Goal: Task Accomplishment & Management: Use online tool/utility

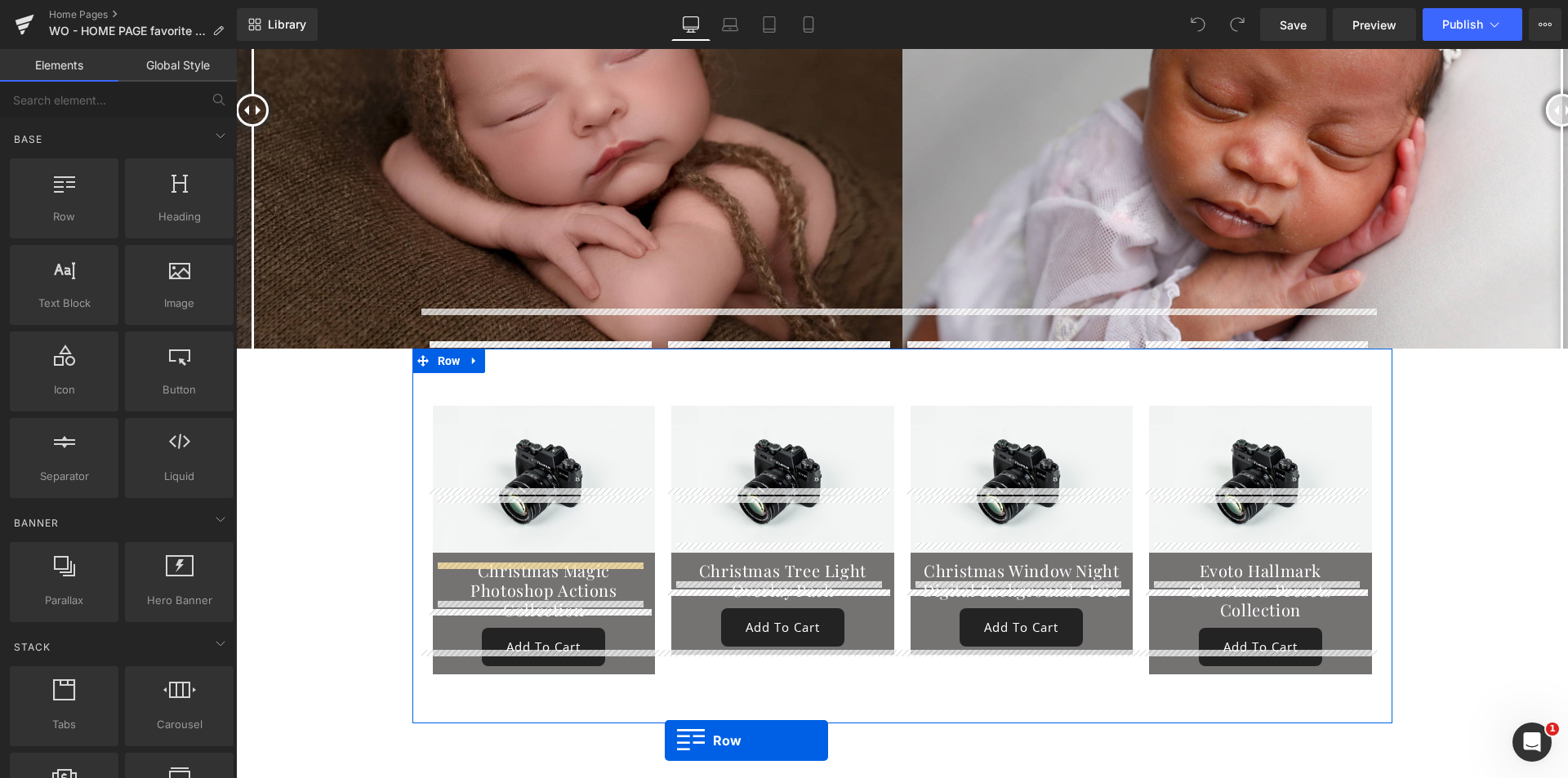
scroll to position [8595, 0]
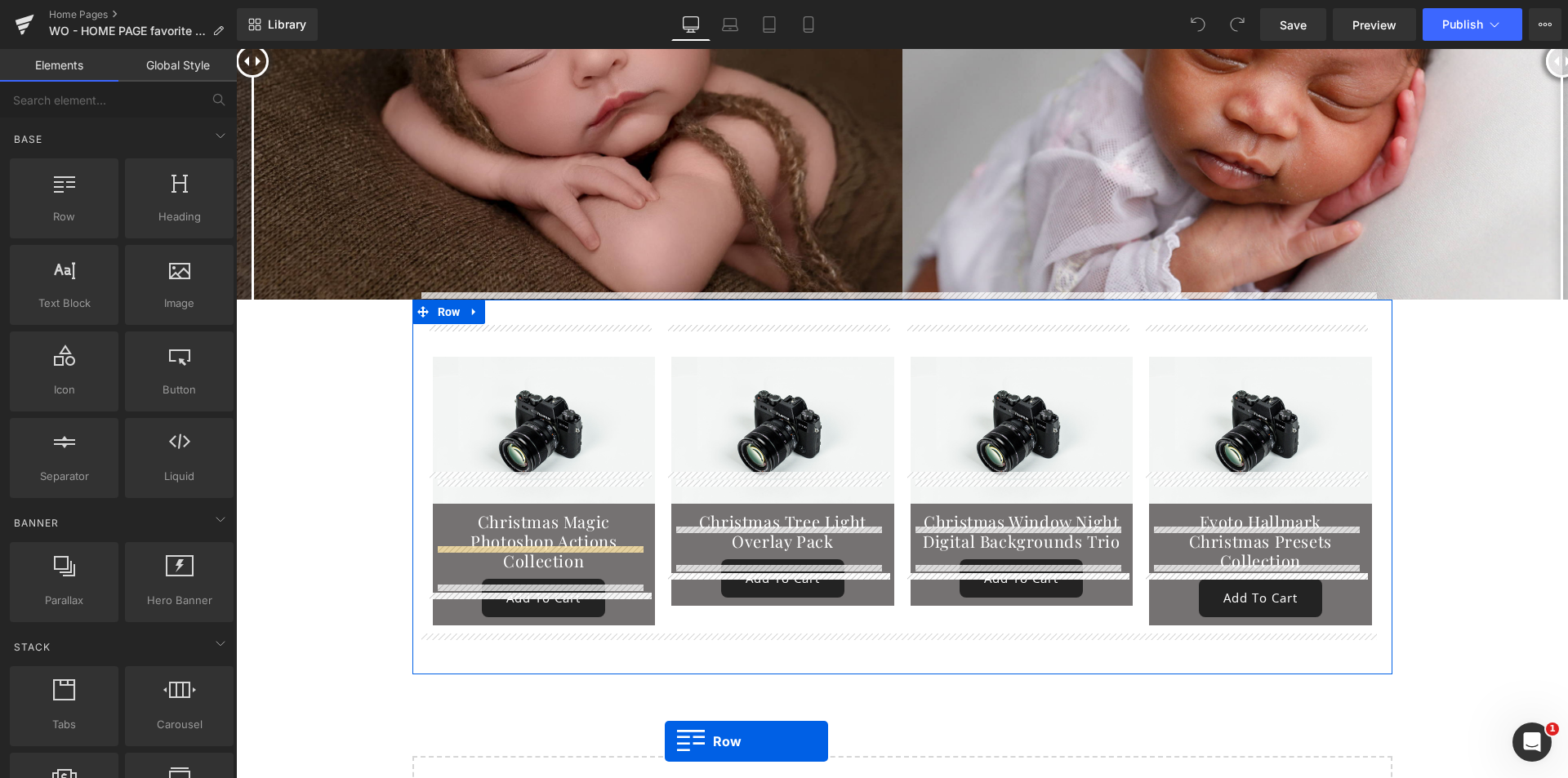
drag, startPoint x: 295, startPoint y: 247, endPoint x: 665, endPoint y: 668, distance: 560.5
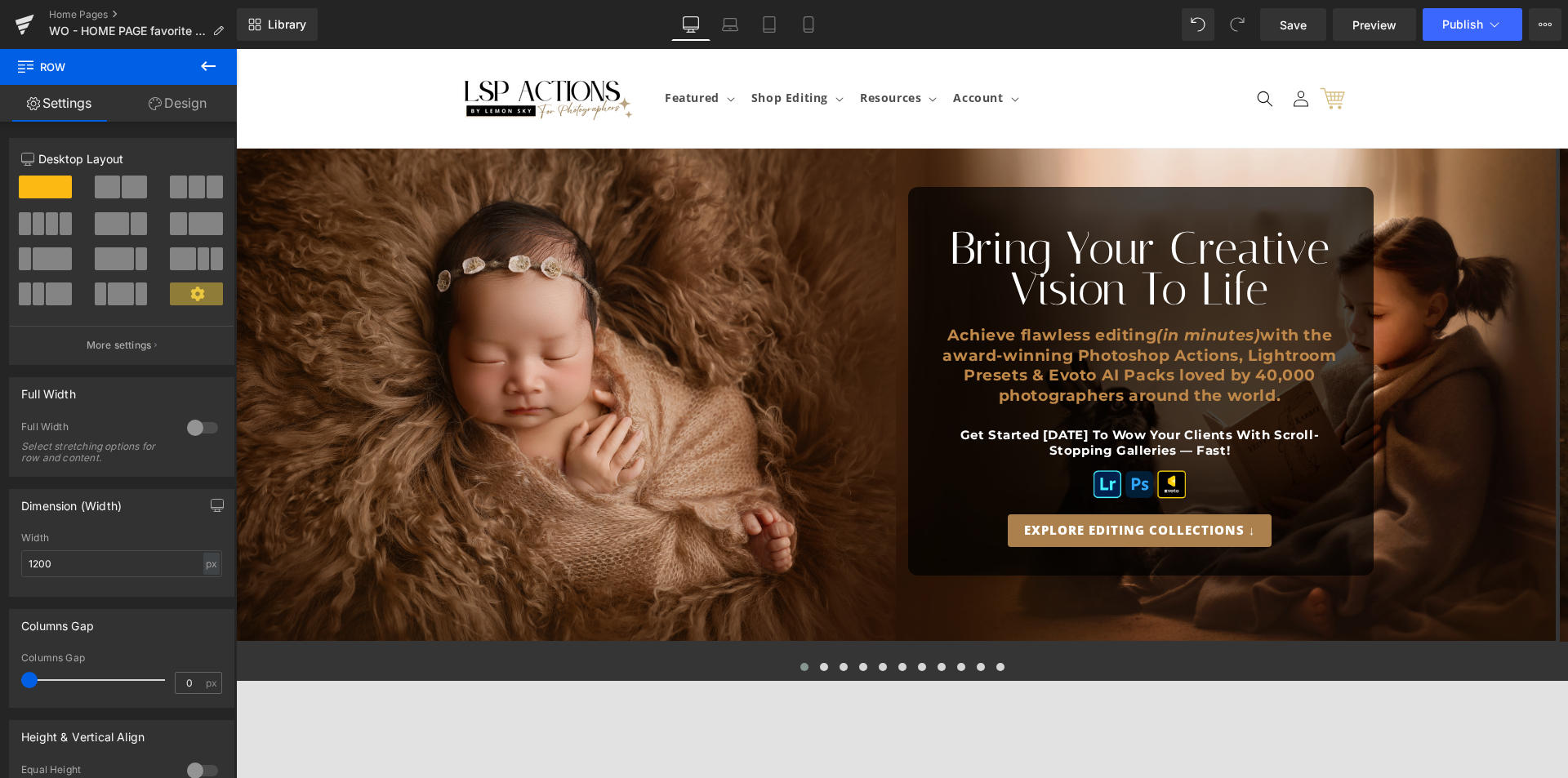
type input "product_box"
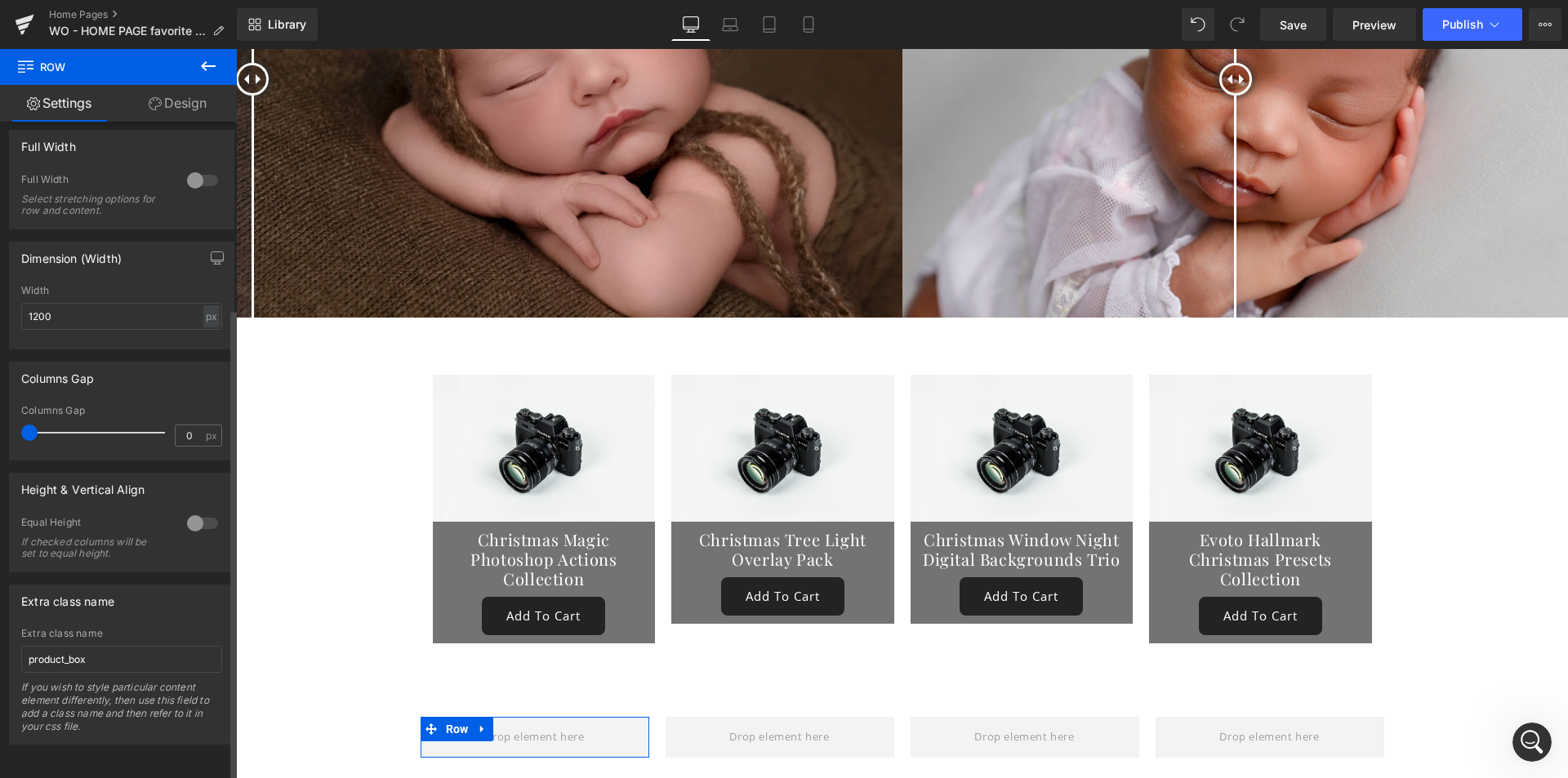
scroll to position [8576, 0]
click at [216, 68] on icon at bounding box center [208, 66] width 20 height 19
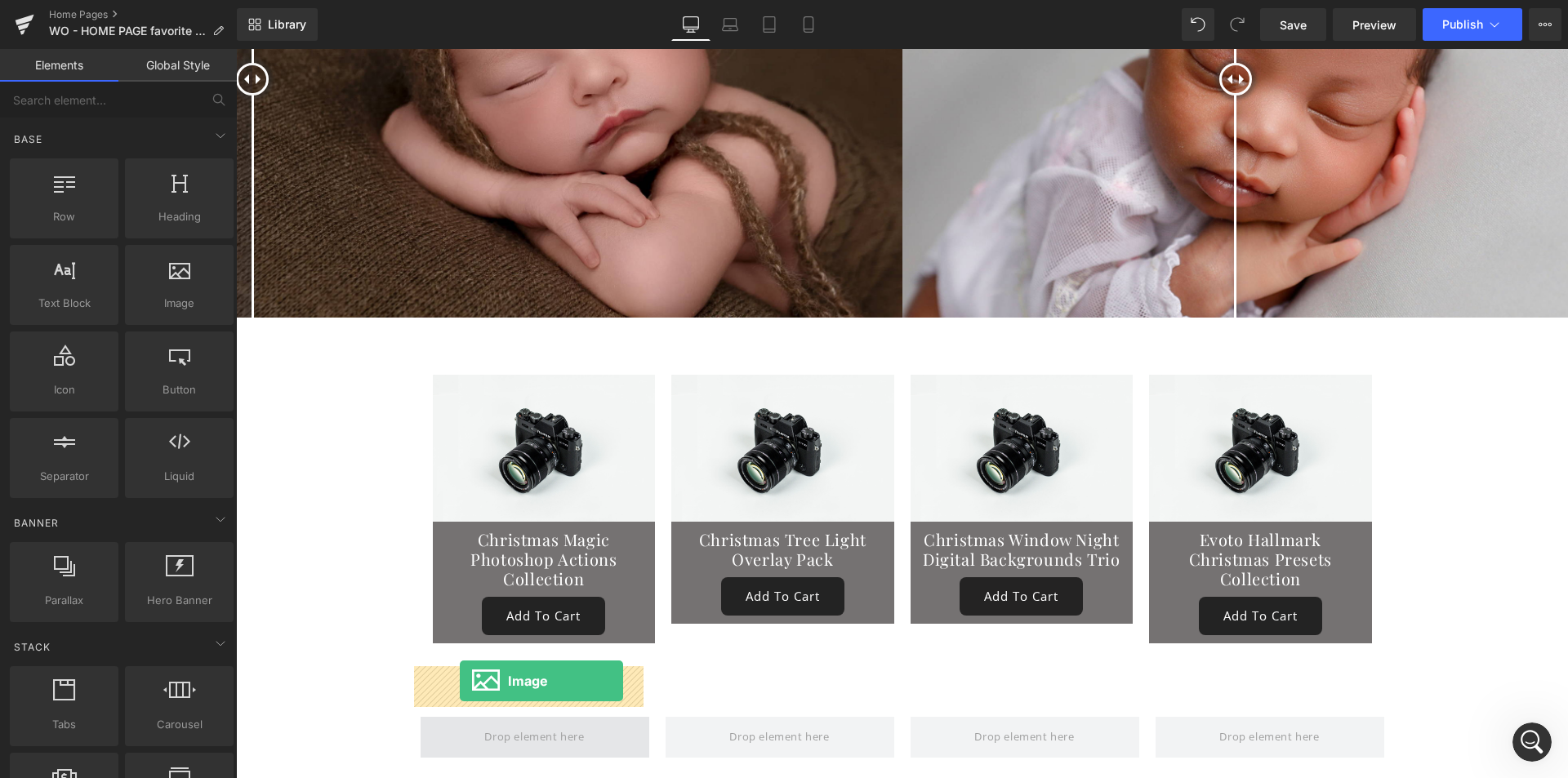
drag, startPoint x: 458, startPoint y: 473, endPoint x: 460, endPoint y: 681, distance: 208.0
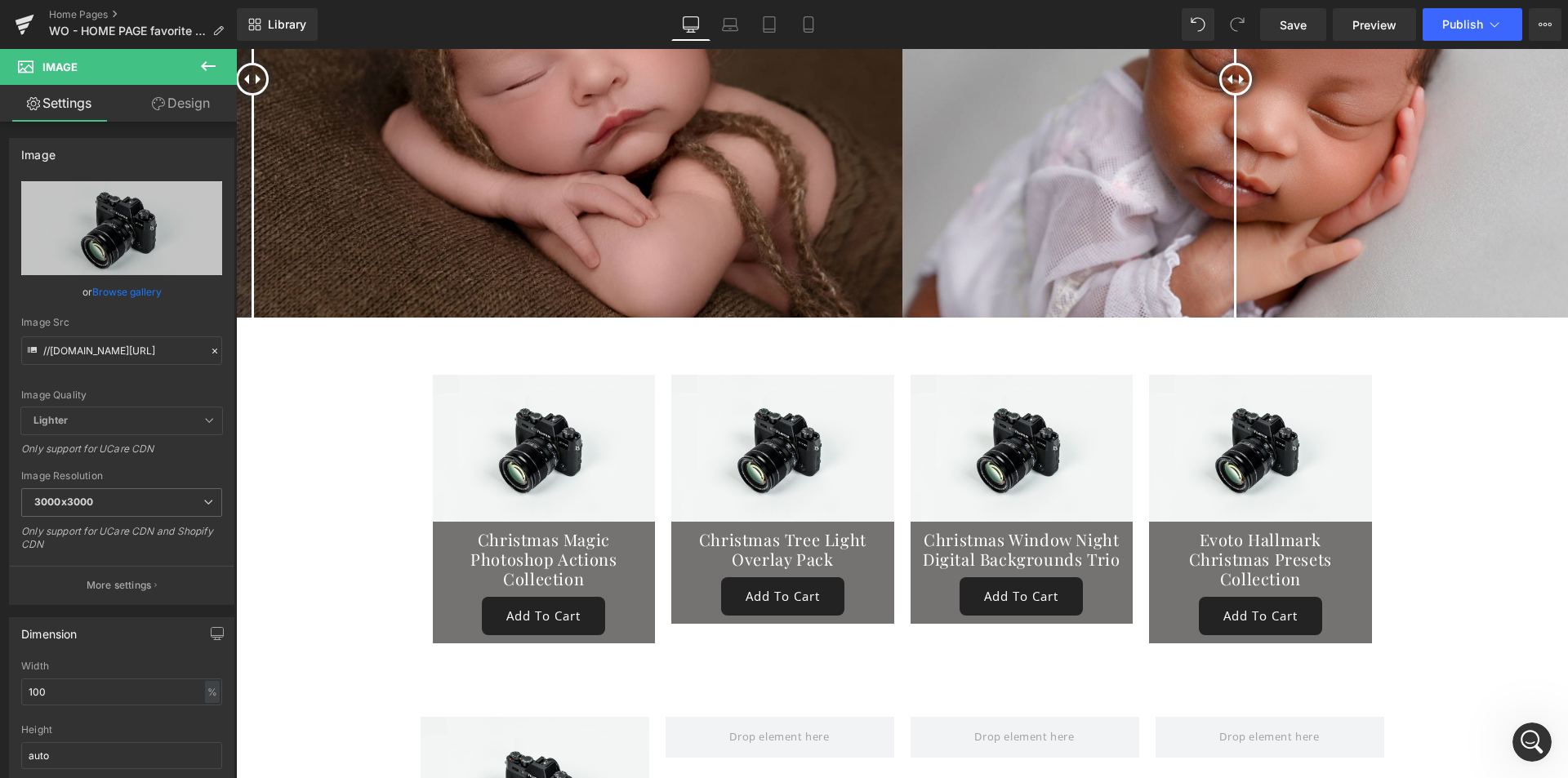
click at [203, 64] on icon at bounding box center [208, 66] width 20 height 19
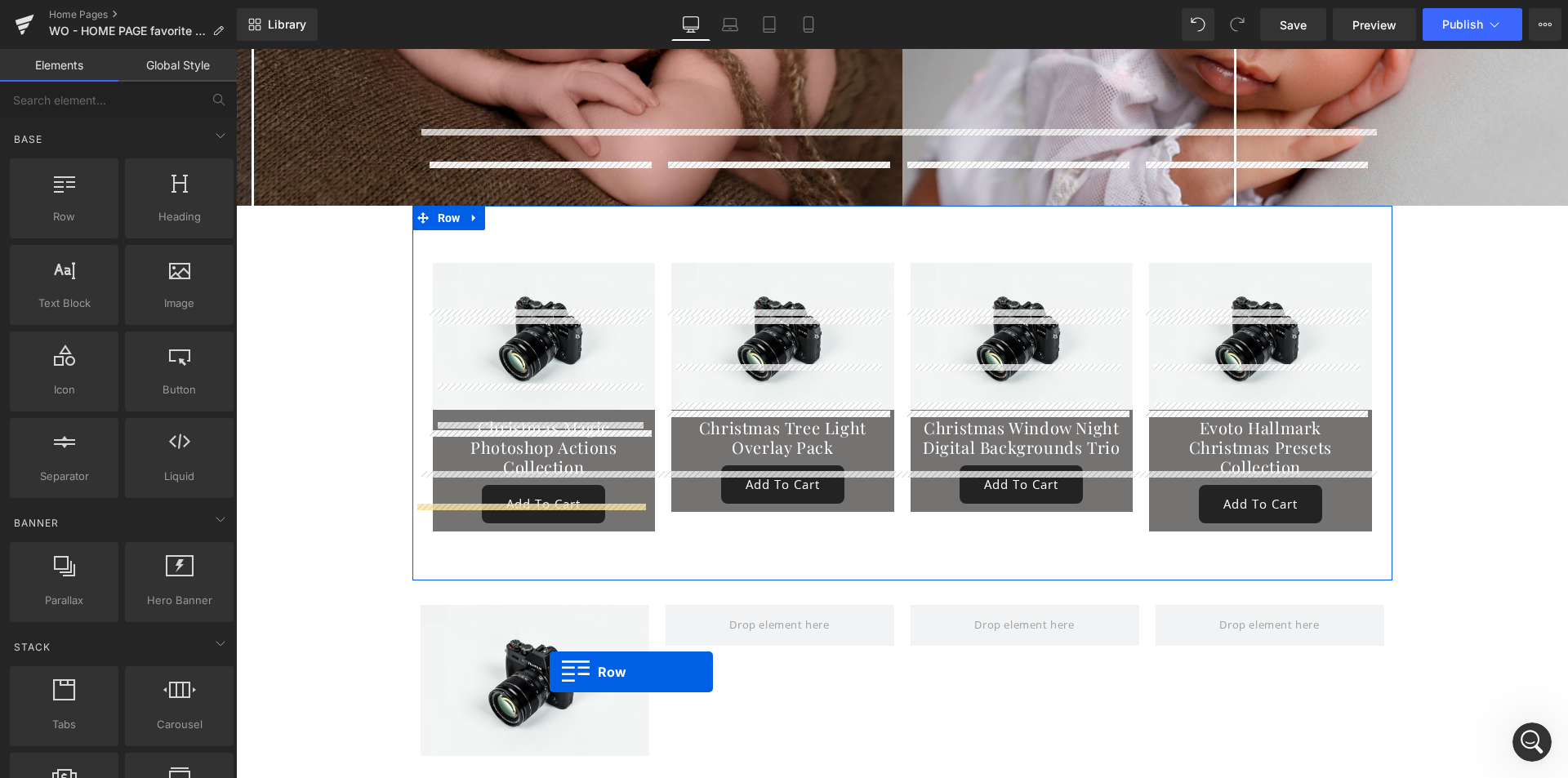
scroll to position [8739, 0]
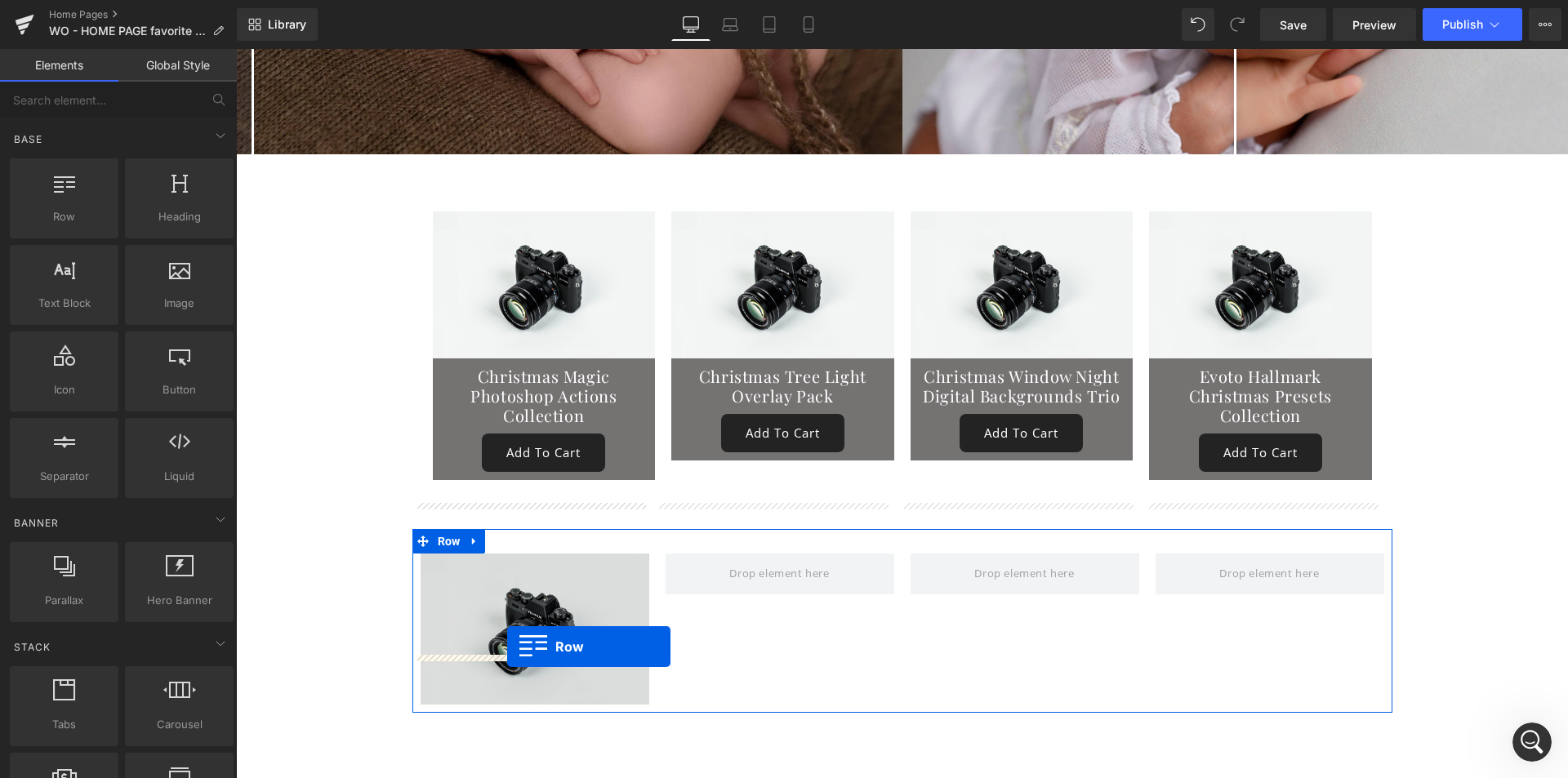
drag, startPoint x: 317, startPoint y: 270, endPoint x: 507, endPoint y: 646, distance: 421.3
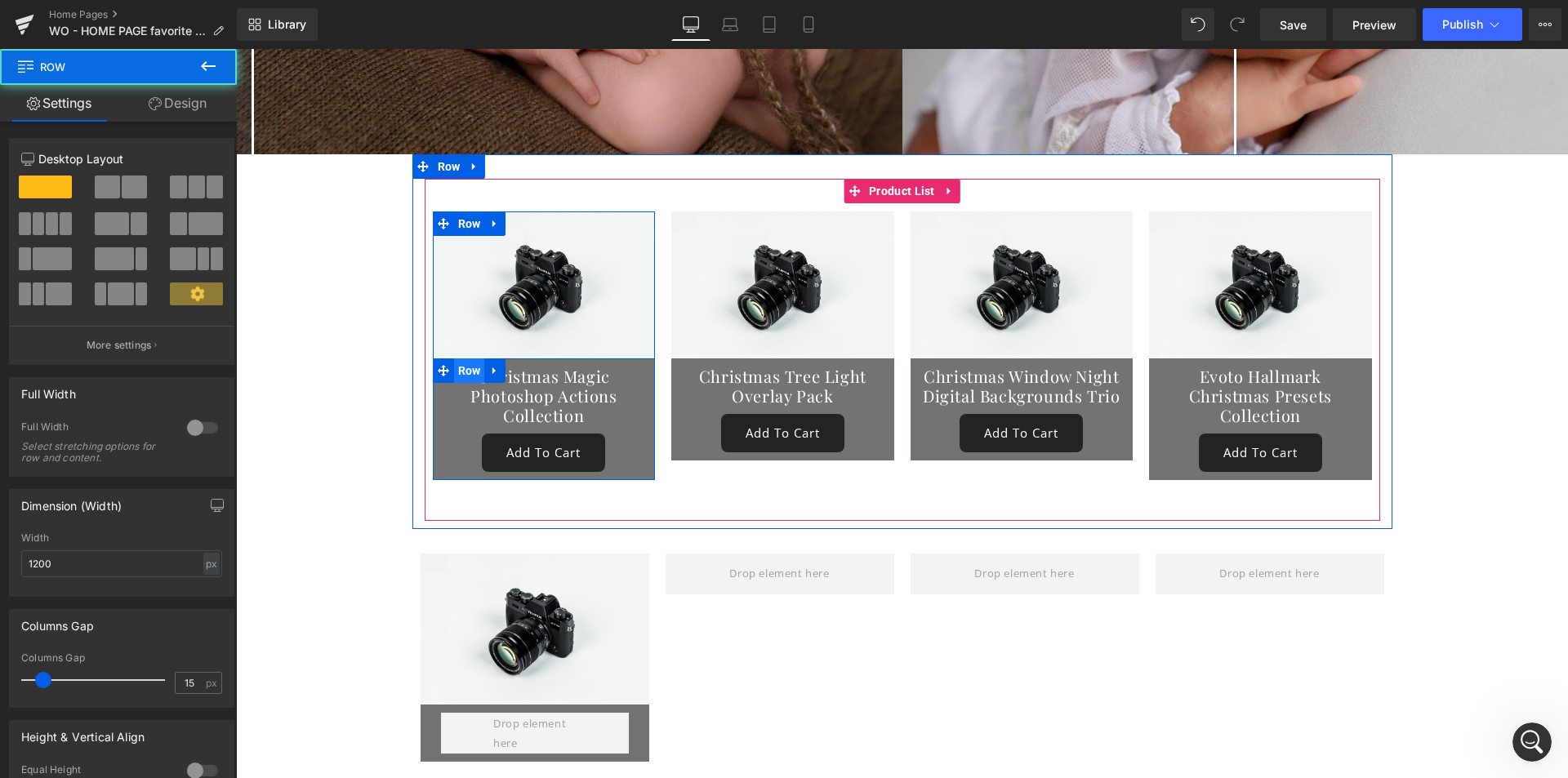
click at [454, 358] on span "Row" at bounding box center [469, 370] width 31 height 24
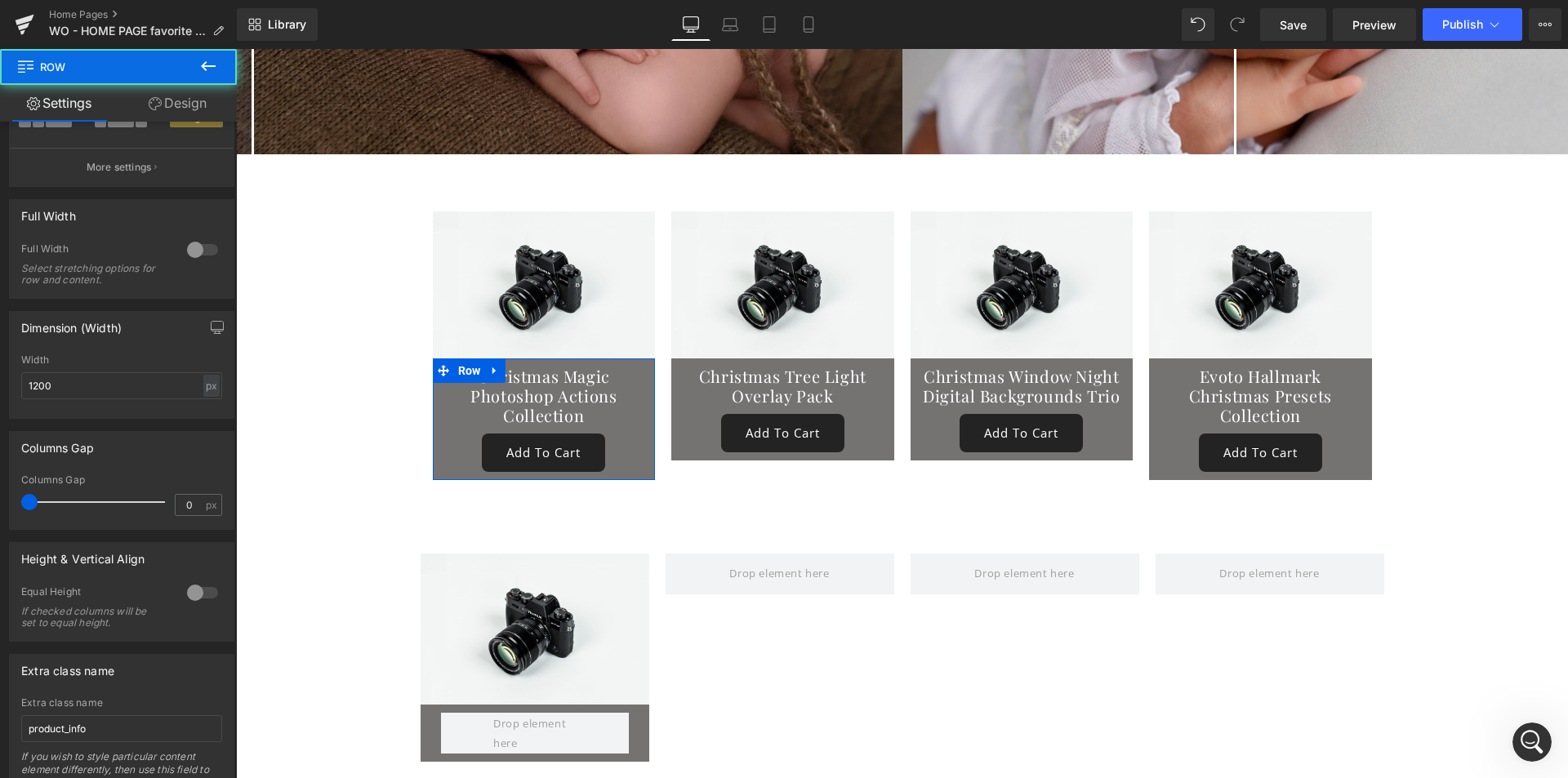
scroll to position [260, 0]
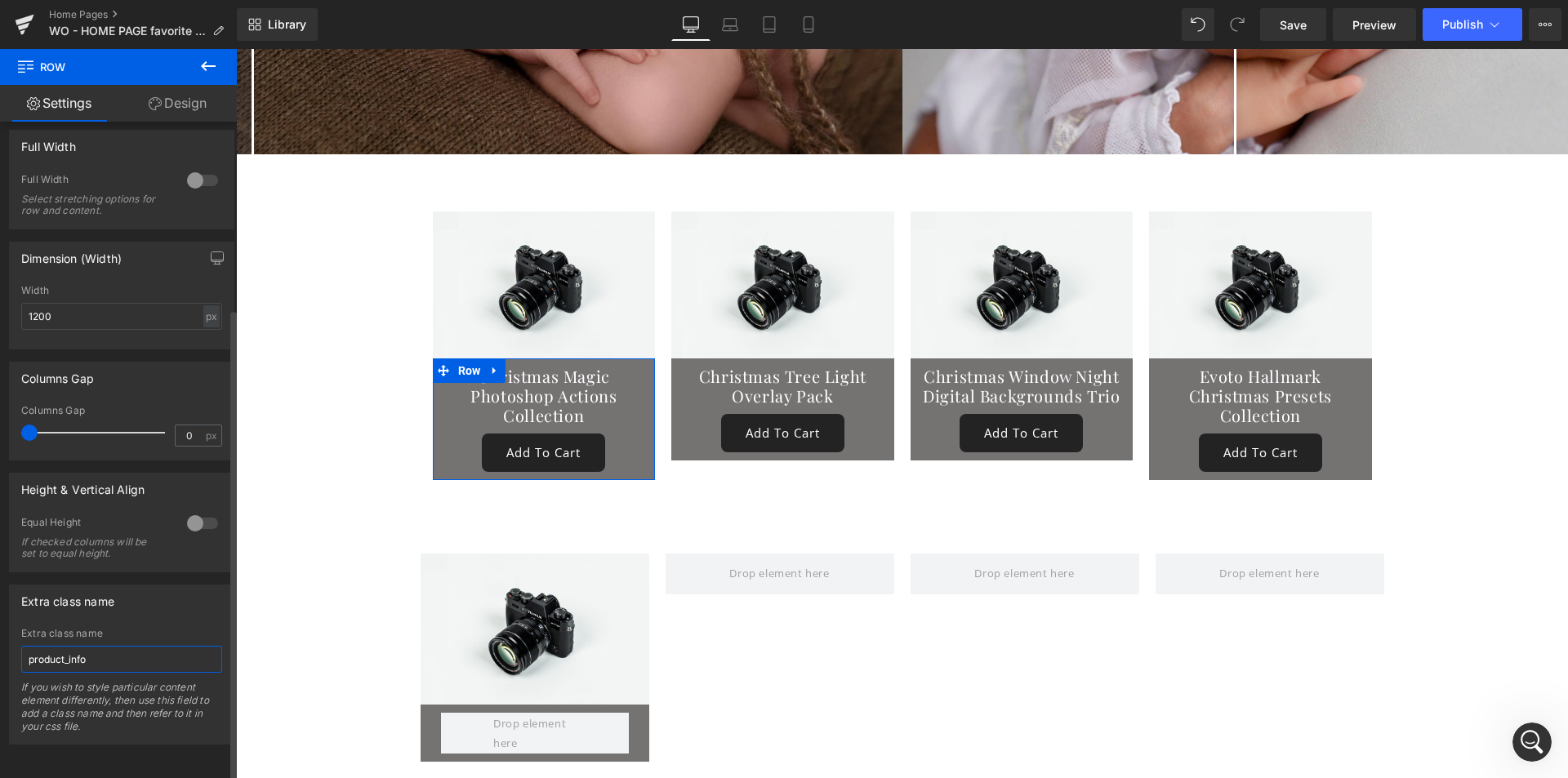
drag, startPoint x: 100, startPoint y: 648, endPoint x: 24, endPoint y: 653, distance: 76.2
click at [24, 653] on input "product_info" at bounding box center [122, 659] width 201 height 27
click at [438, 707] on link "Row" at bounding box center [448, 716] width 42 height 19
click at [109, 646] on input "text" at bounding box center [122, 659] width 201 height 27
paste input "product_info"
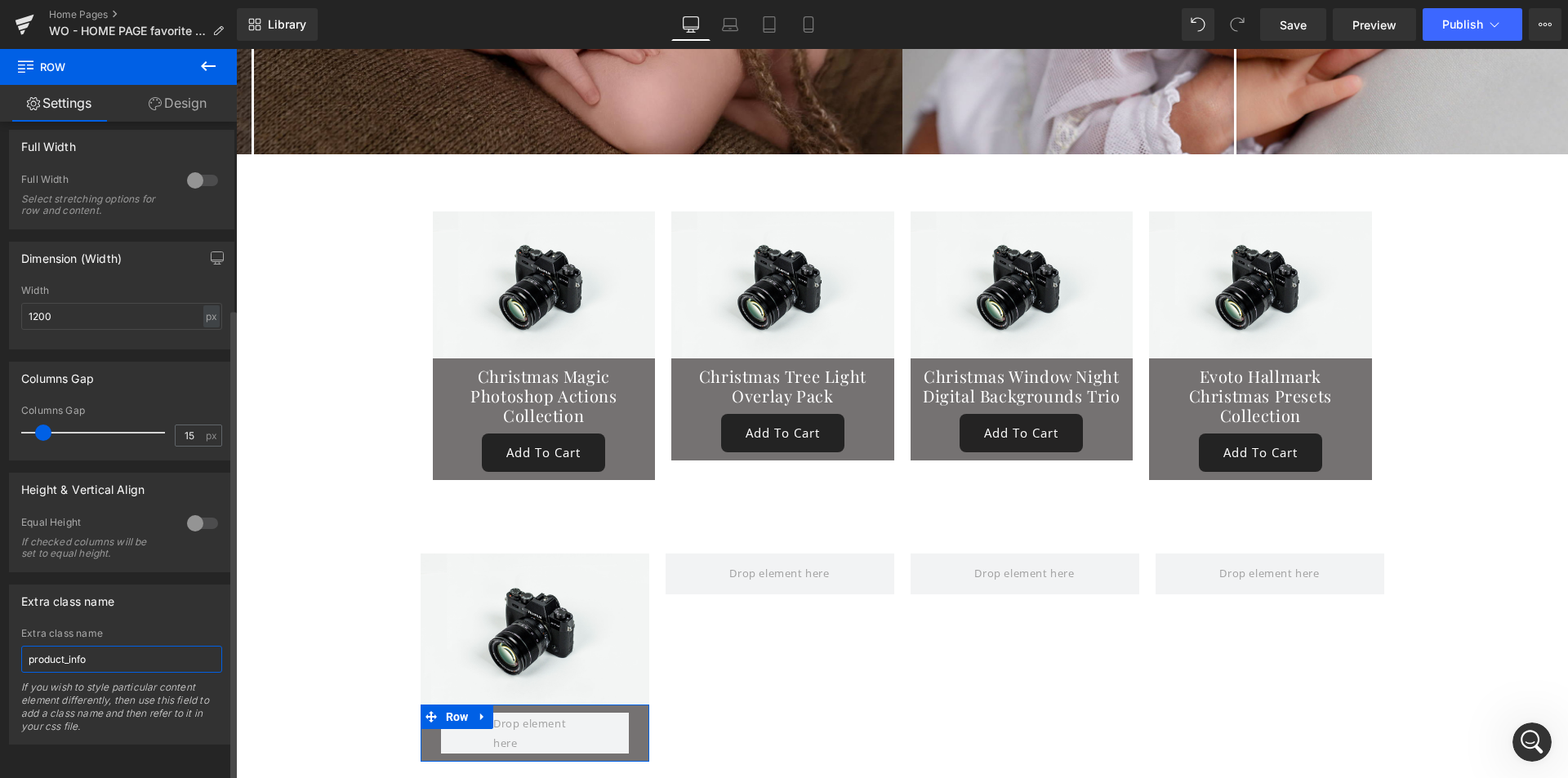
type input "product_info"
click at [121, 613] on div "Extra class name product_info Extra class name product_info If you wish to styl…" at bounding box center [122, 665] width 226 height 160
click at [202, 59] on icon at bounding box center [208, 66] width 20 height 19
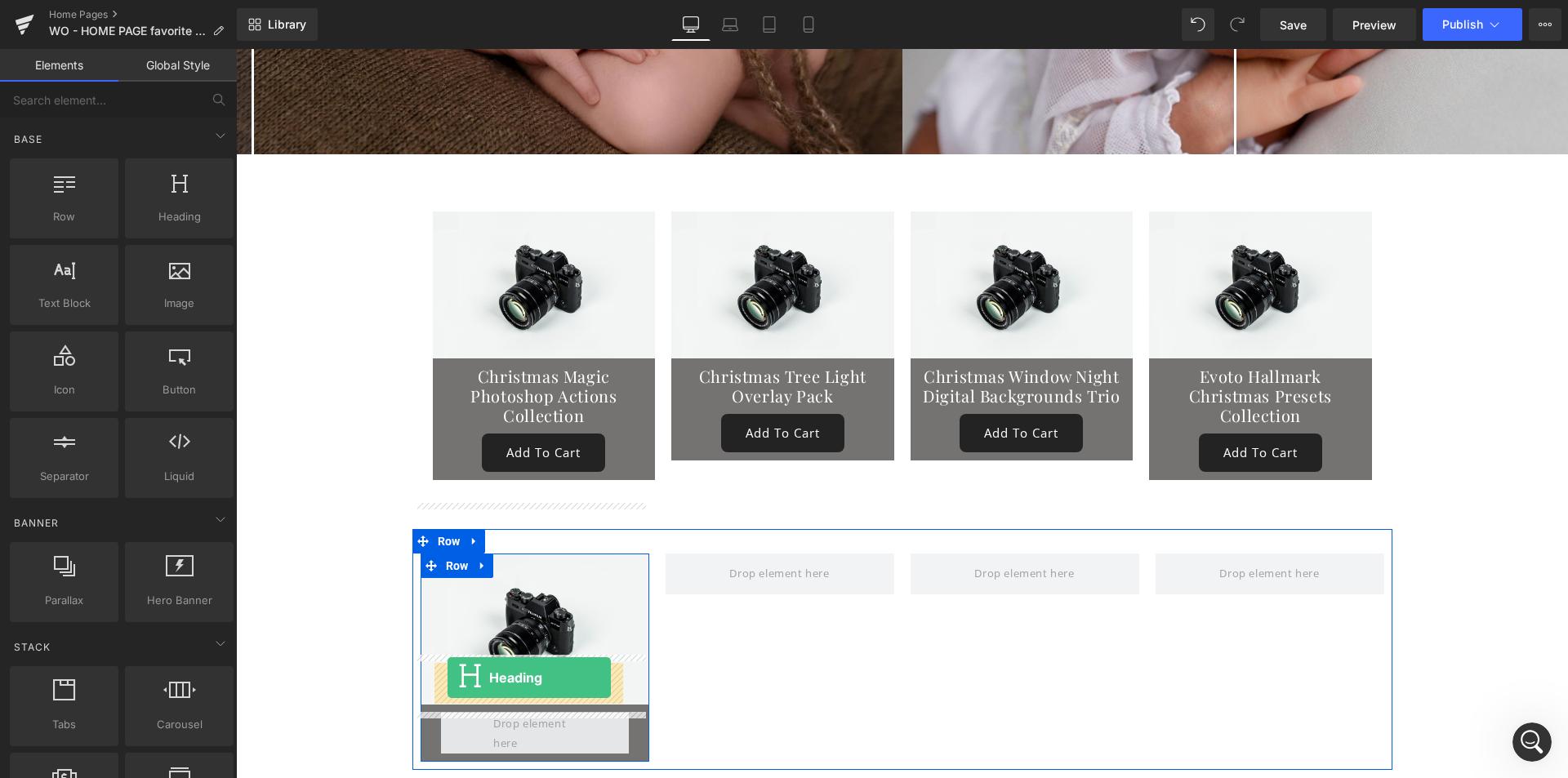
drag, startPoint x: 389, startPoint y: 267, endPoint x: 448, endPoint y: 678, distance: 415.2
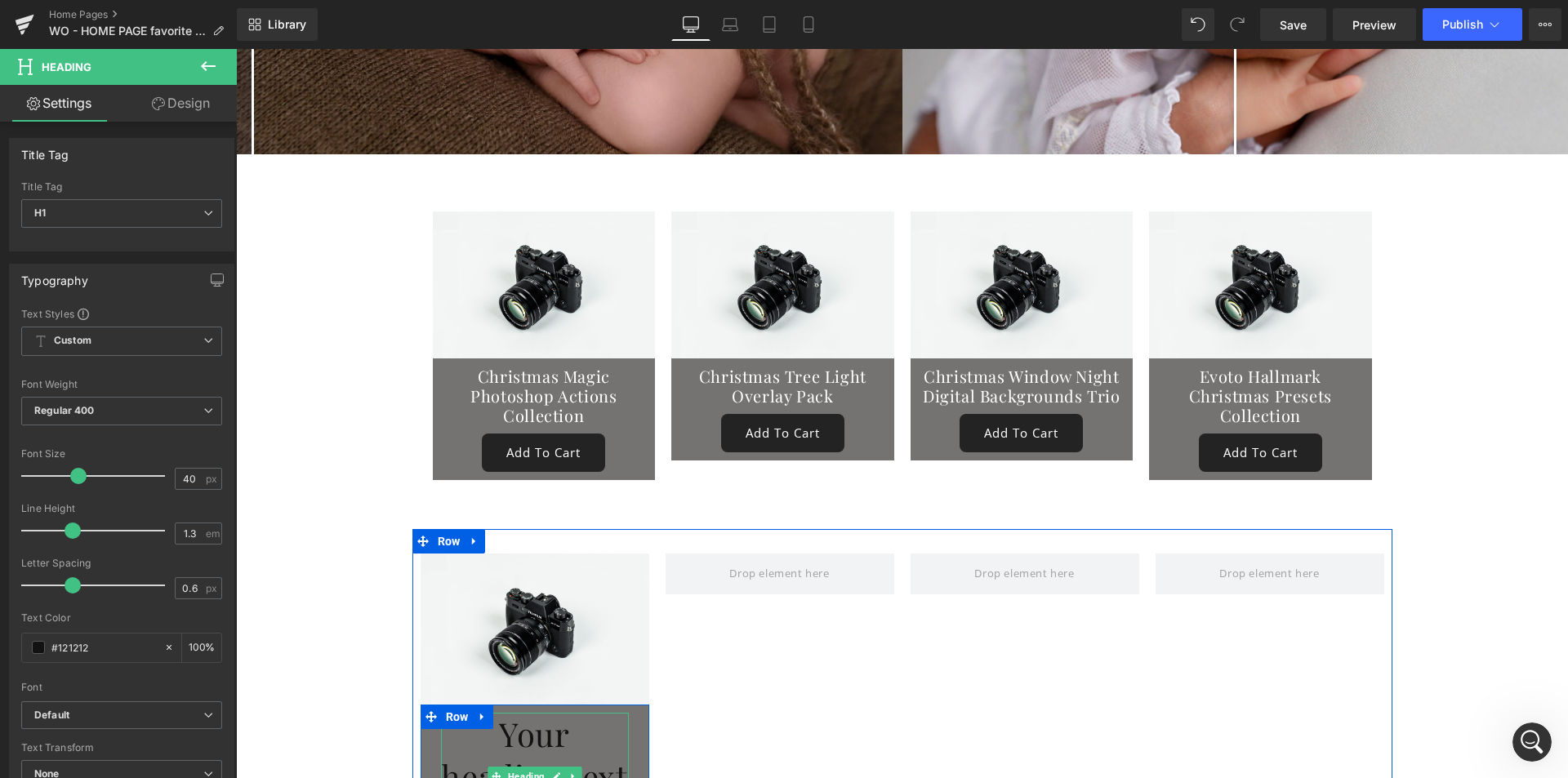
click at [528, 713] on h1 "Your heading text goes here" at bounding box center [535, 776] width 188 height 127
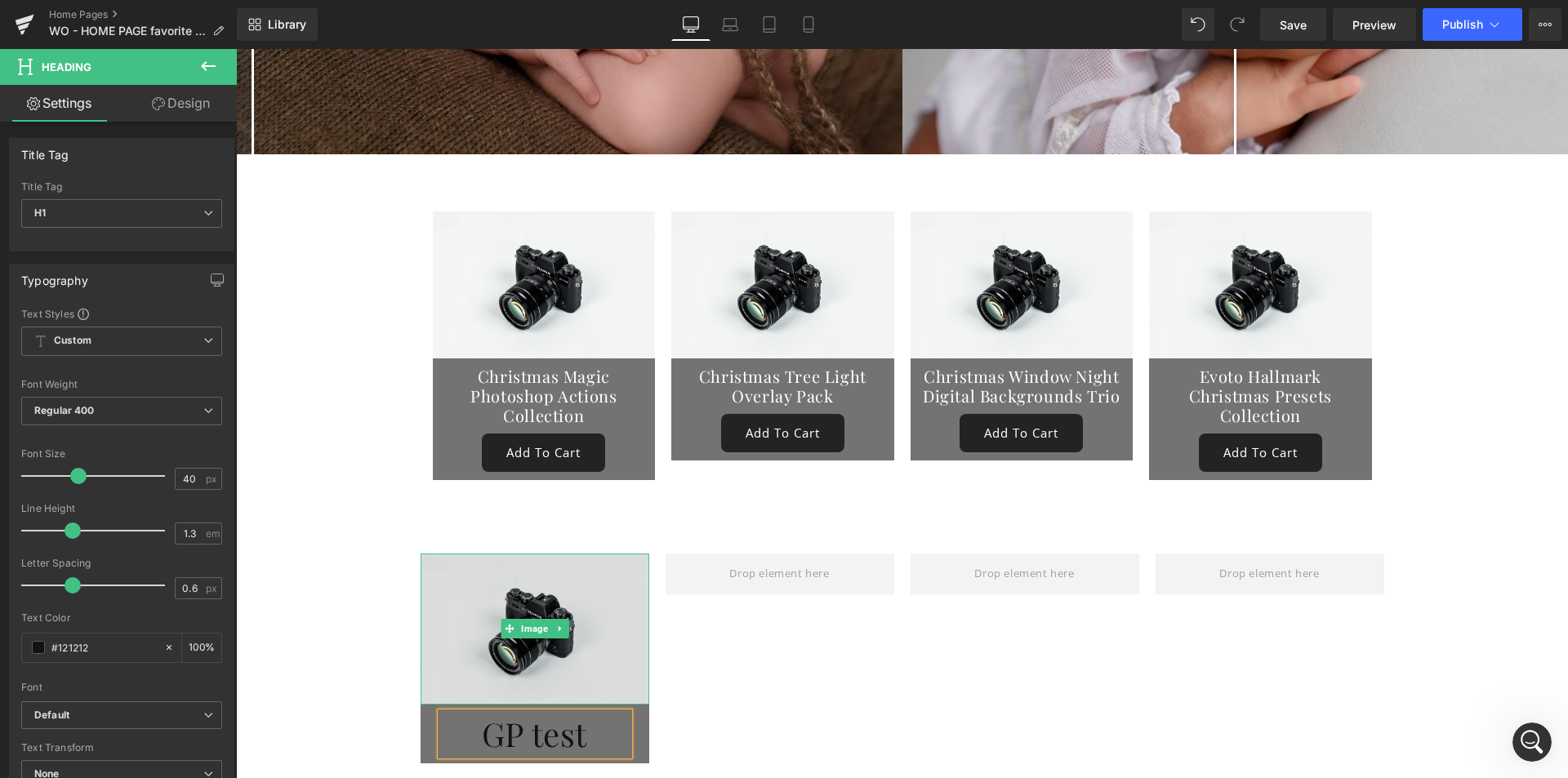
click at [469, 630] on img at bounding box center [535, 629] width 229 height 152
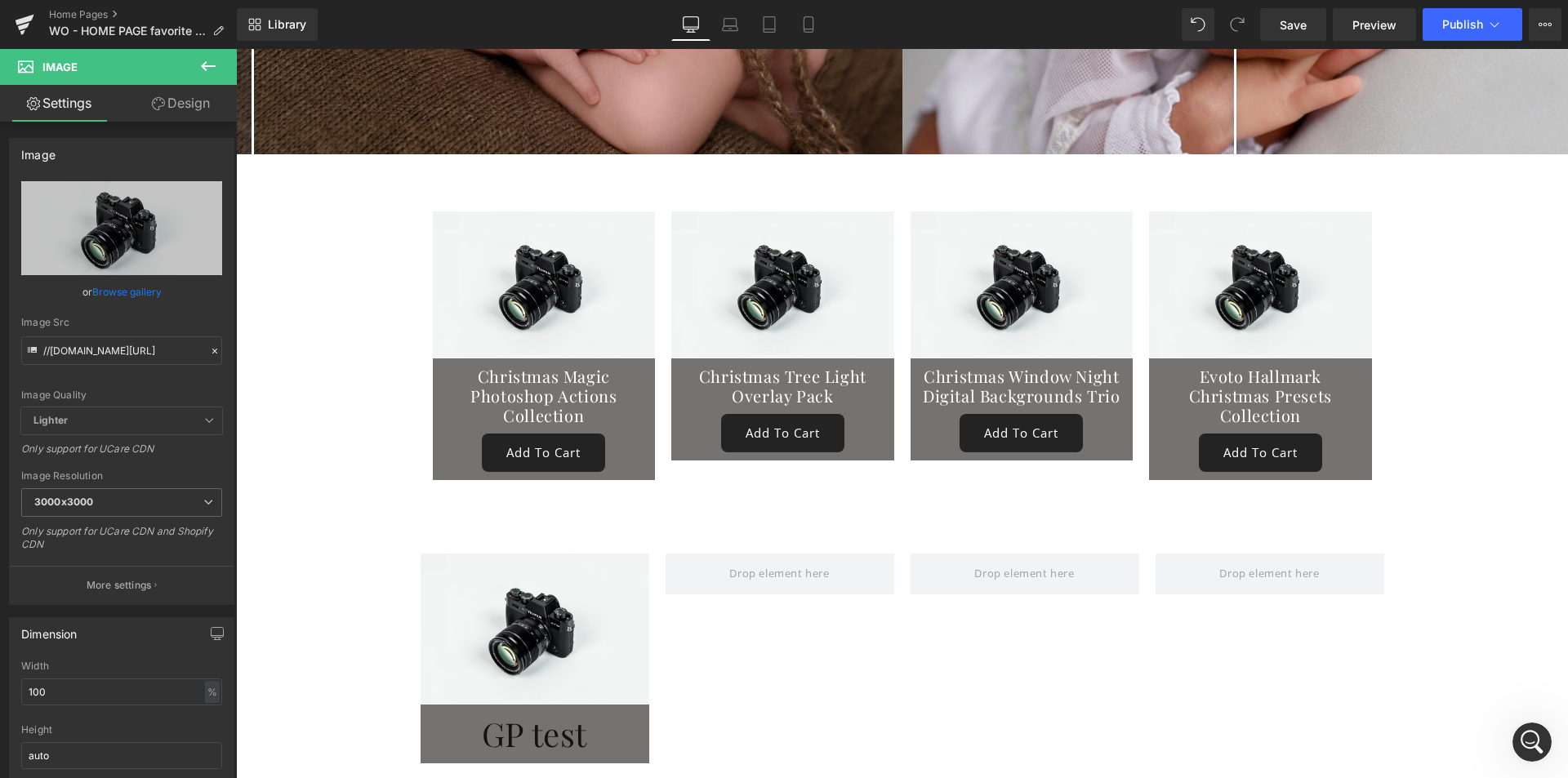
click at [206, 58] on icon at bounding box center [208, 66] width 20 height 19
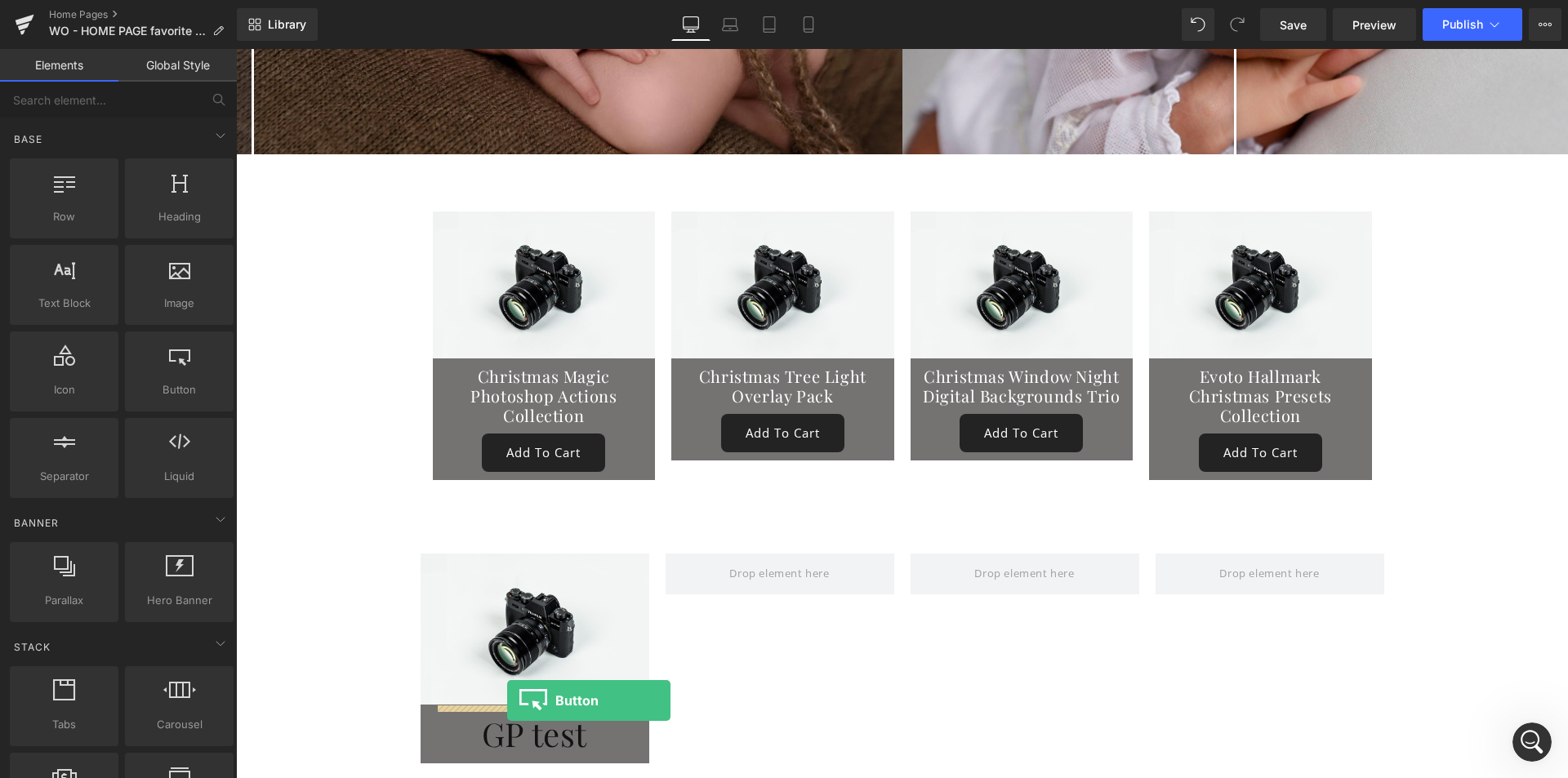
drag, startPoint x: 410, startPoint y: 437, endPoint x: 507, endPoint y: 700, distance: 280.3
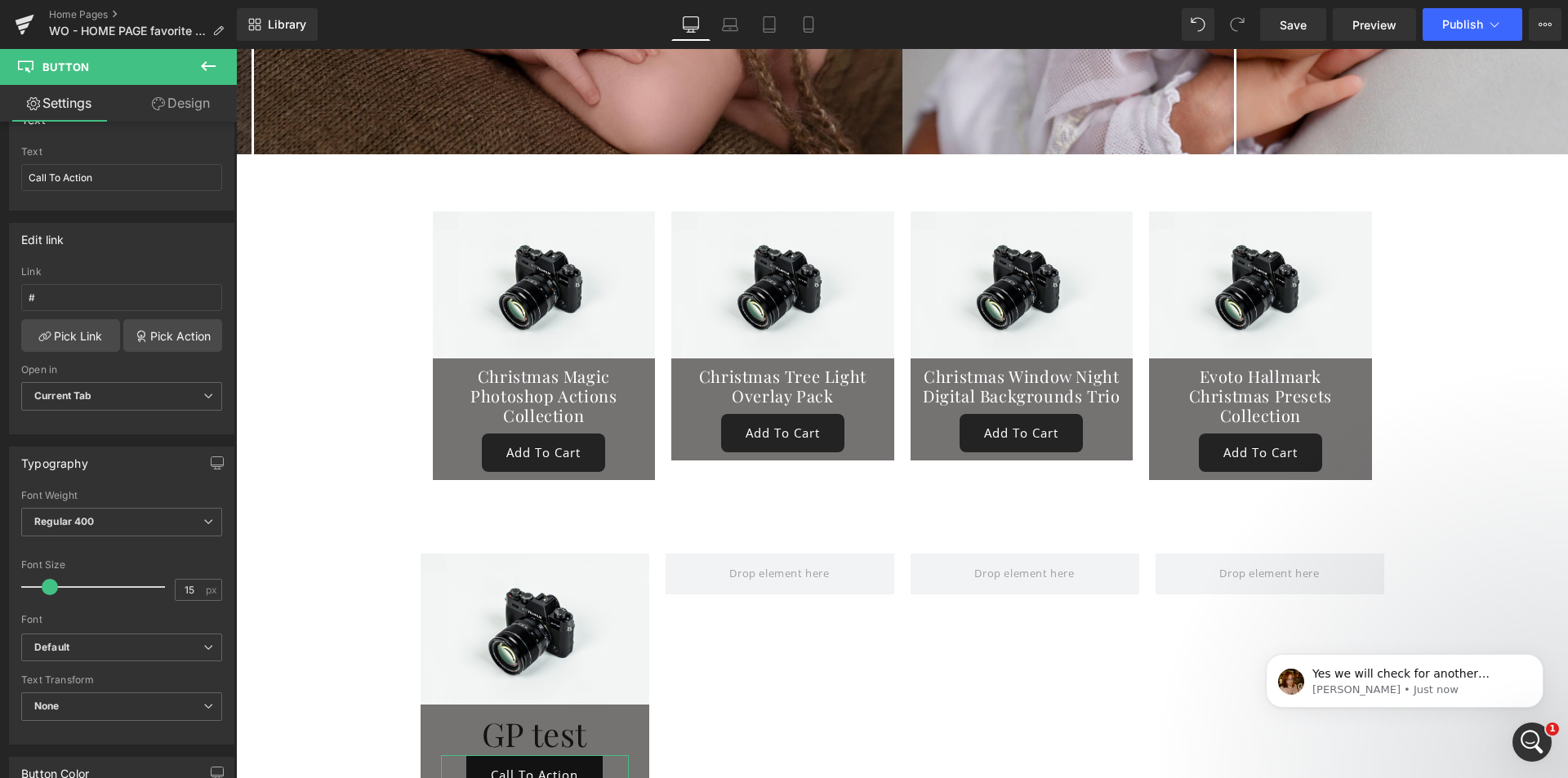
scroll to position [0, 0]
click at [188, 91] on link "Design" at bounding box center [181, 103] width 119 height 37
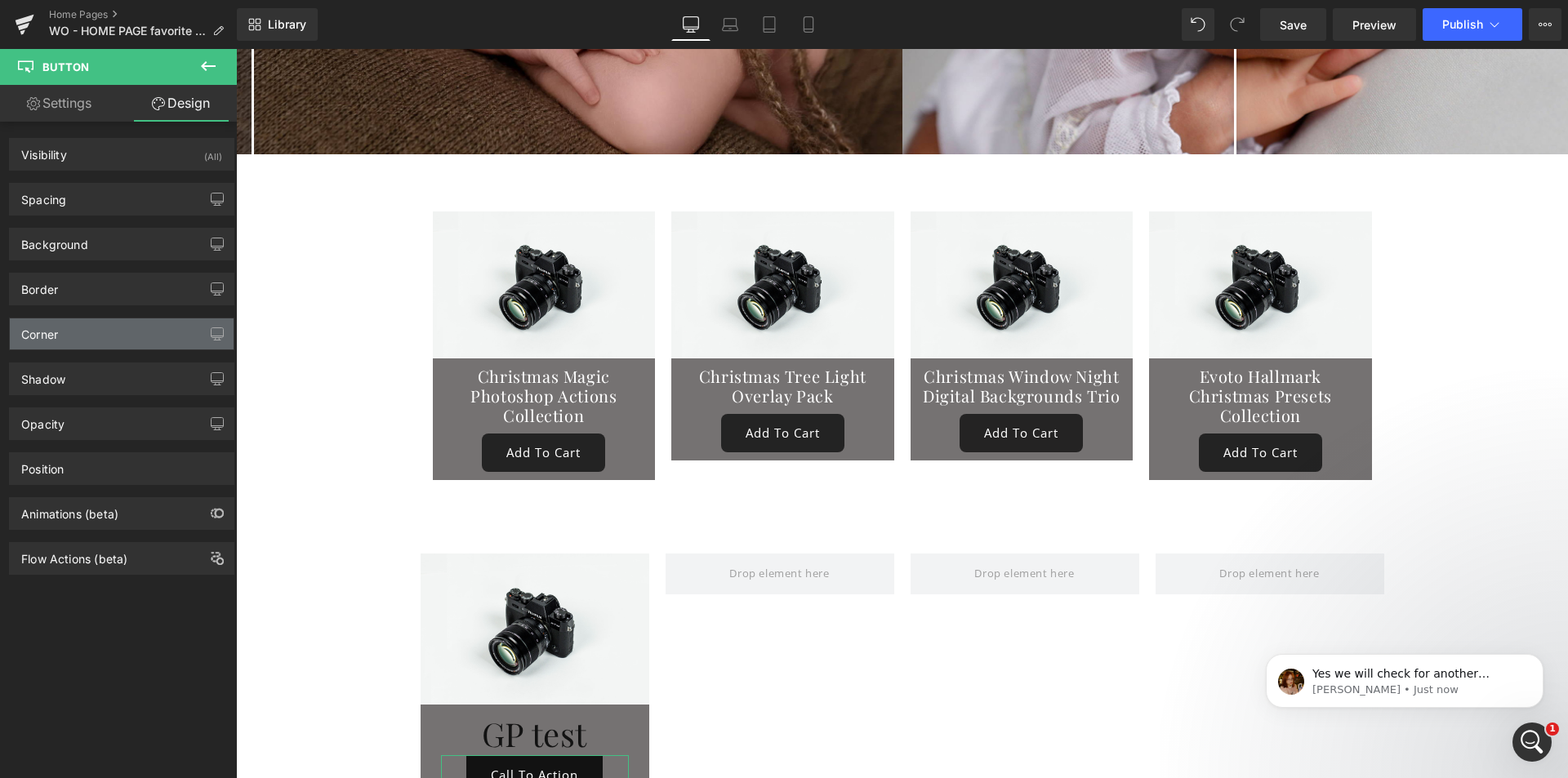
click at [72, 339] on div "Corner" at bounding box center [122, 333] width 224 height 31
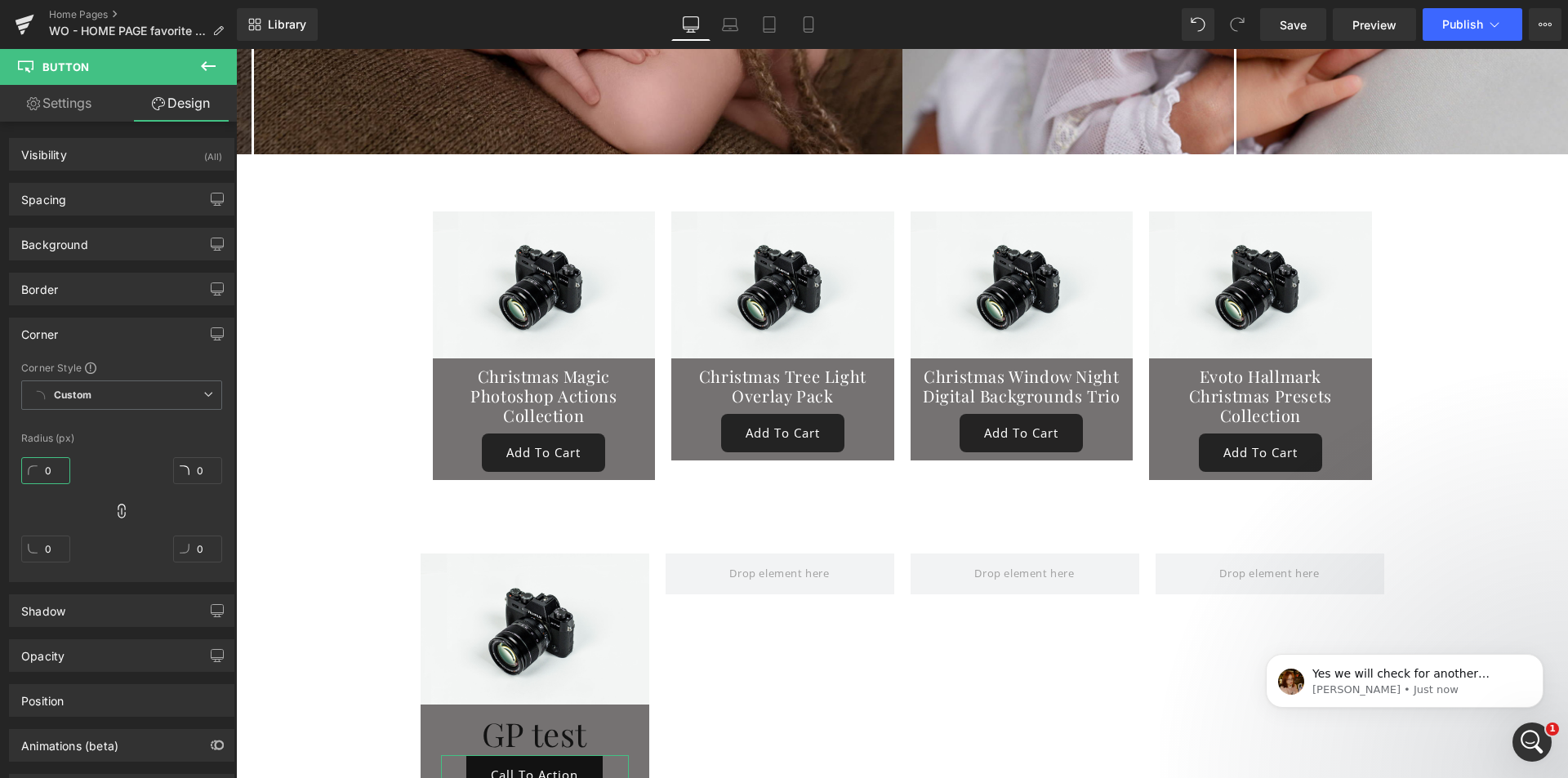
click at [49, 470] on input "0" at bounding box center [46, 470] width 49 height 27
type input "8"
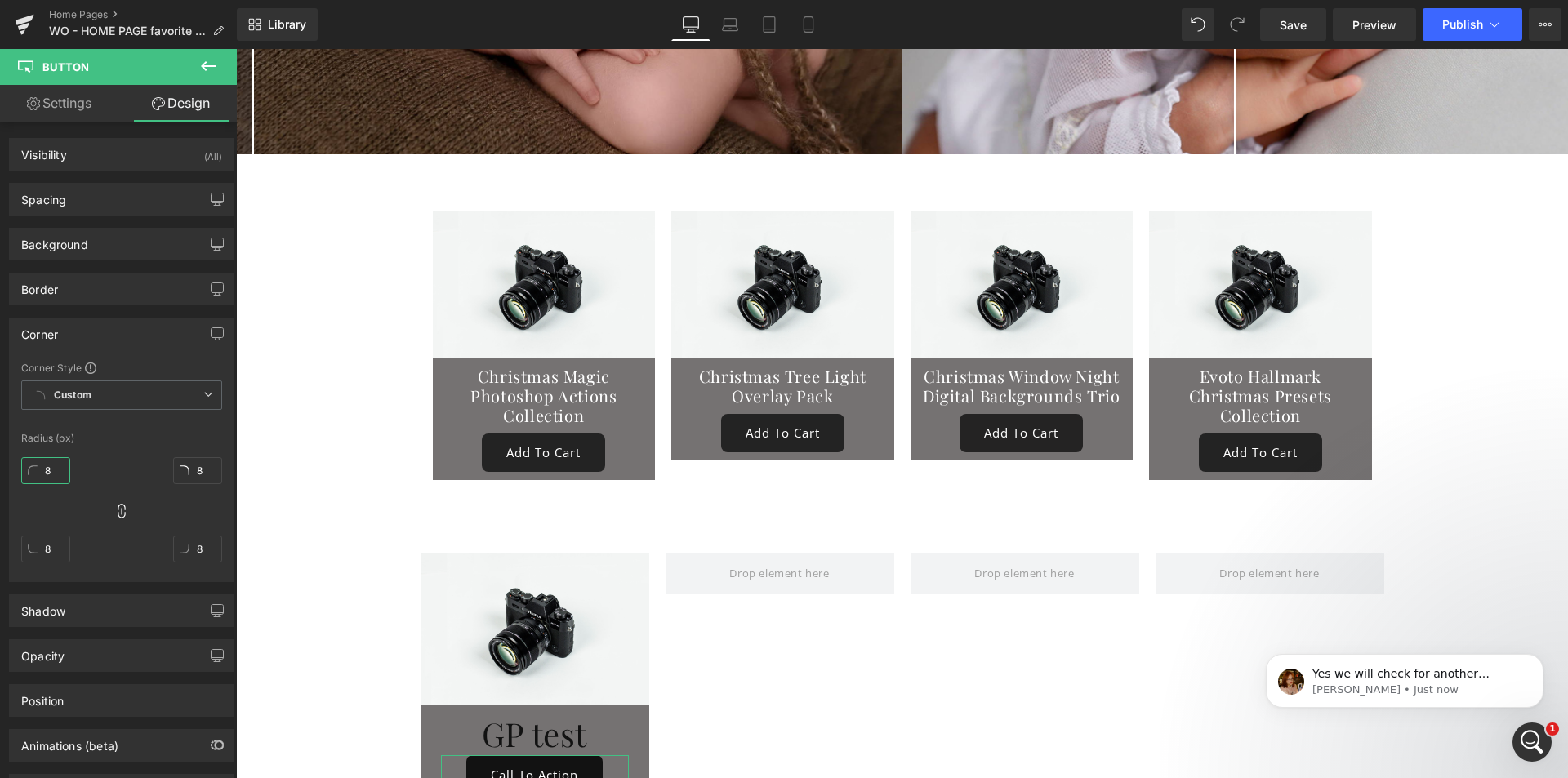
type input "8"
click at [78, 462] on div "8px 8 8px 8 8px 8 8px 8" at bounding box center [122, 515] width 201 height 131
click at [516, 724] on span "Heading" at bounding box center [526, 733] width 44 height 19
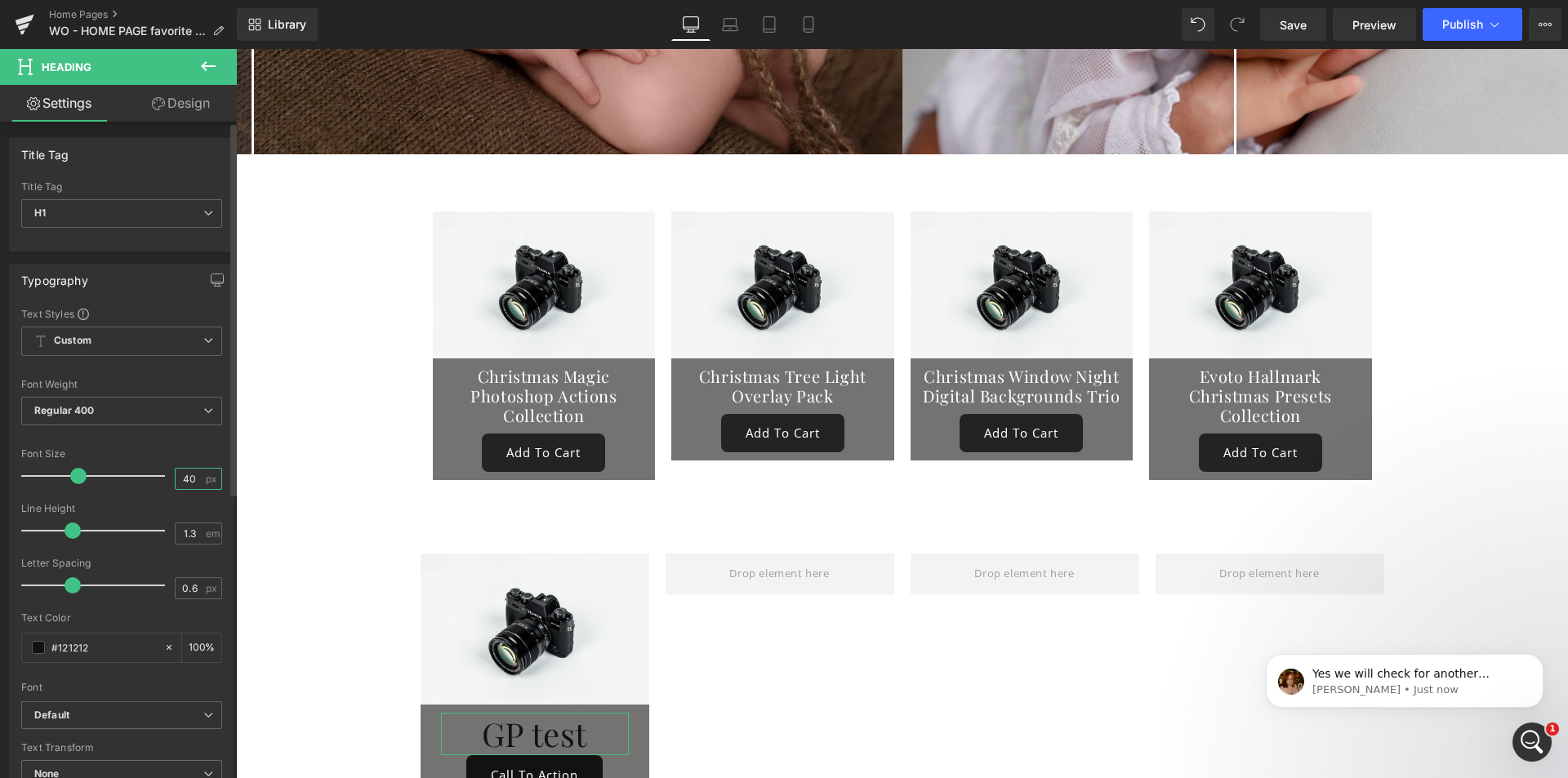
click at [186, 485] on input "40" at bounding box center [189, 479] width 29 height 20
drag, startPoint x: 191, startPoint y: 478, endPoint x: 161, endPoint y: 476, distance: 30.1
click at [161, 476] on div "Font Size 40 px" at bounding box center [122, 475] width 201 height 55
type input "24"
click at [106, 458] on div "Font Size" at bounding box center [122, 454] width 201 height 11
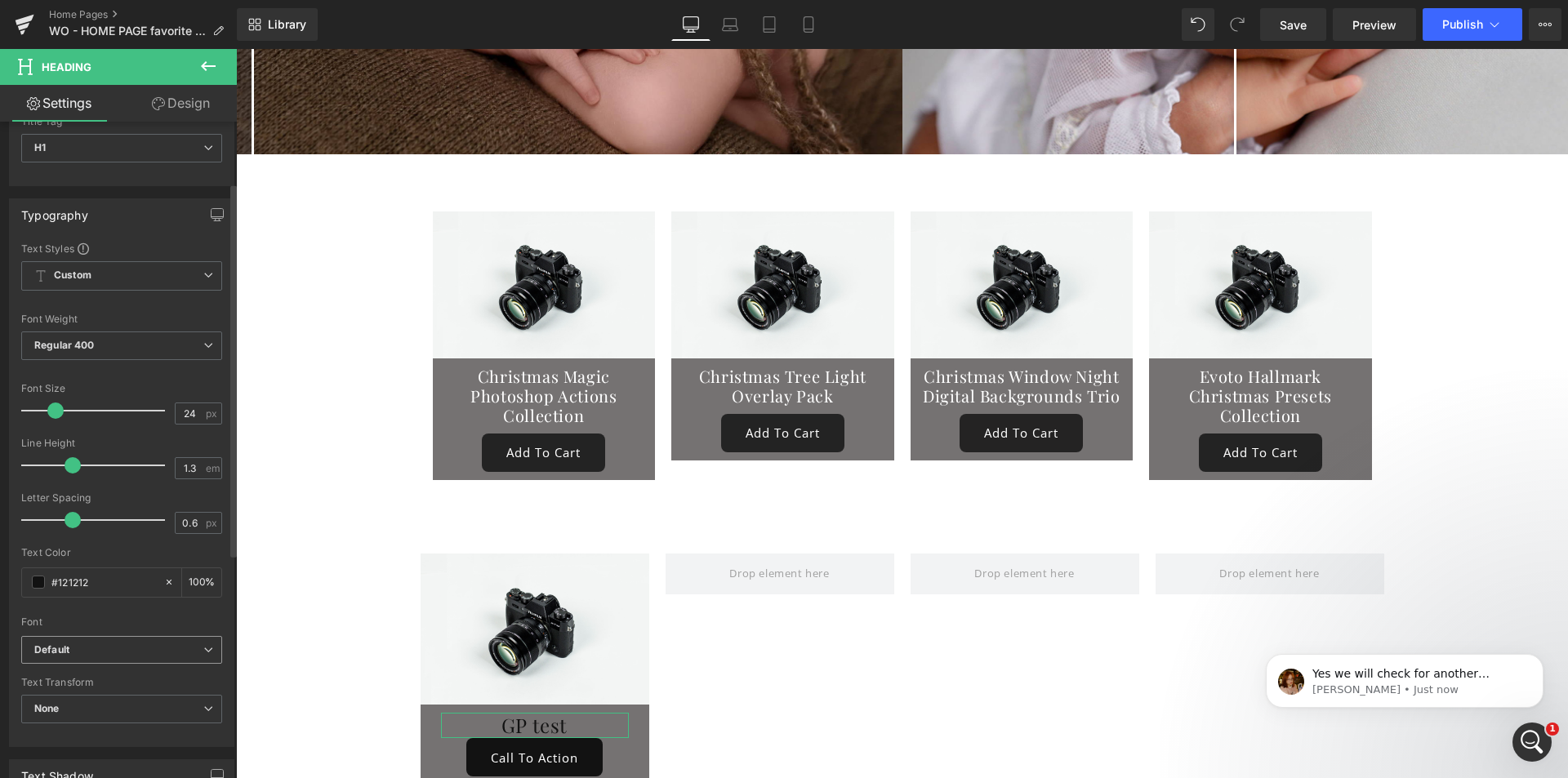
scroll to position [163, 0]
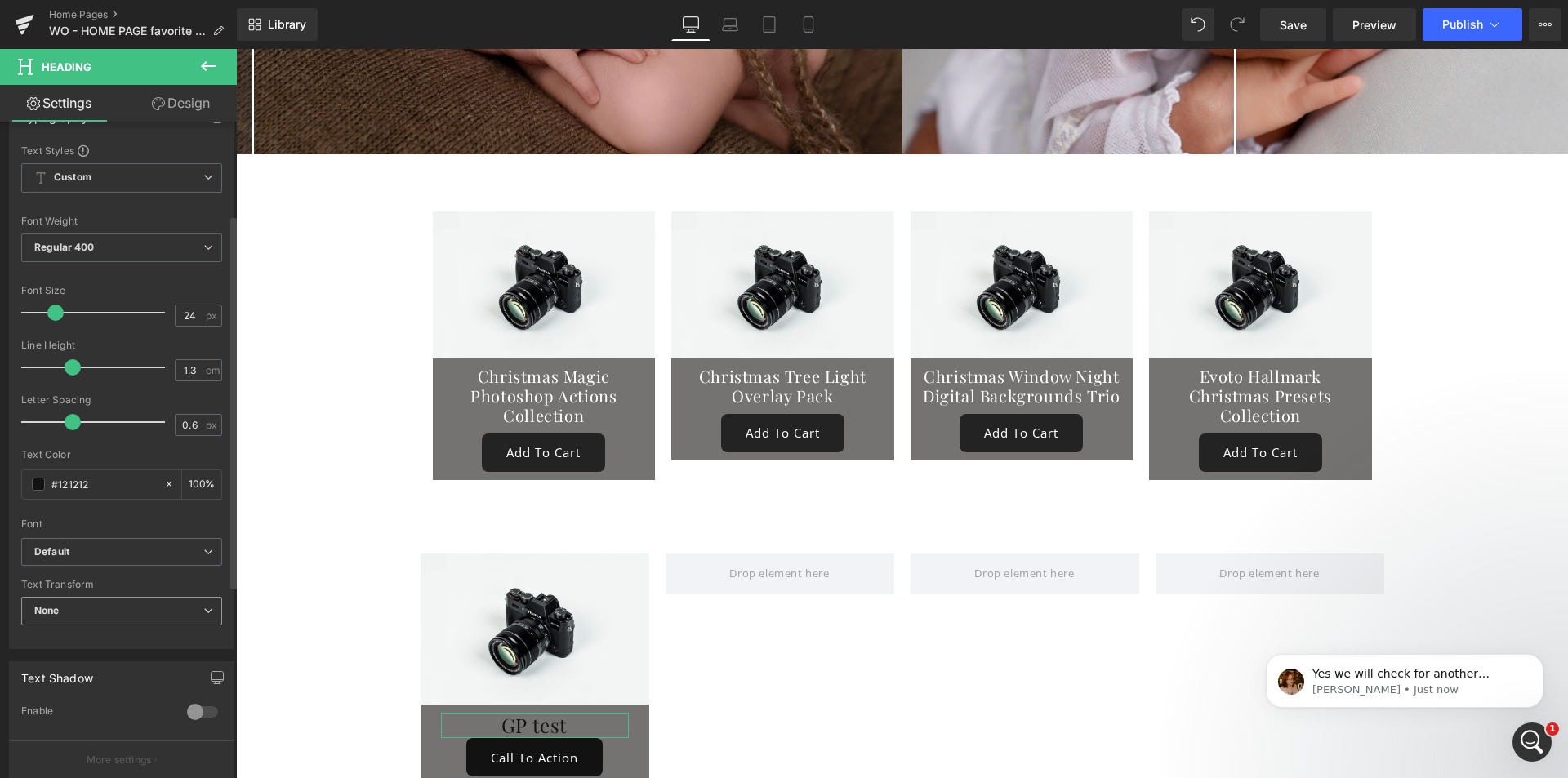
click at [59, 611] on b "None" at bounding box center [46, 610] width 25 height 12
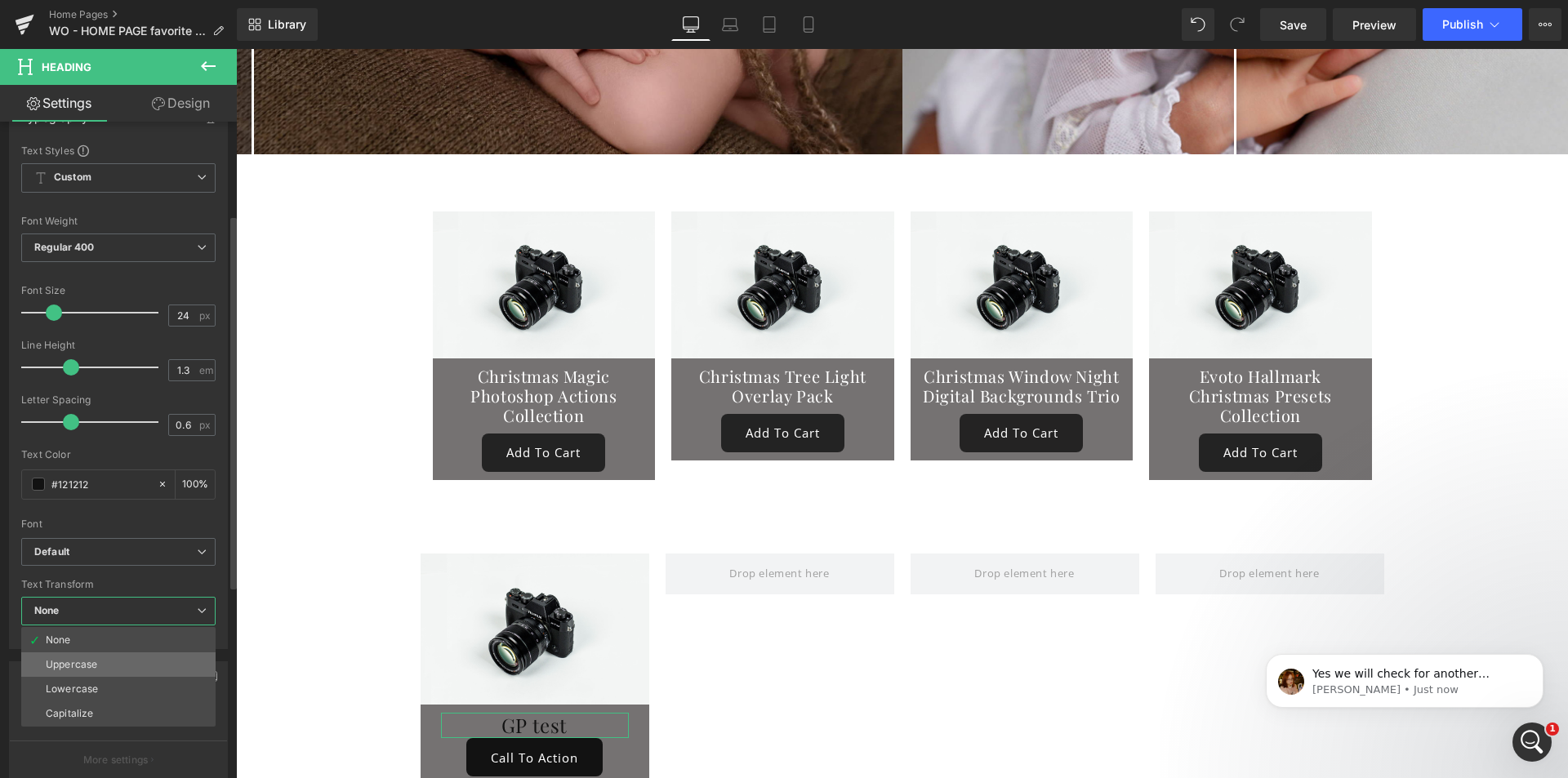
click at [66, 668] on div "Uppercase" at bounding box center [71, 665] width 51 height 11
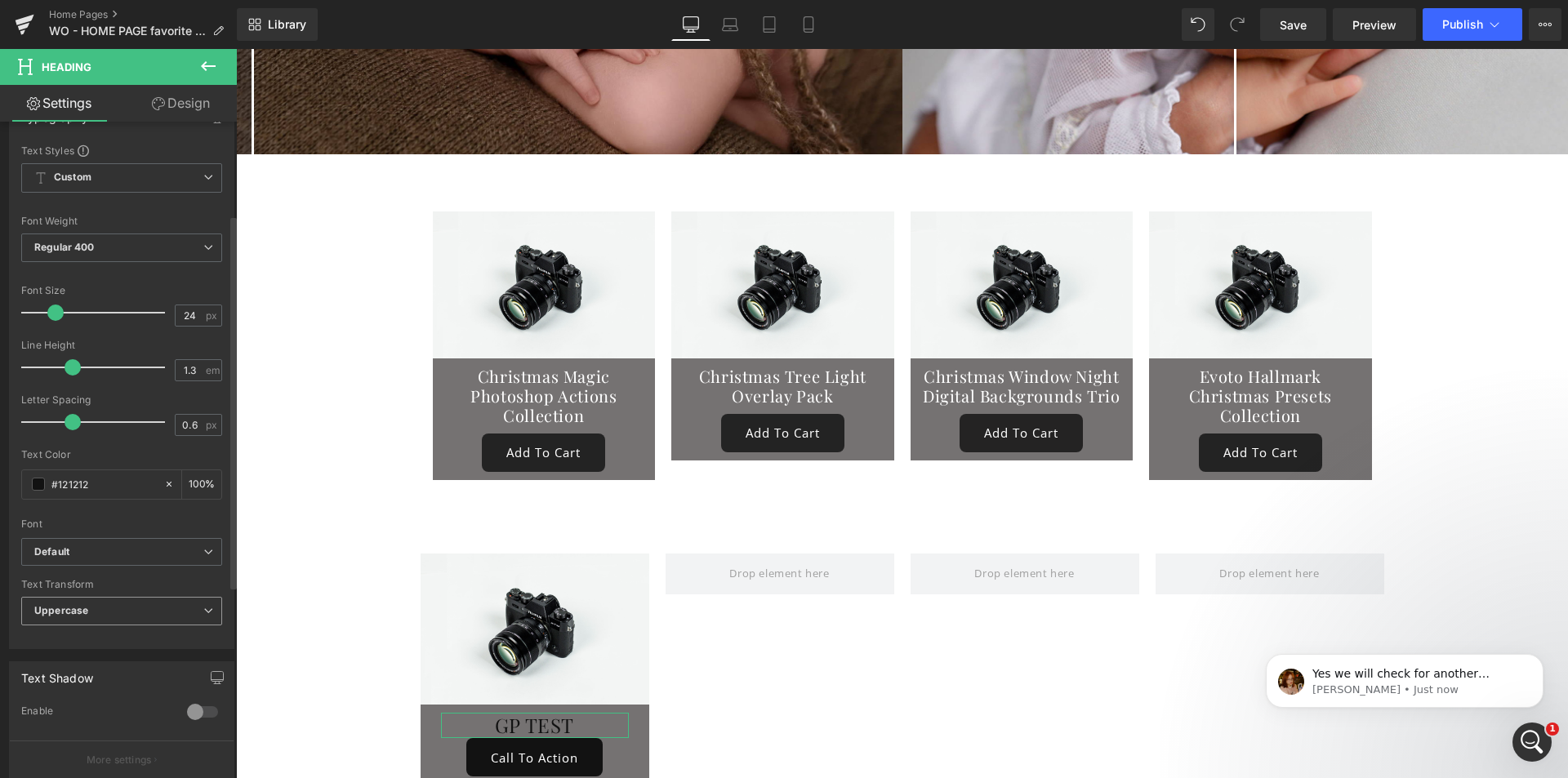
click at [78, 610] on b "Uppercase" at bounding box center [61, 610] width 54 height 12
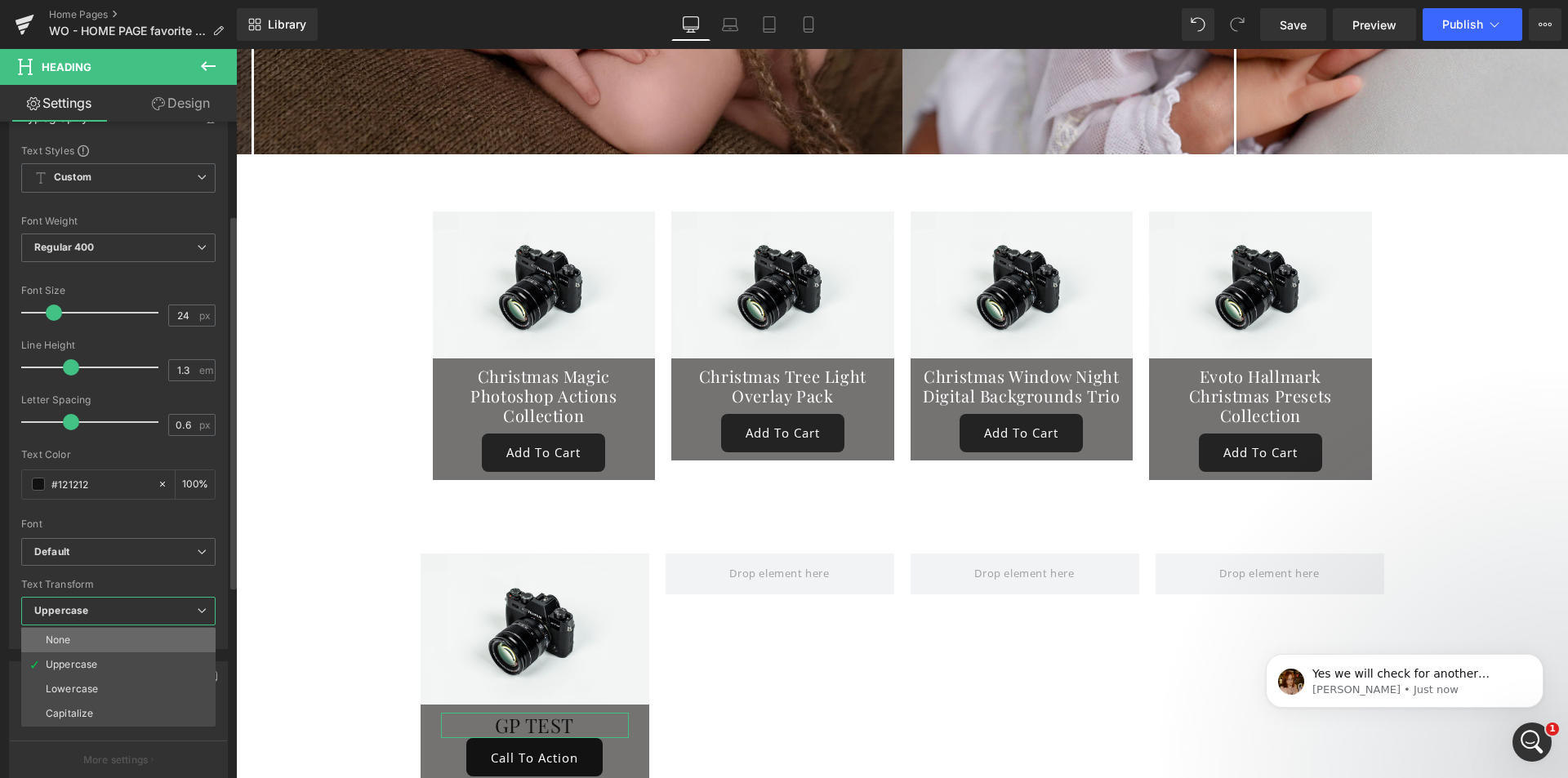
click at [83, 640] on li "None" at bounding box center [118, 640] width 194 height 24
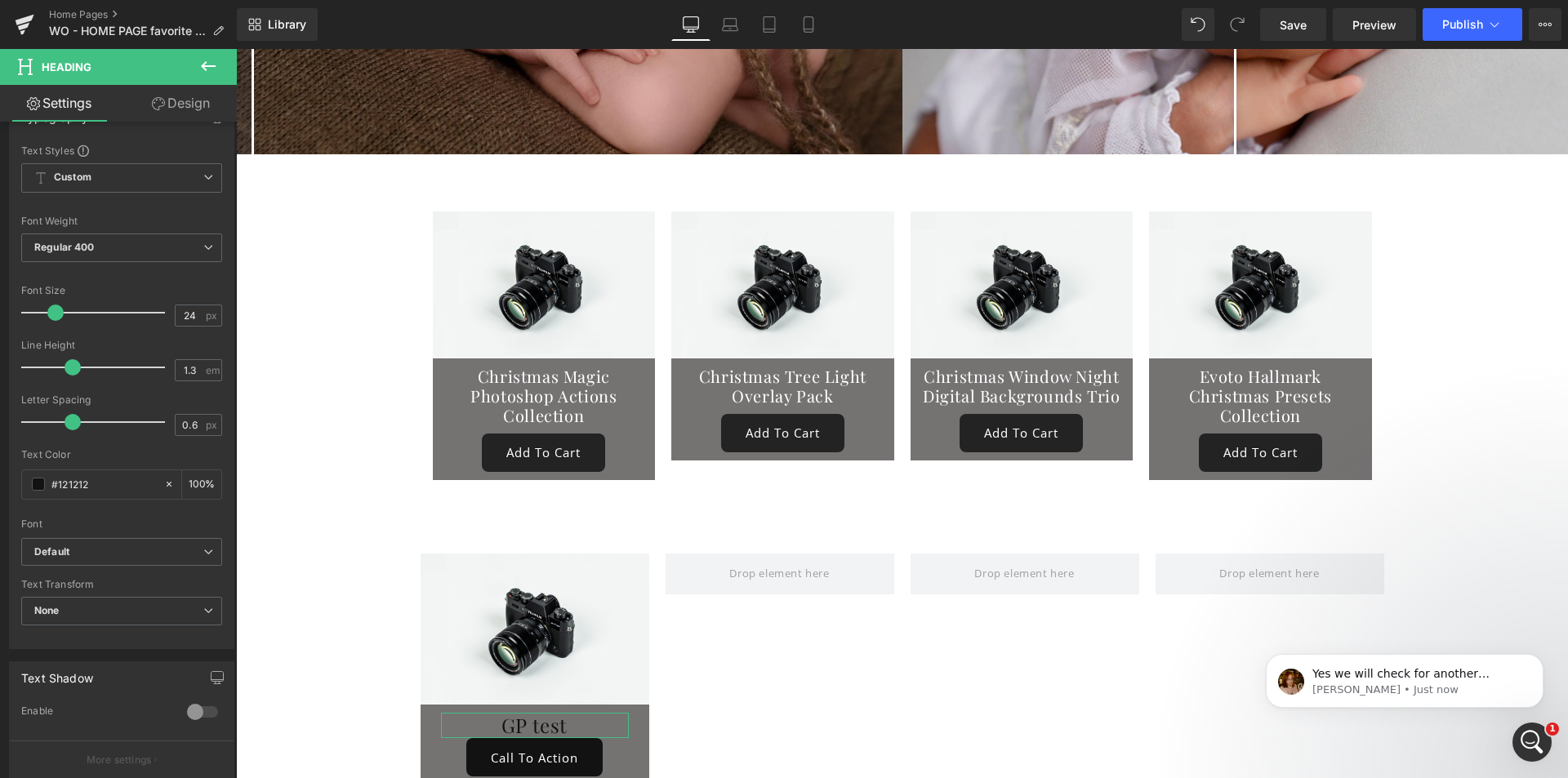
click at [182, 98] on link "Design" at bounding box center [181, 103] width 119 height 37
click at [0, 0] on div "Spacing" at bounding box center [0, 0] width 0 height 0
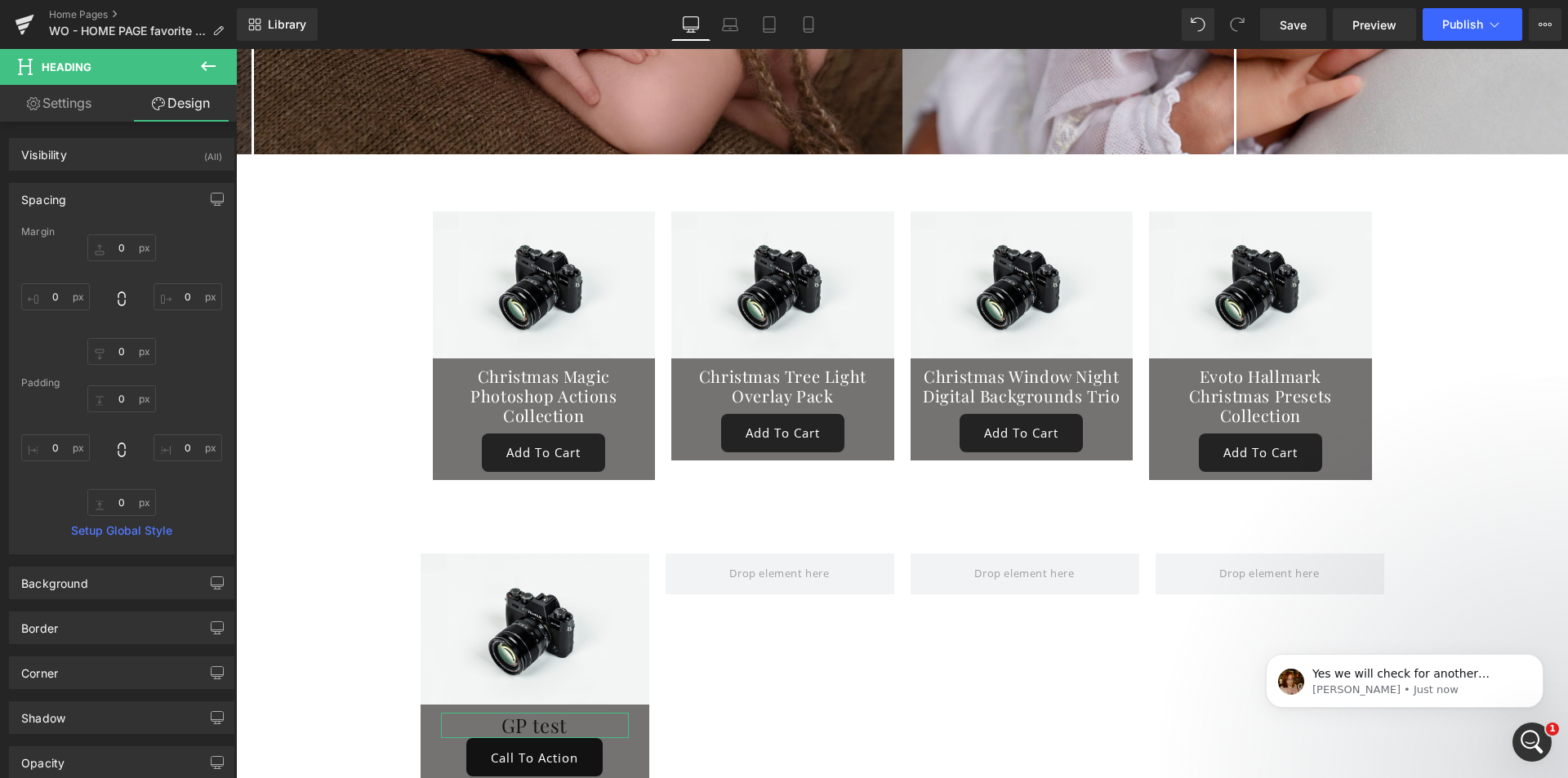
type input "0"
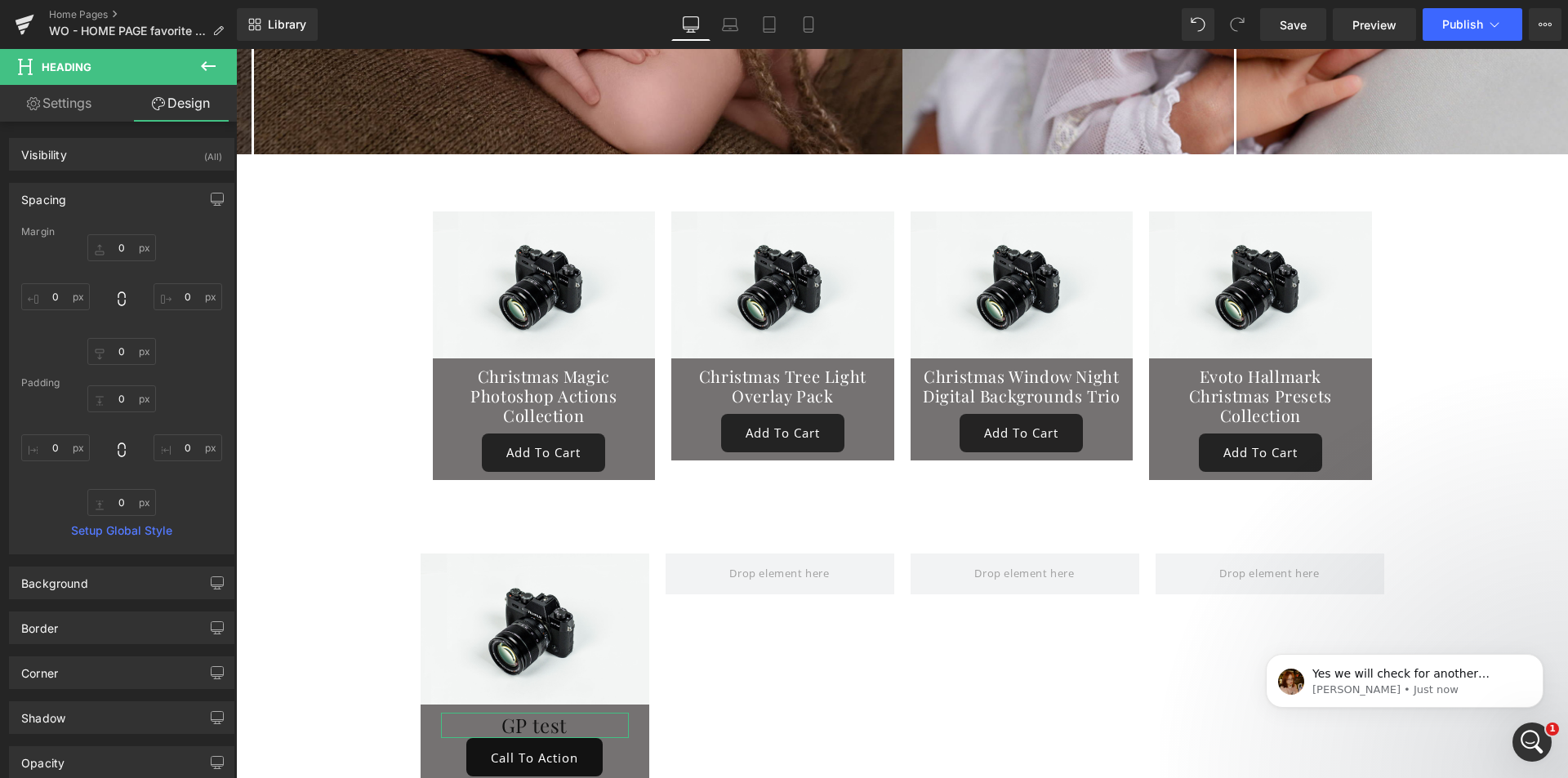
type input "0"
click at [124, 356] on input "0" at bounding box center [122, 351] width 69 height 27
type input "15"
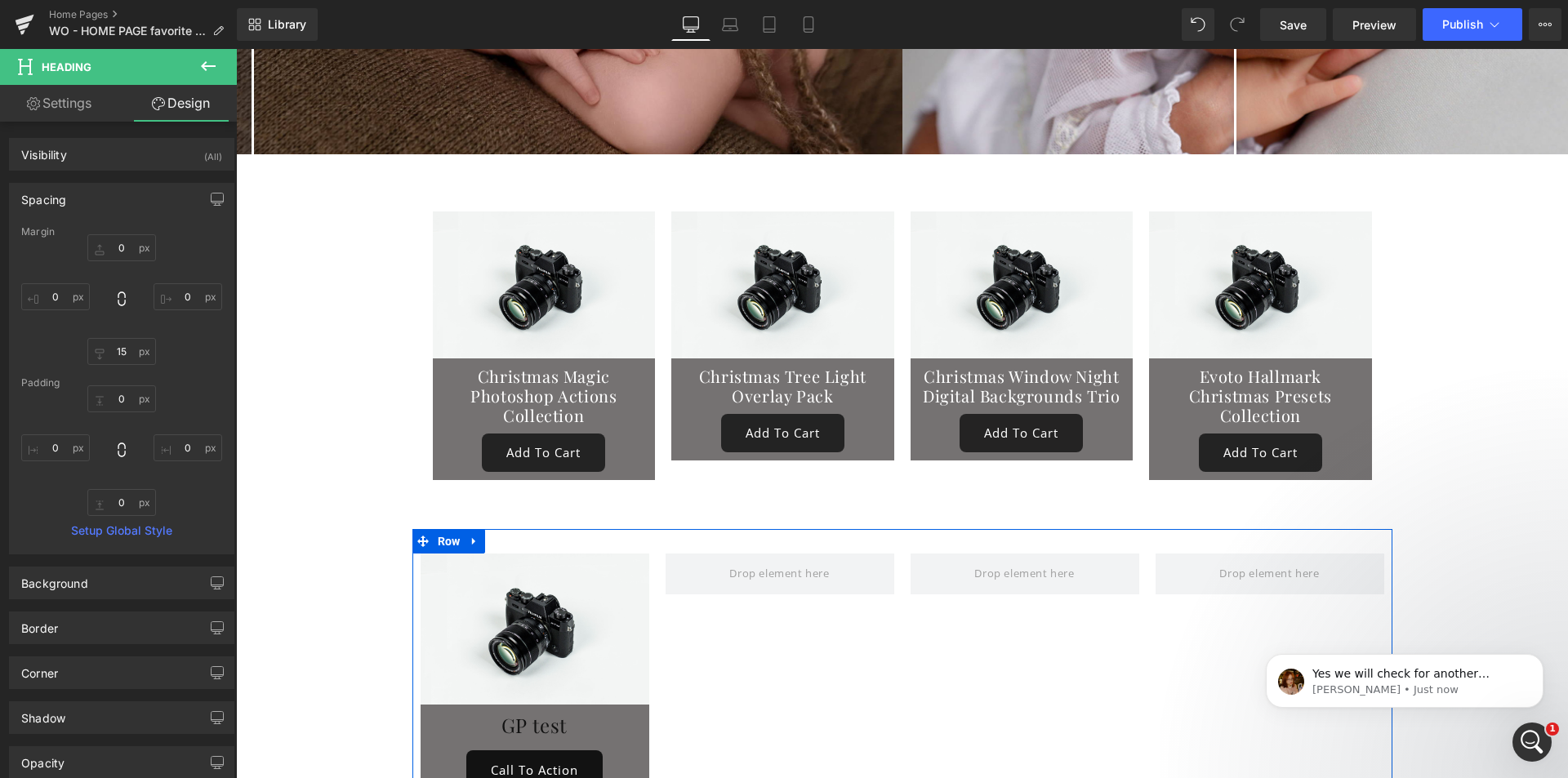
click at [717, 664] on div "Image GP test Heading Call To Action [GEOGRAPHIC_DATA]" at bounding box center [902, 668] width 980 height 277
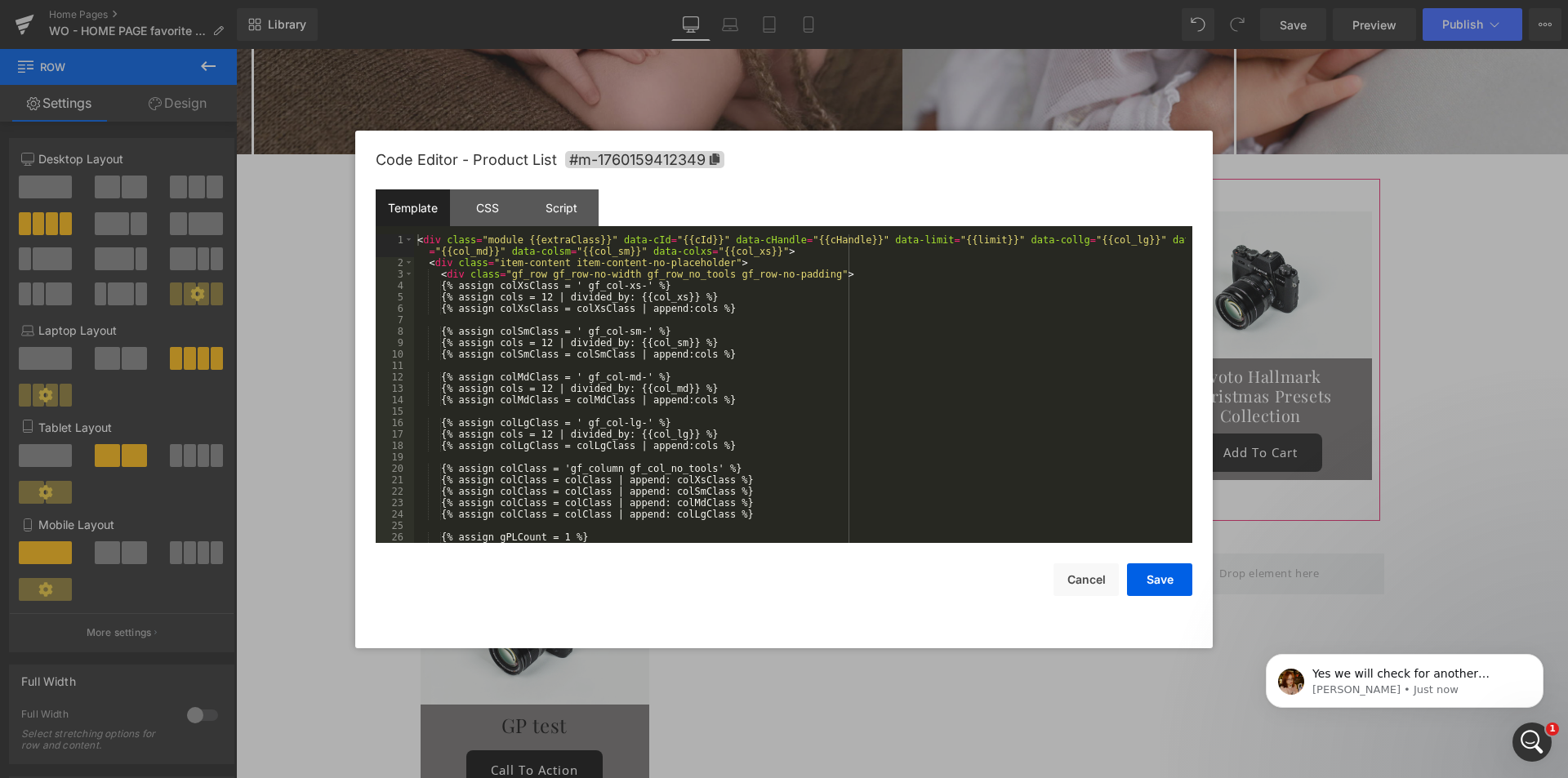
click at [837, 0] on div "Heading You are previewing how the will restyle your page. You can not edit Ele…" at bounding box center [784, 0] width 1568 height 0
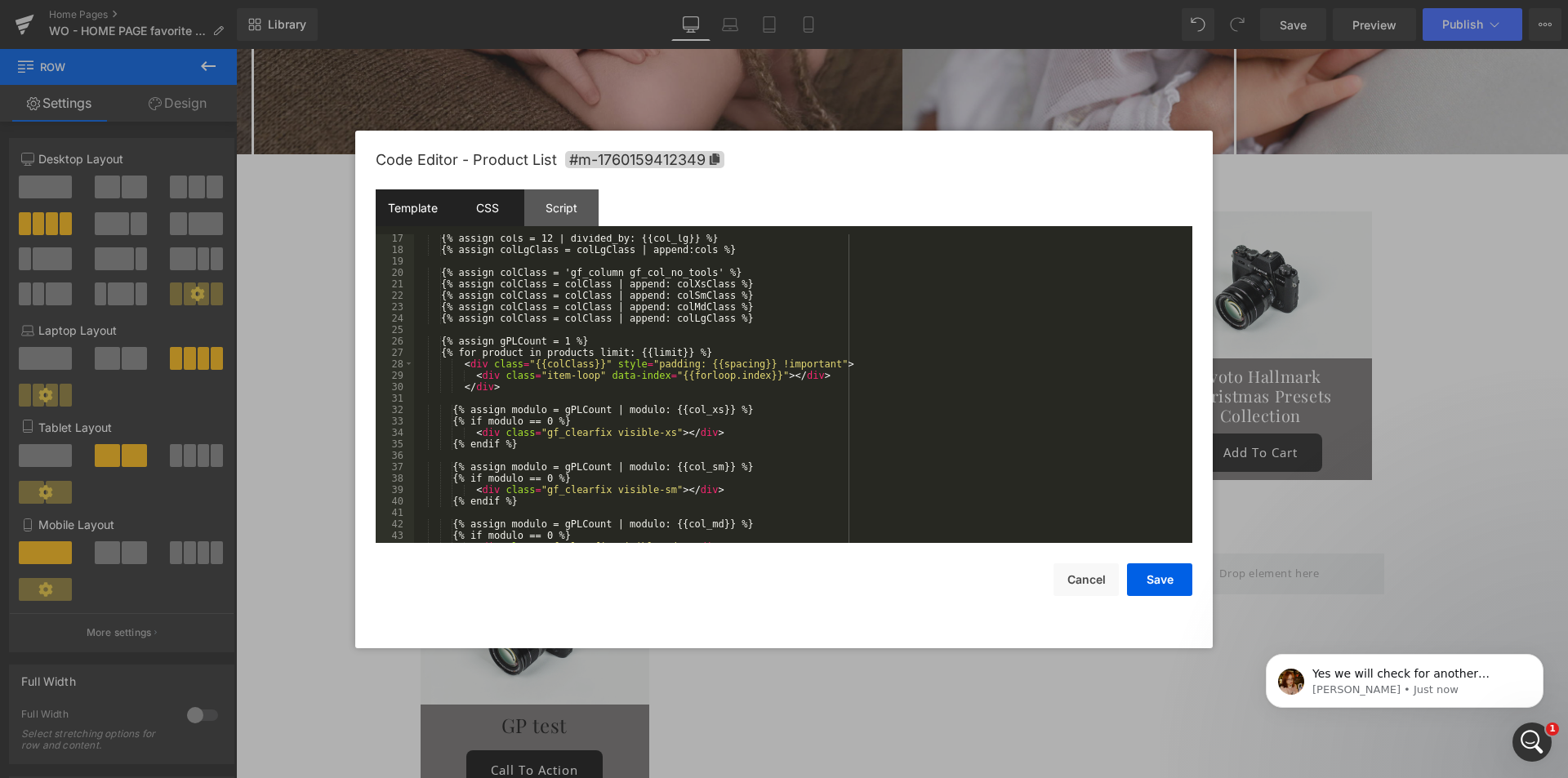
click at [502, 197] on div "CSS" at bounding box center [488, 208] width 74 height 37
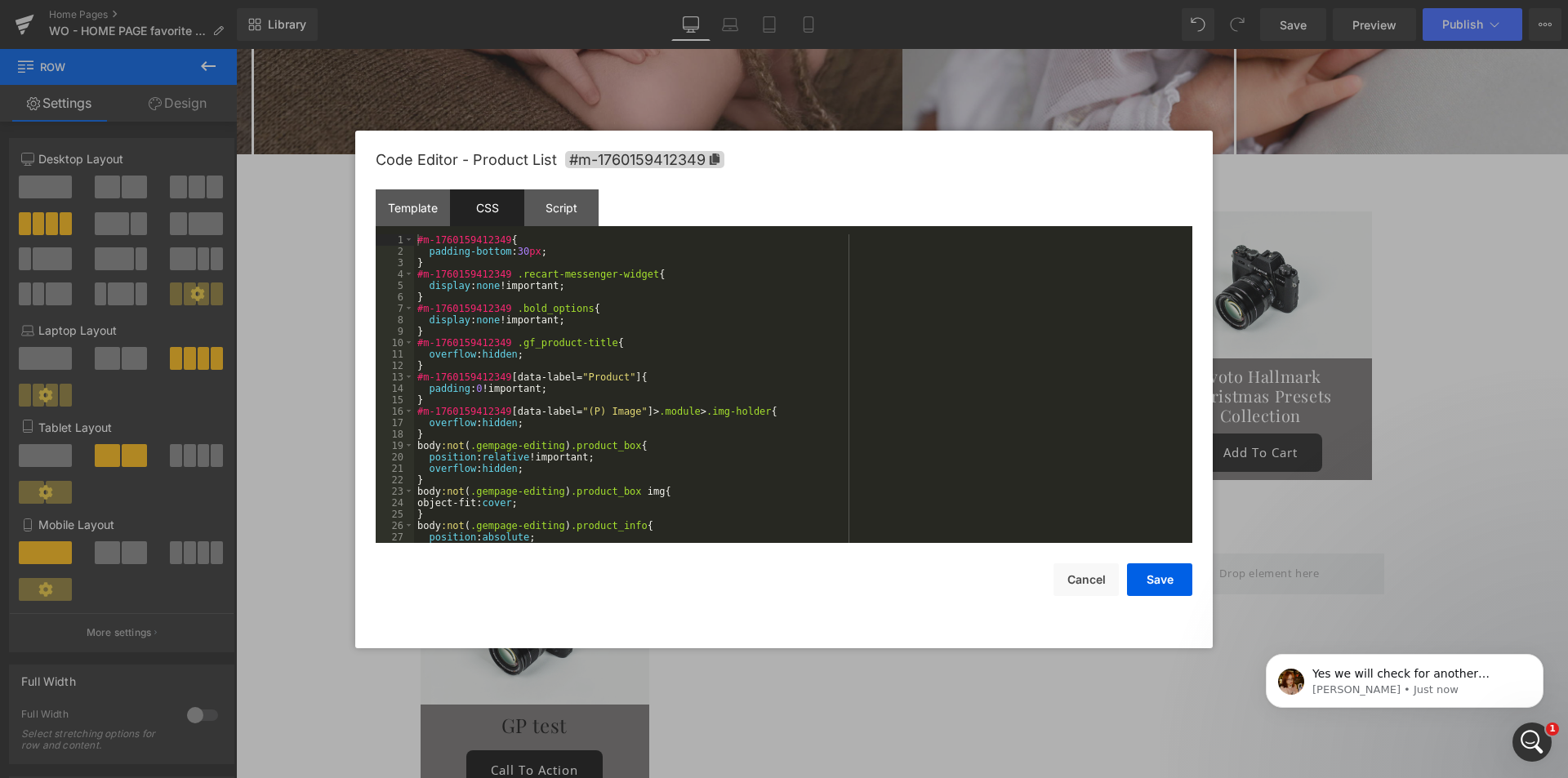
scroll to position [149, 0]
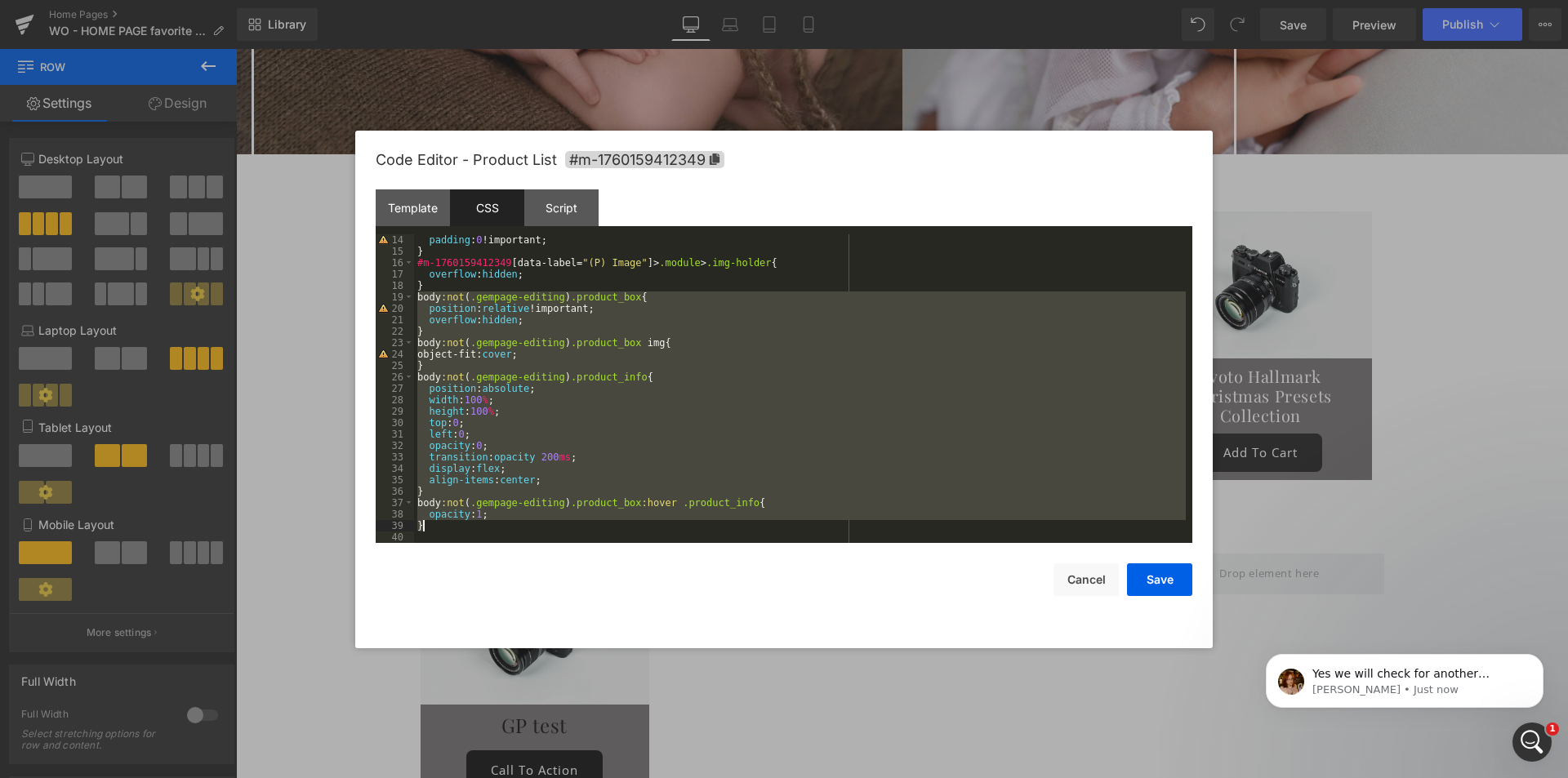
drag, startPoint x: 416, startPoint y: 297, endPoint x: 448, endPoint y: 525, distance: 230.2
click at [448, 525] on div "padding : 0 !important; } #m-1760159412349 [ data-label = " (P) Image " ]> .mod…" at bounding box center [800, 399] width 772 height 331
click at [1312, 498] on div at bounding box center [784, 389] width 1568 height 778
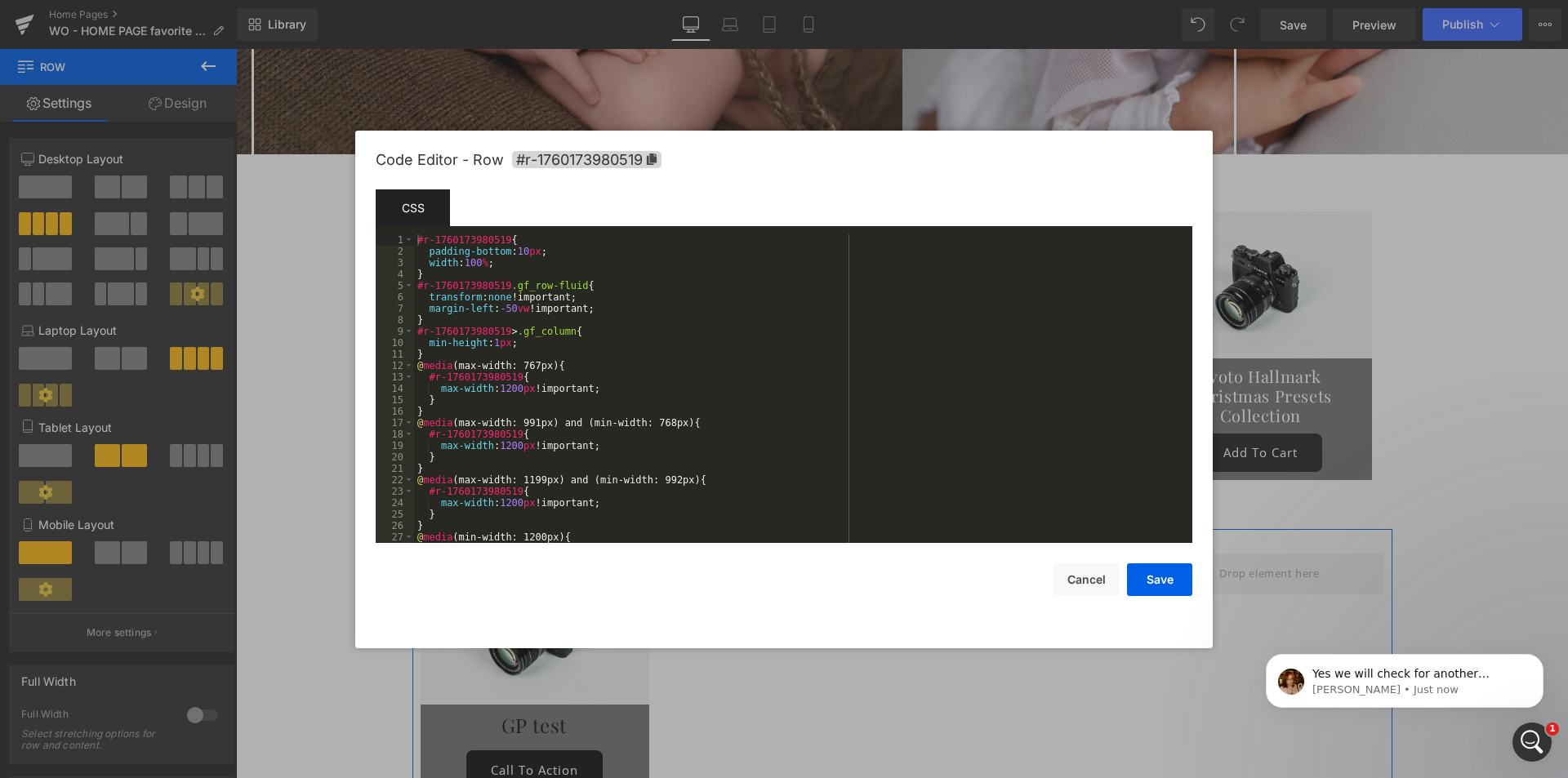
click at [389, 0] on div "Heading You are previewing how the will restyle your page. You can not edit Ele…" at bounding box center [784, 0] width 1568 height 0
click at [419, 240] on div "#r-1760173980519 { padding-bottom : 10 px ; width : 100 % ; } #r-1760173980519 …" at bounding box center [800, 399] width 772 height 331
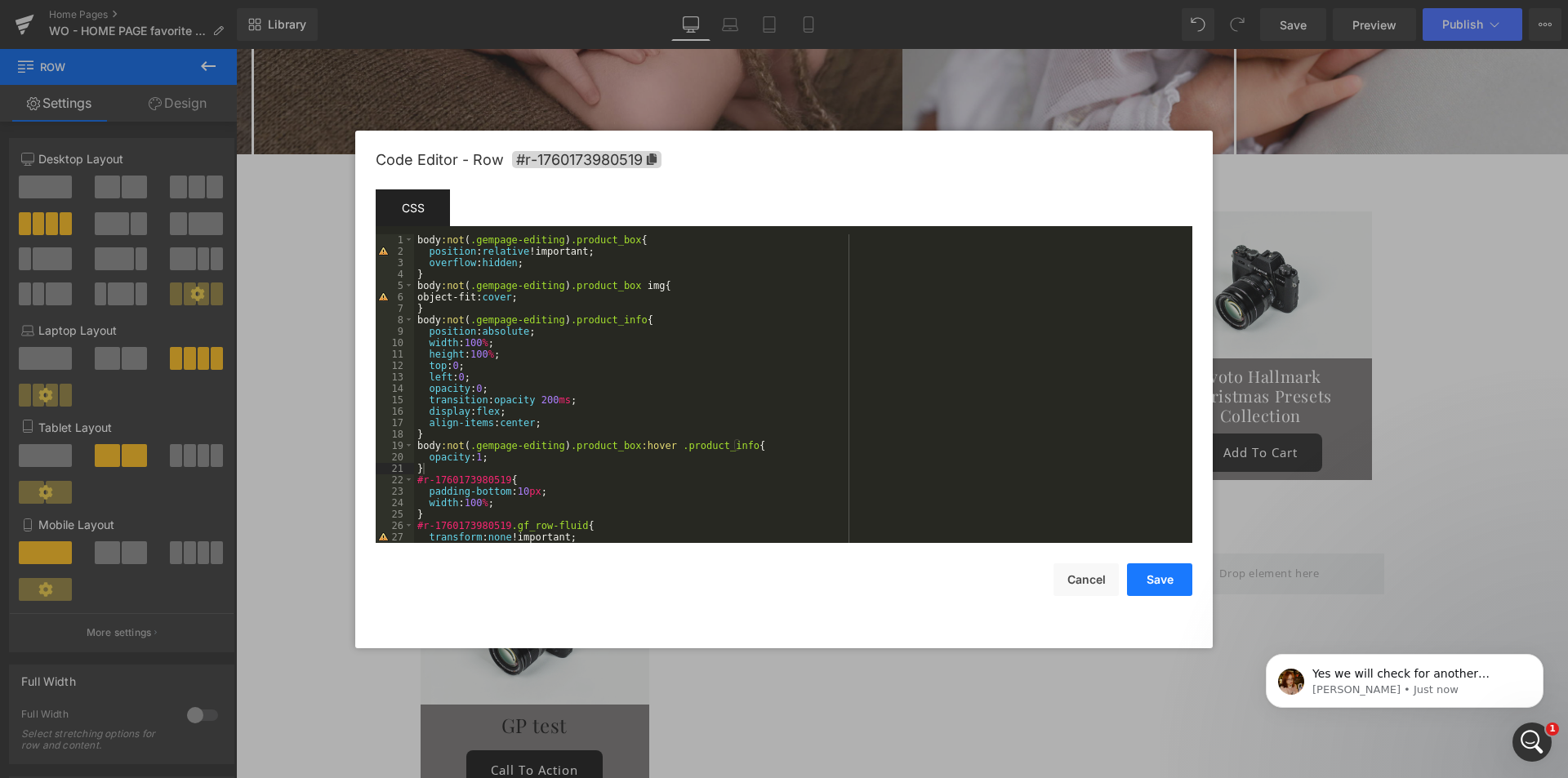
click at [1176, 585] on button "Save" at bounding box center [1159, 579] width 65 height 32
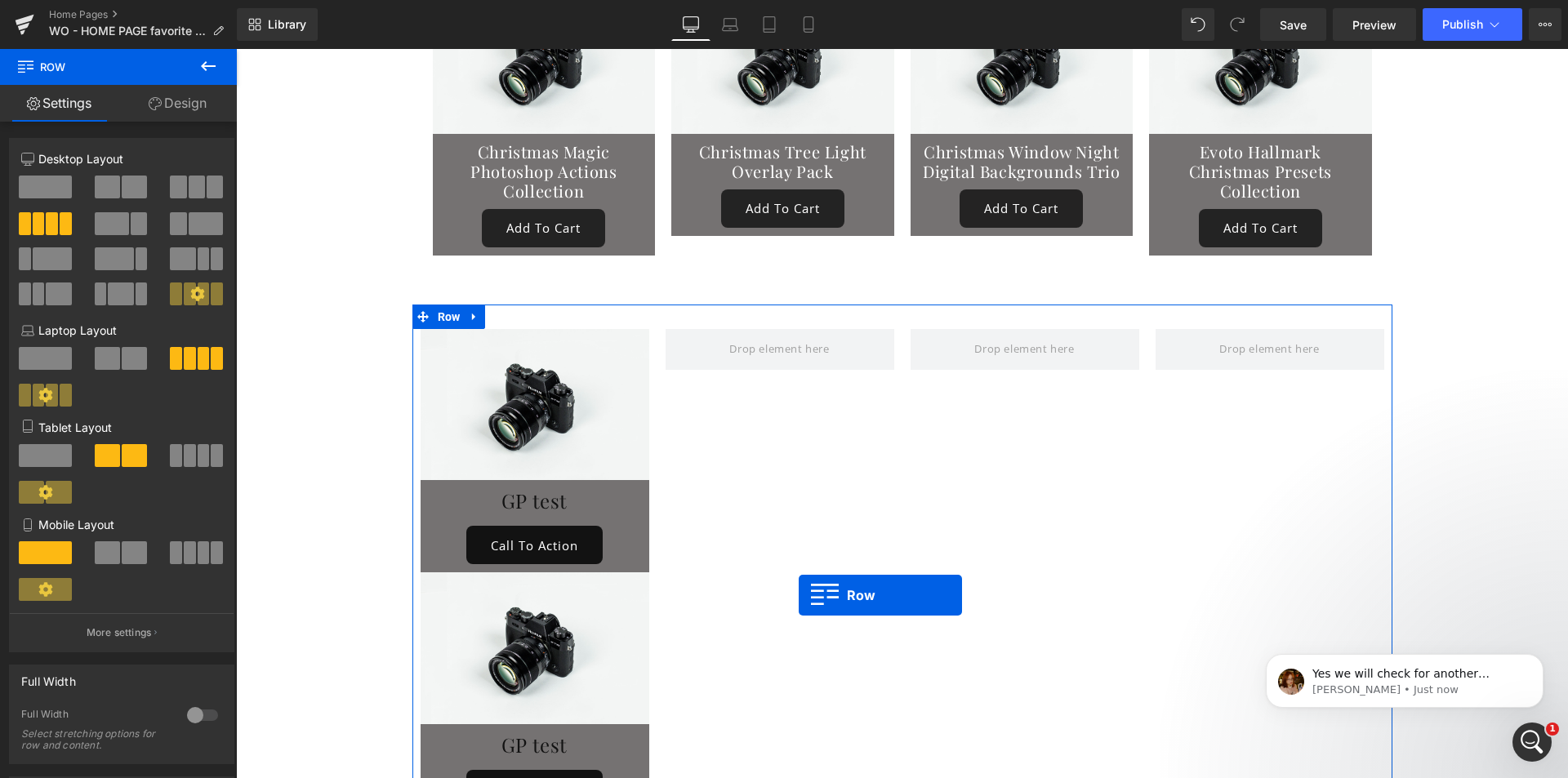
scroll to position [8962, 0]
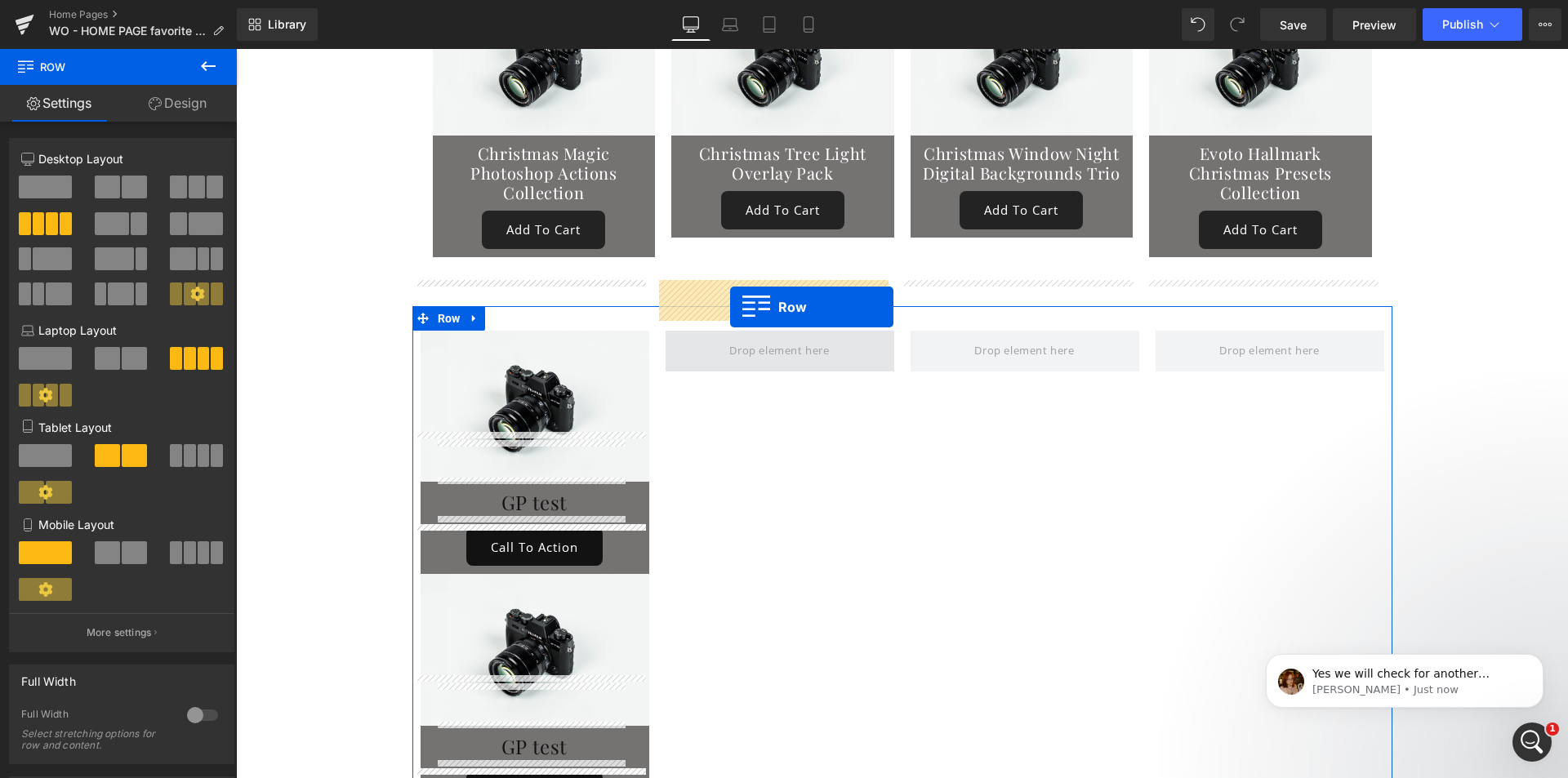
drag, startPoint x: 431, startPoint y: 373, endPoint x: 730, endPoint y: 307, distance: 306.2
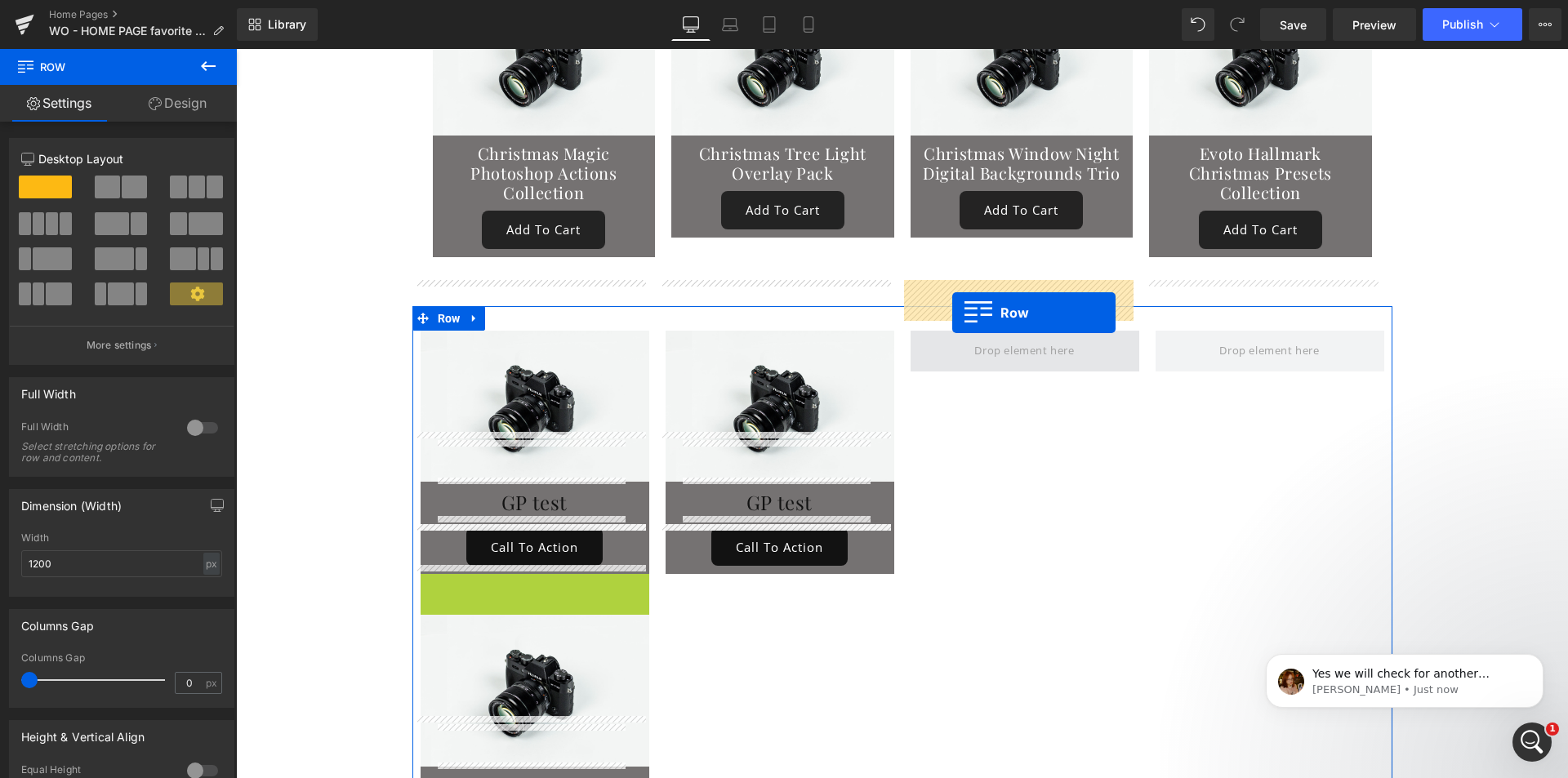
drag, startPoint x: 424, startPoint y: 531, endPoint x: 952, endPoint y: 313, distance: 571.2
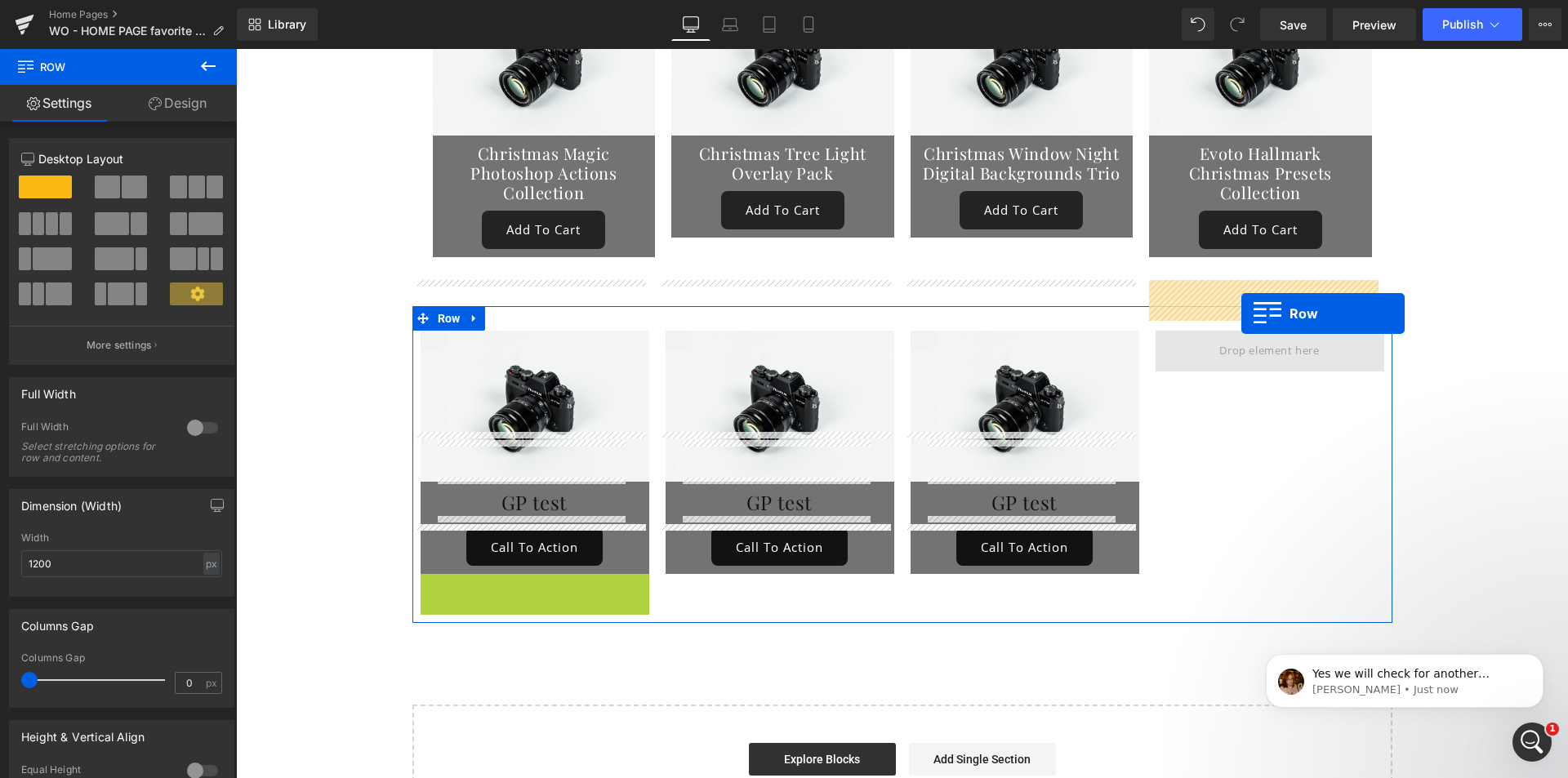
drag, startPoint x: 452, startPoint y: 545, endPoint x: 1238, endPoint y: 314, distance: 819.2
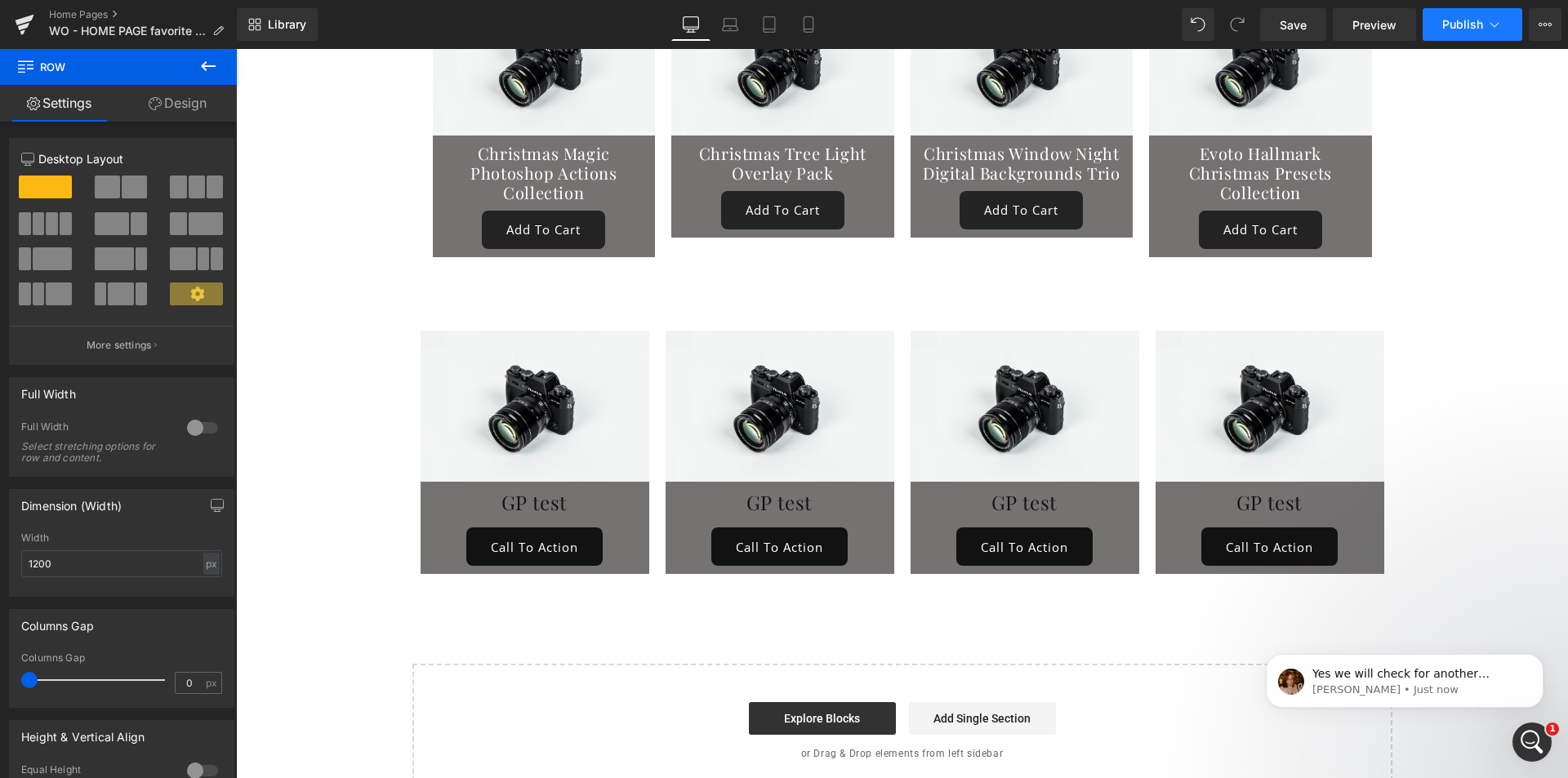
click at [1456, 19] on span "Publish" at bounding box center [1463, 24] width 41 height 13
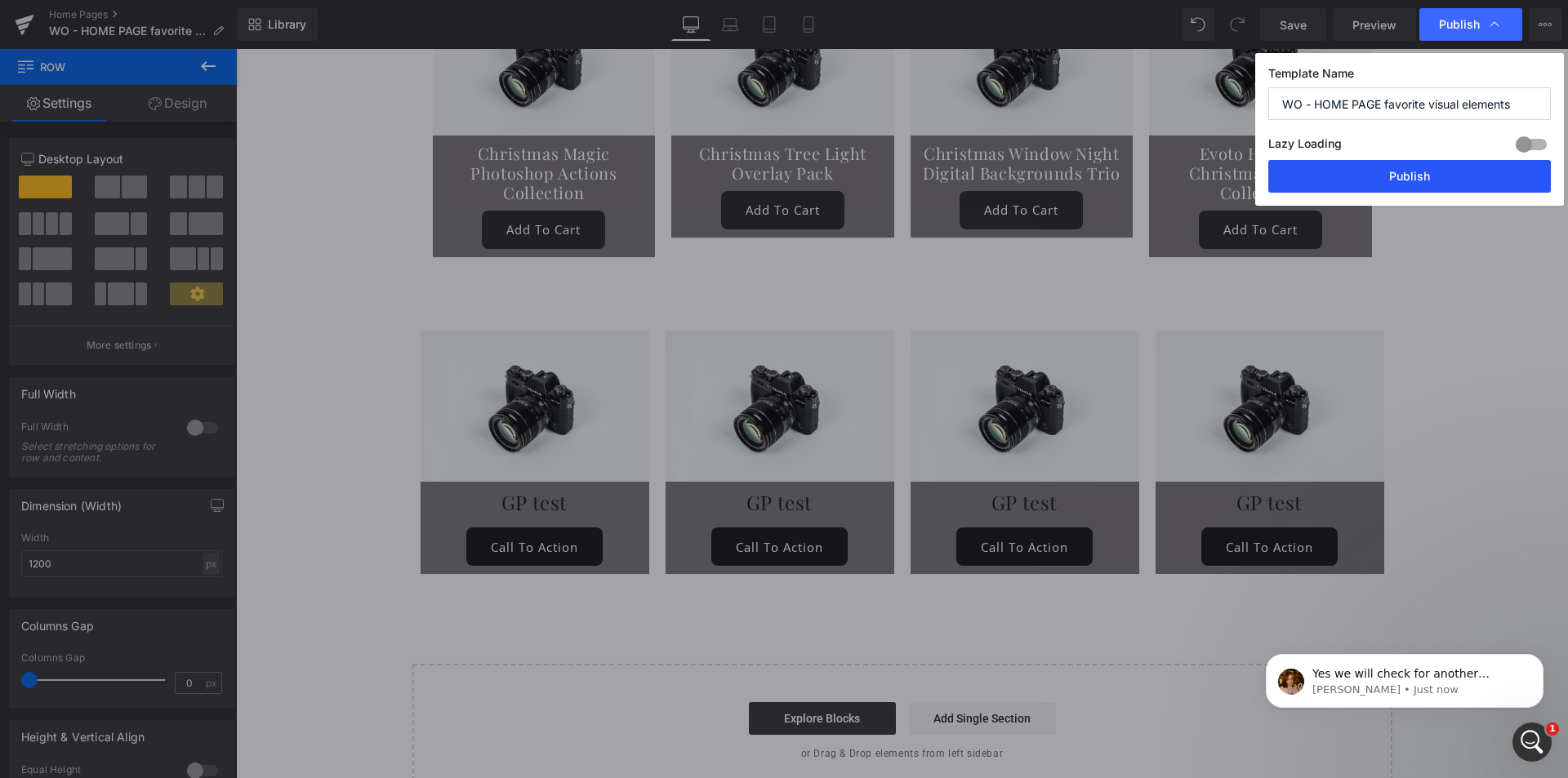
click at [1404, 180] on button "Publish" at bounding box center [1410, 175] width 282 height 32
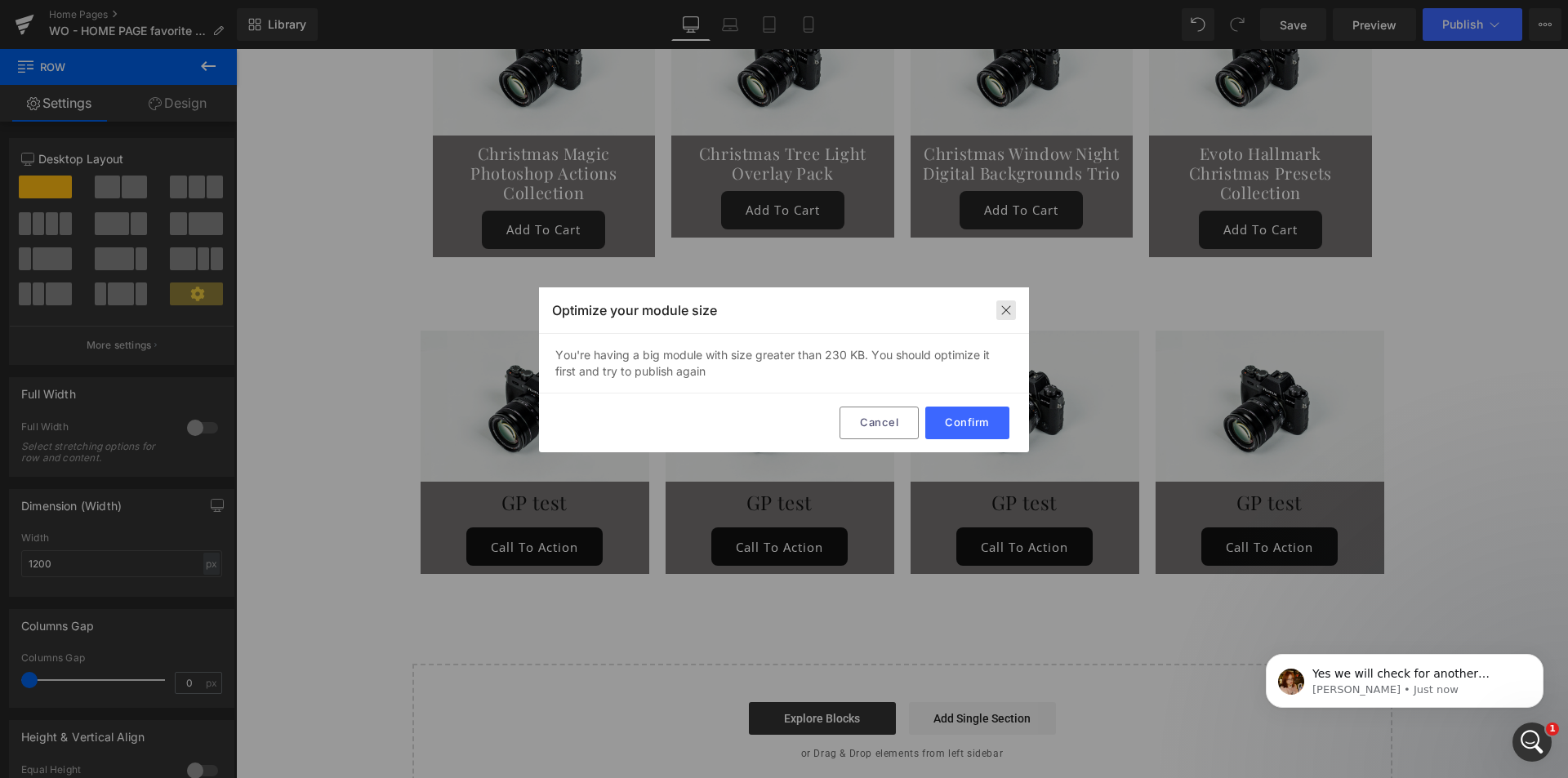
click at [1001, 305] on img at bounding box center [1006, 310] width 13 height 13
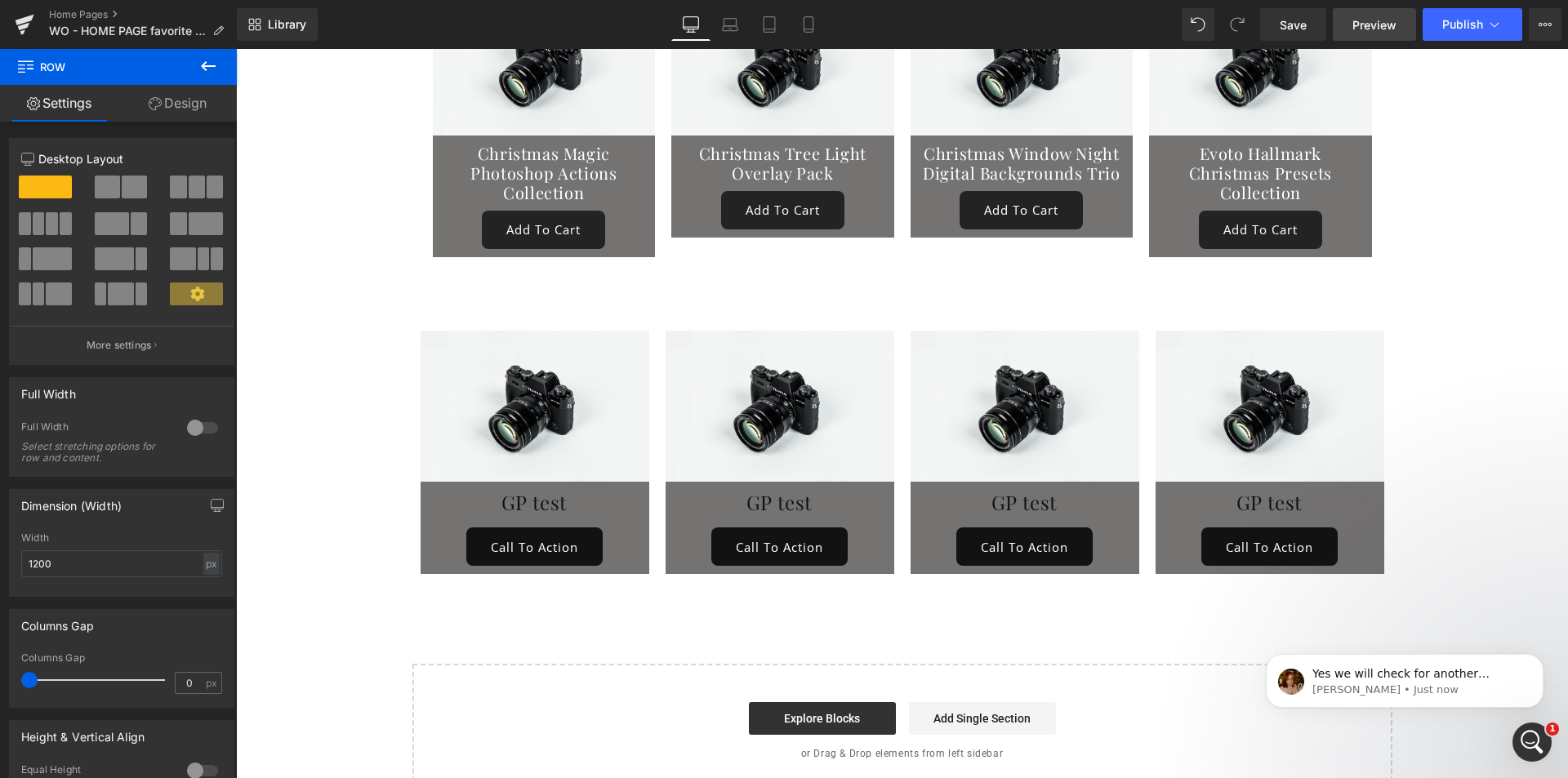
click at [1371, 28] on span "Preview" at bounding box center [1374, 25] width 44 height 17
click at [1303, 26] on span "Save" at bounding box center [1293, 25] width 27 height 17
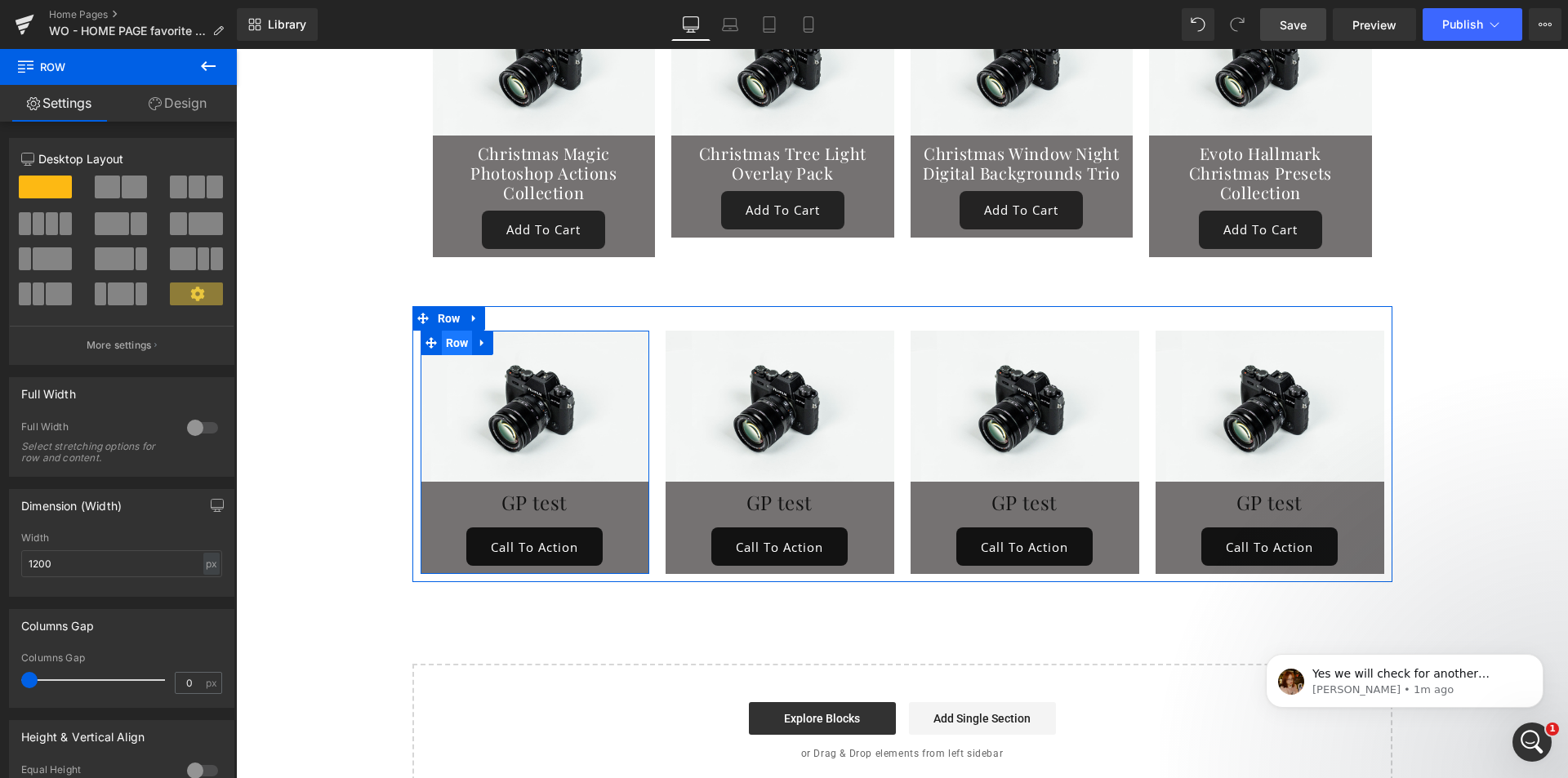
click at [445, 331] on span "Row" at bounding box center [457, 343] width 31 height 24
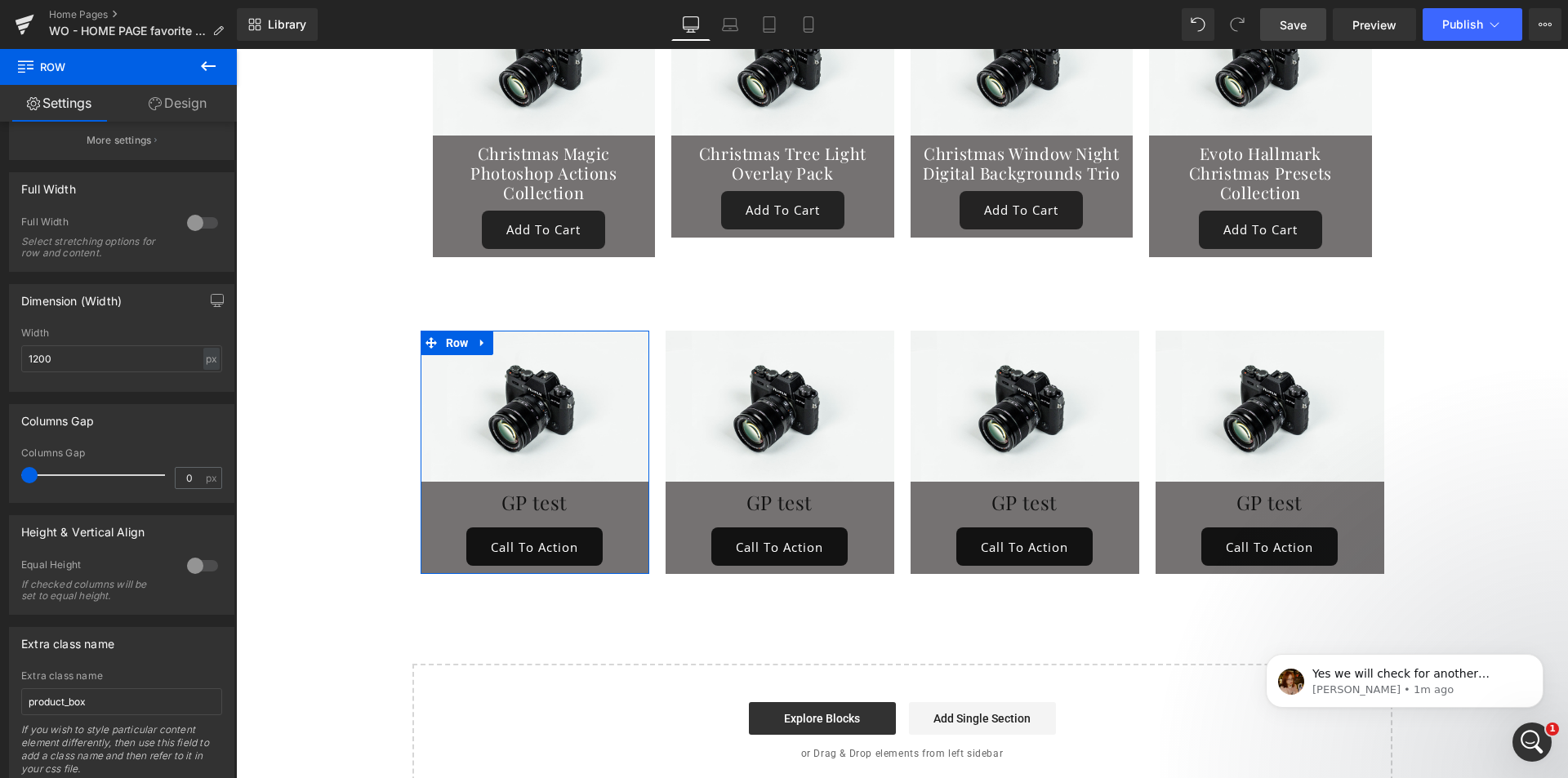
scroll to position [245, 0]
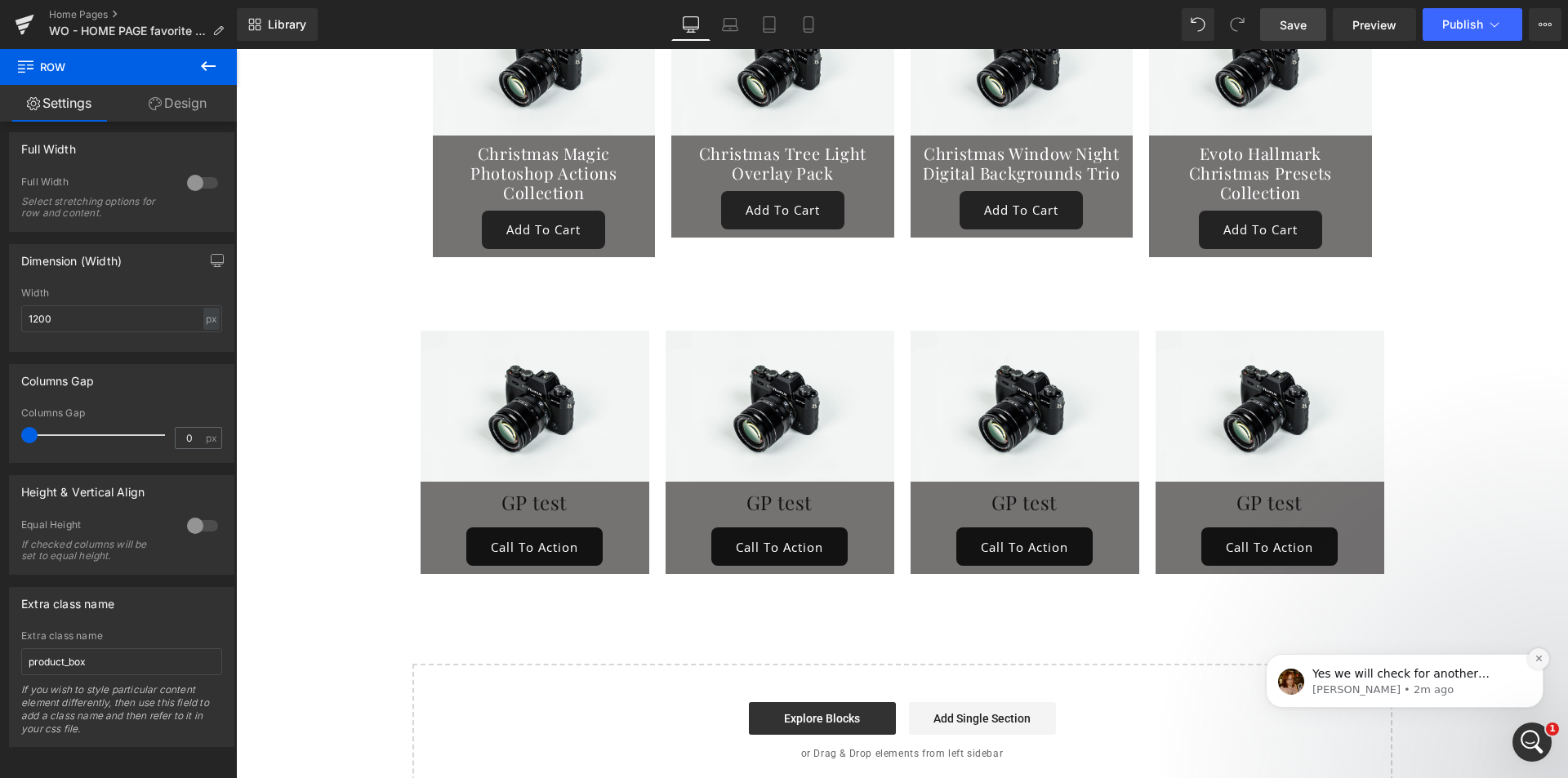
click at [1540, 653] on button "Dismiss notification" at bounding box center [1538, 658] width 21 height 21
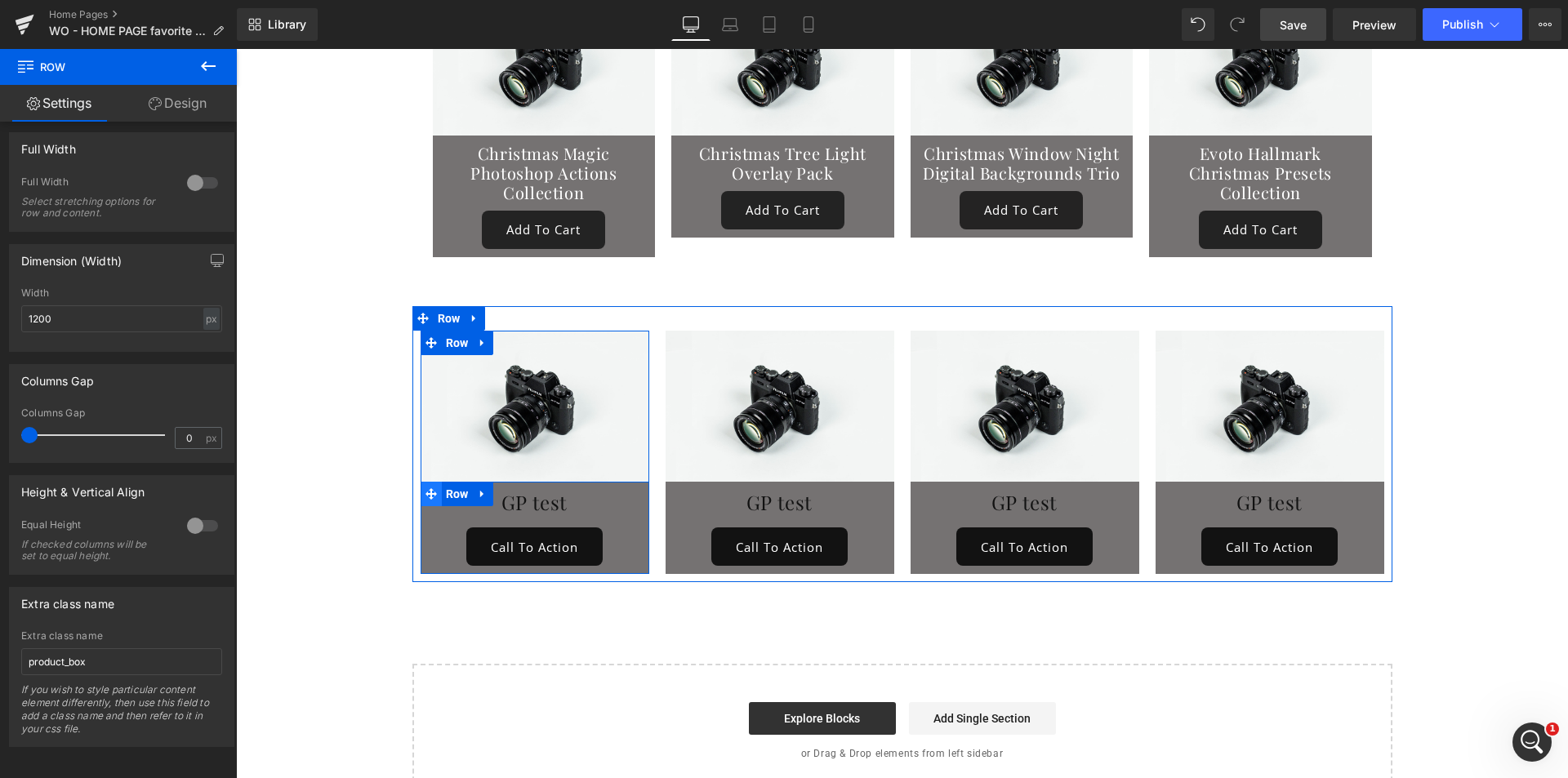
click at [425, 488] on icon at bounding box center [431, 494] width 11 height 11
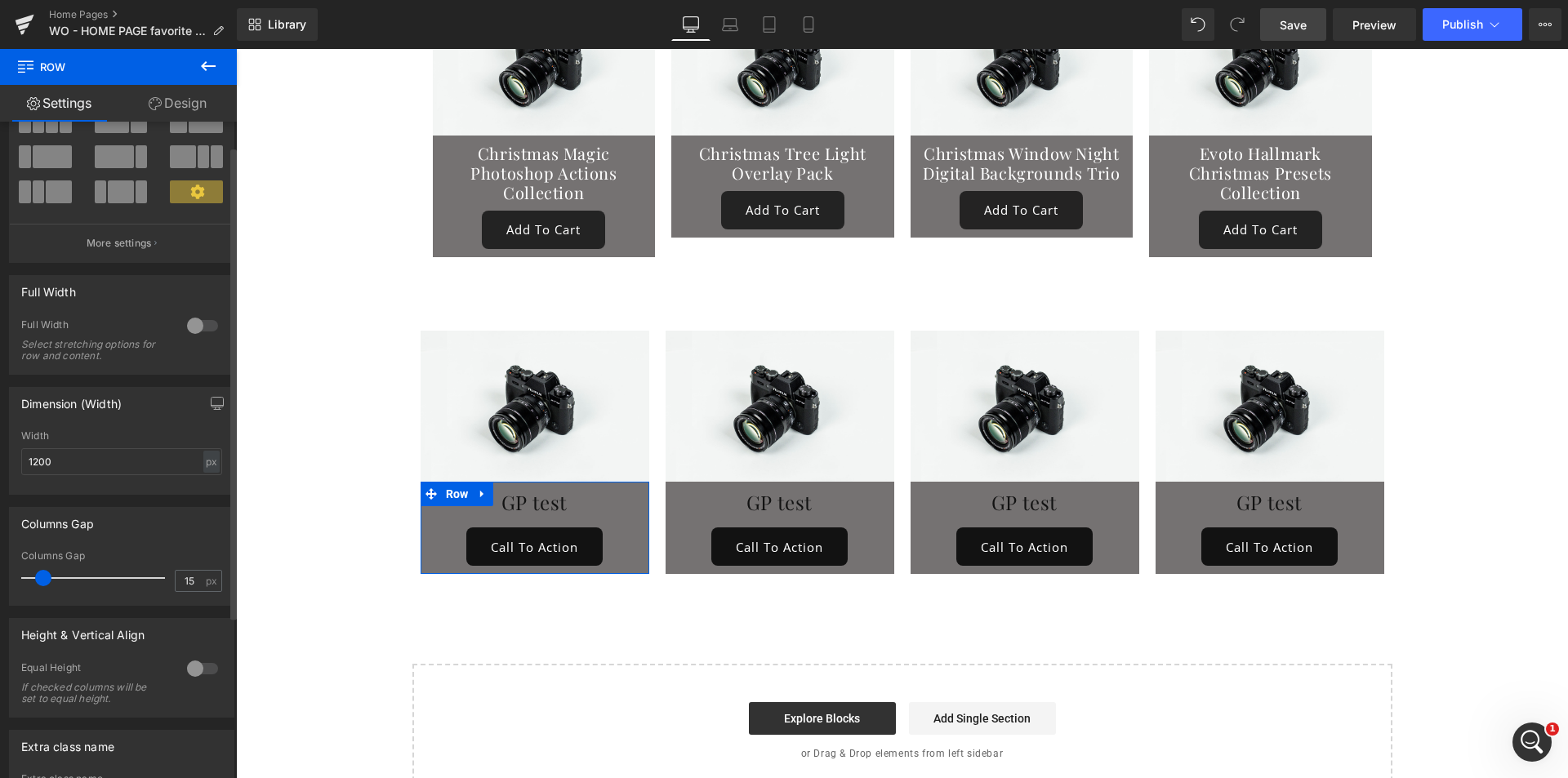
scroll to position [260, 0]
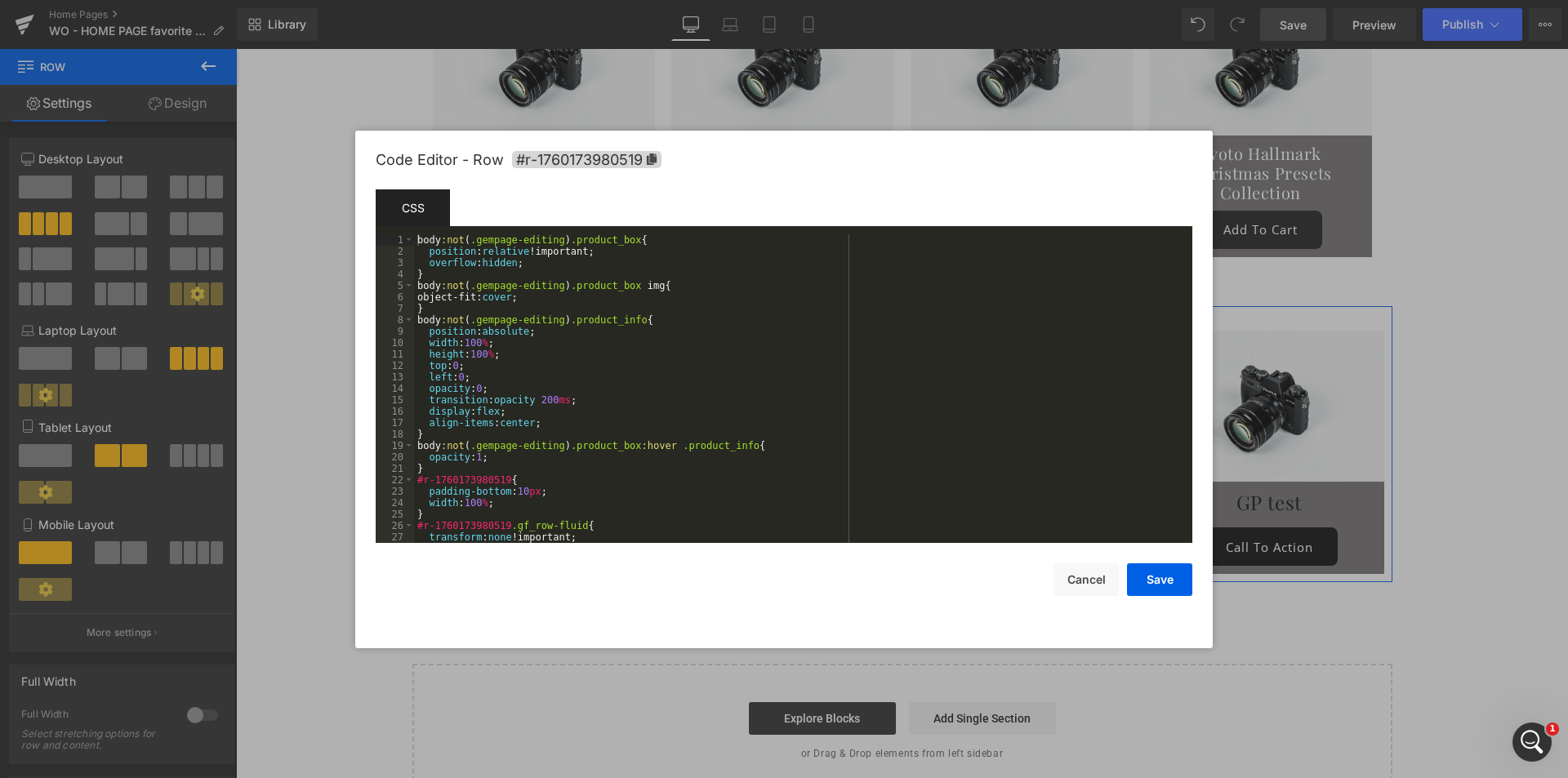
click at [660, 0] on div "Row You are previewing how the will restyle your page. You can not edit Element…" at bounding box center [784, 0] width 1568 height 0
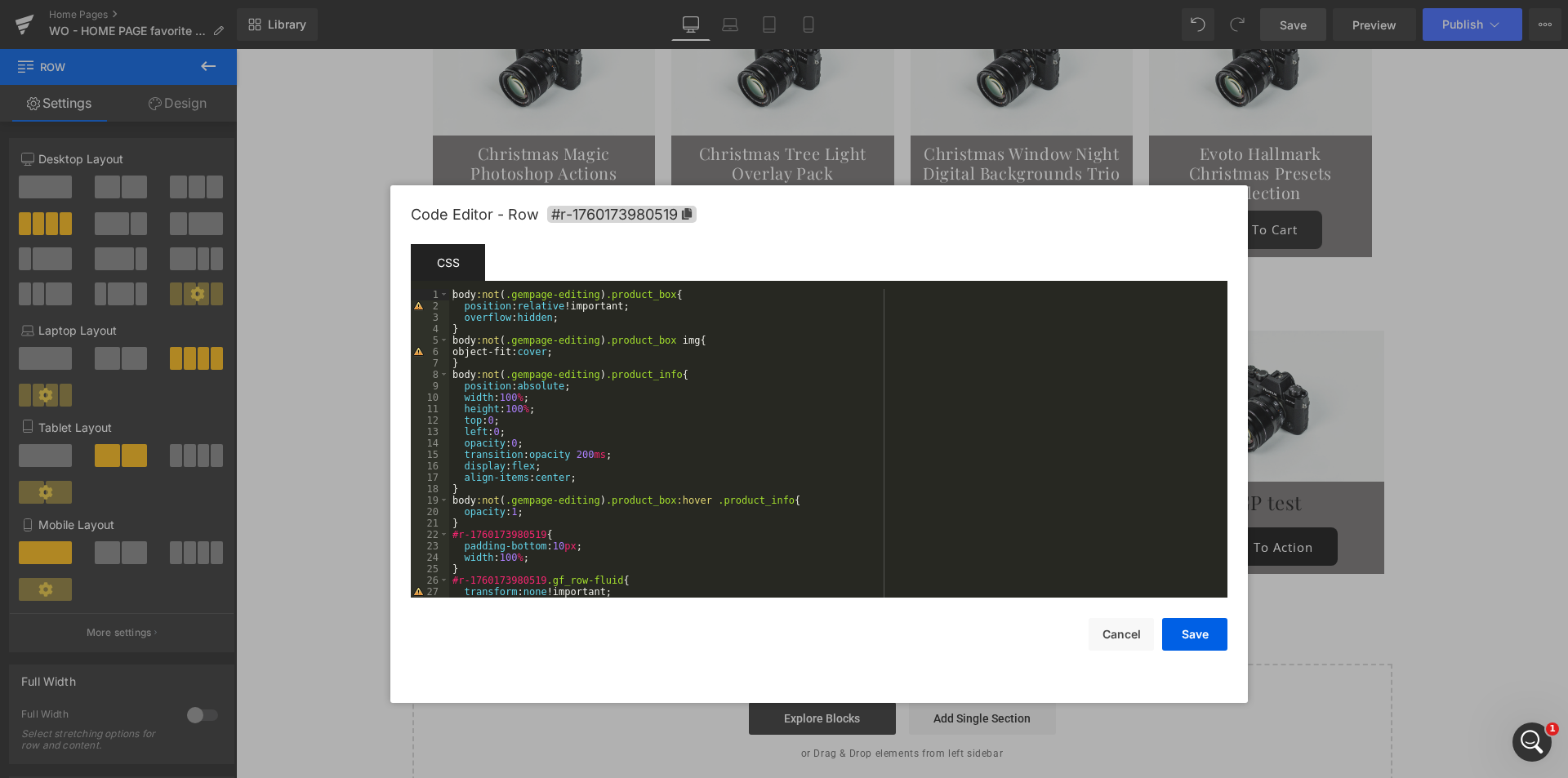
drag, startPoint x: 696, startPoint y: 159, endPoint x: 731, endPoint y: 214, distance: 65.2
click at [731, 214] on div "Code Editor - Row #r-1760173980519" at bounding box center [818, 214] width 817 height 58
click at [1515, 568] on div at bounding box center [784, 389] width 1568 height 778
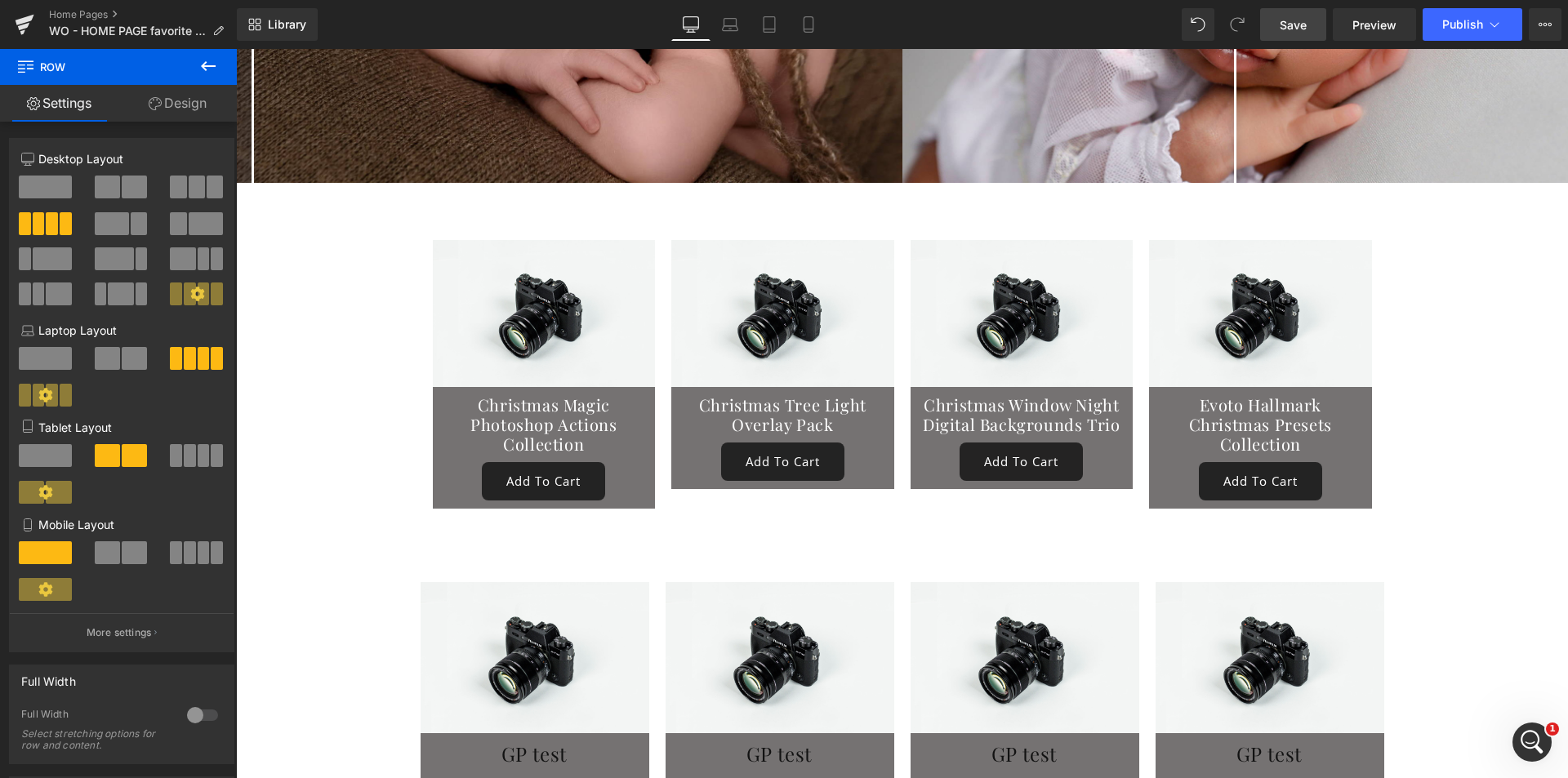
scroll to position [8554, 0]
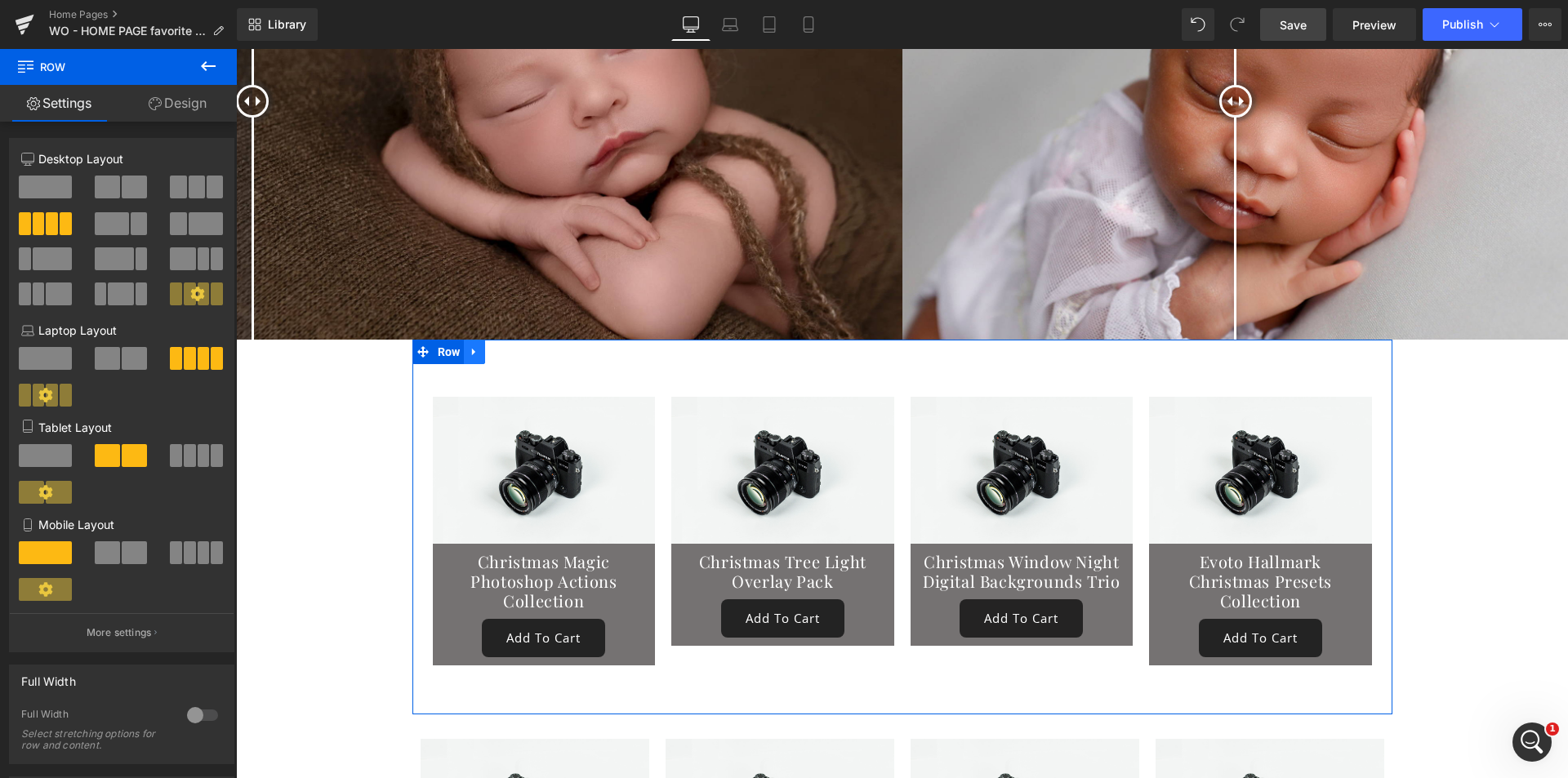
click at [473, 345] on icon at bounding box center [475, 351] width 11 height 12
click at [511, 346] on icon at bounding box center [516, 352] width 11 height 11
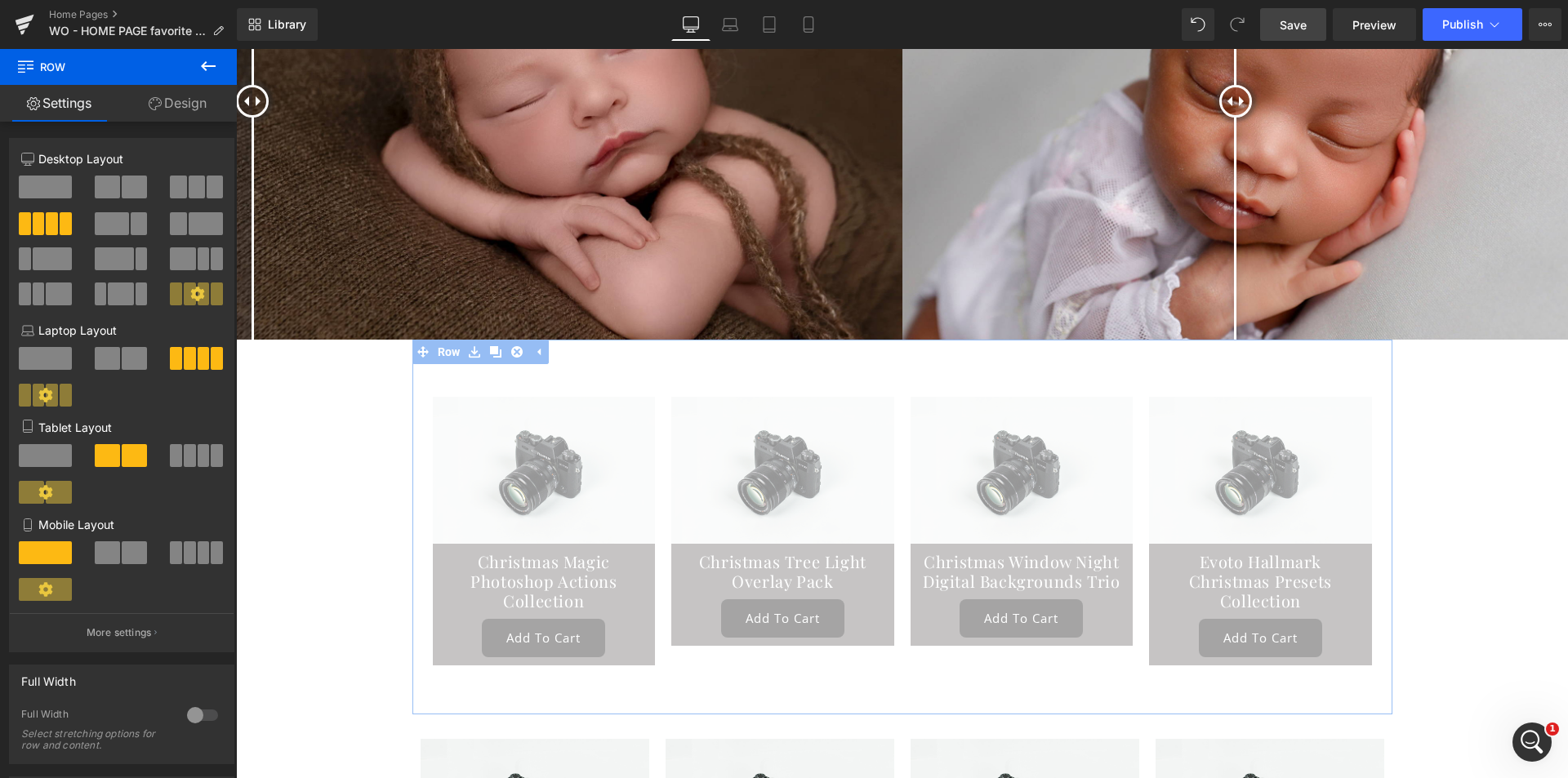
click at [1289, 24] on span "Save" at bounding box center [1293, 25] width 27 height 17
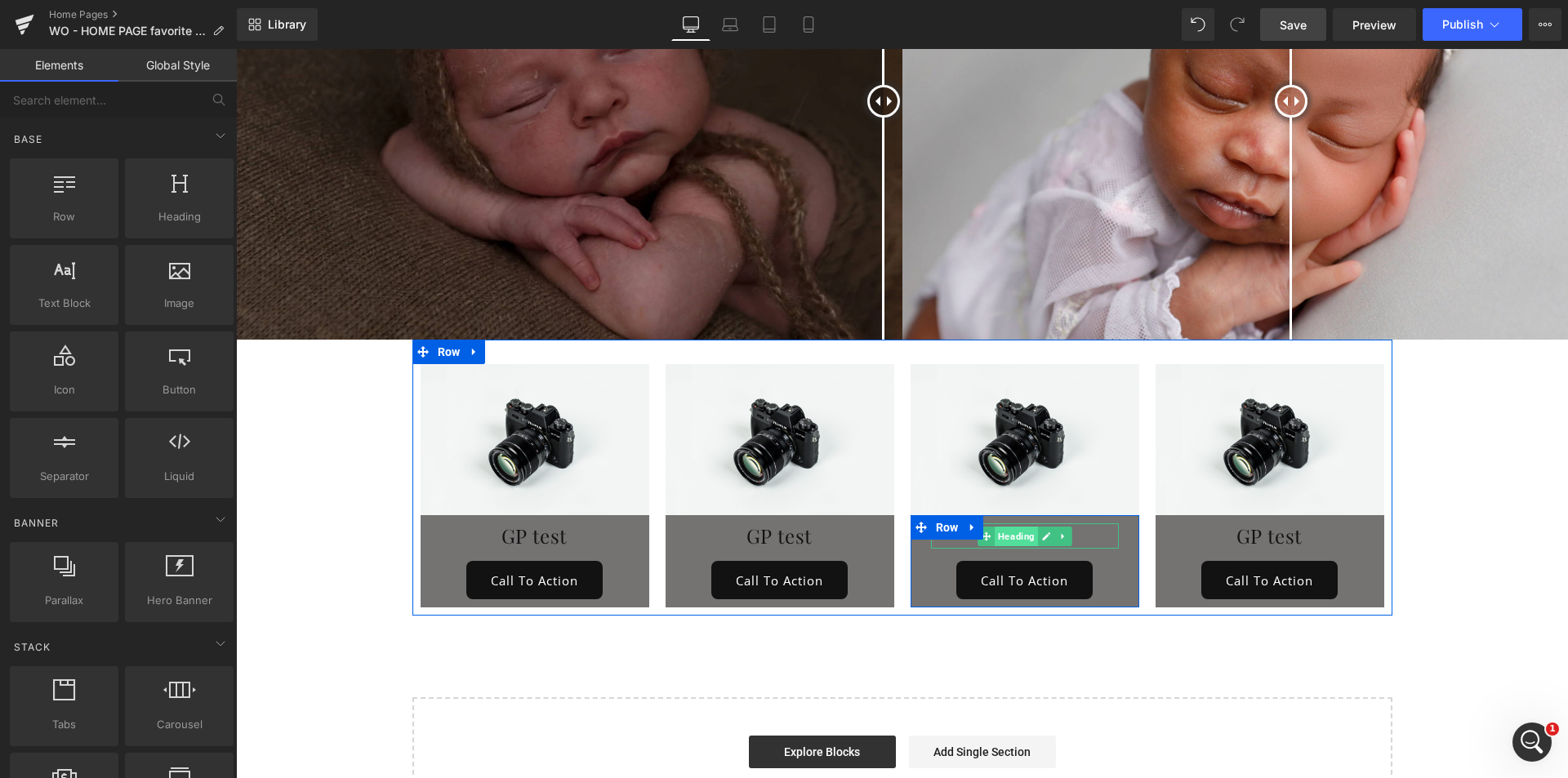
click at [1005, 526] on span "Heading" at bounding box center [1016, 536] width 44 height 19
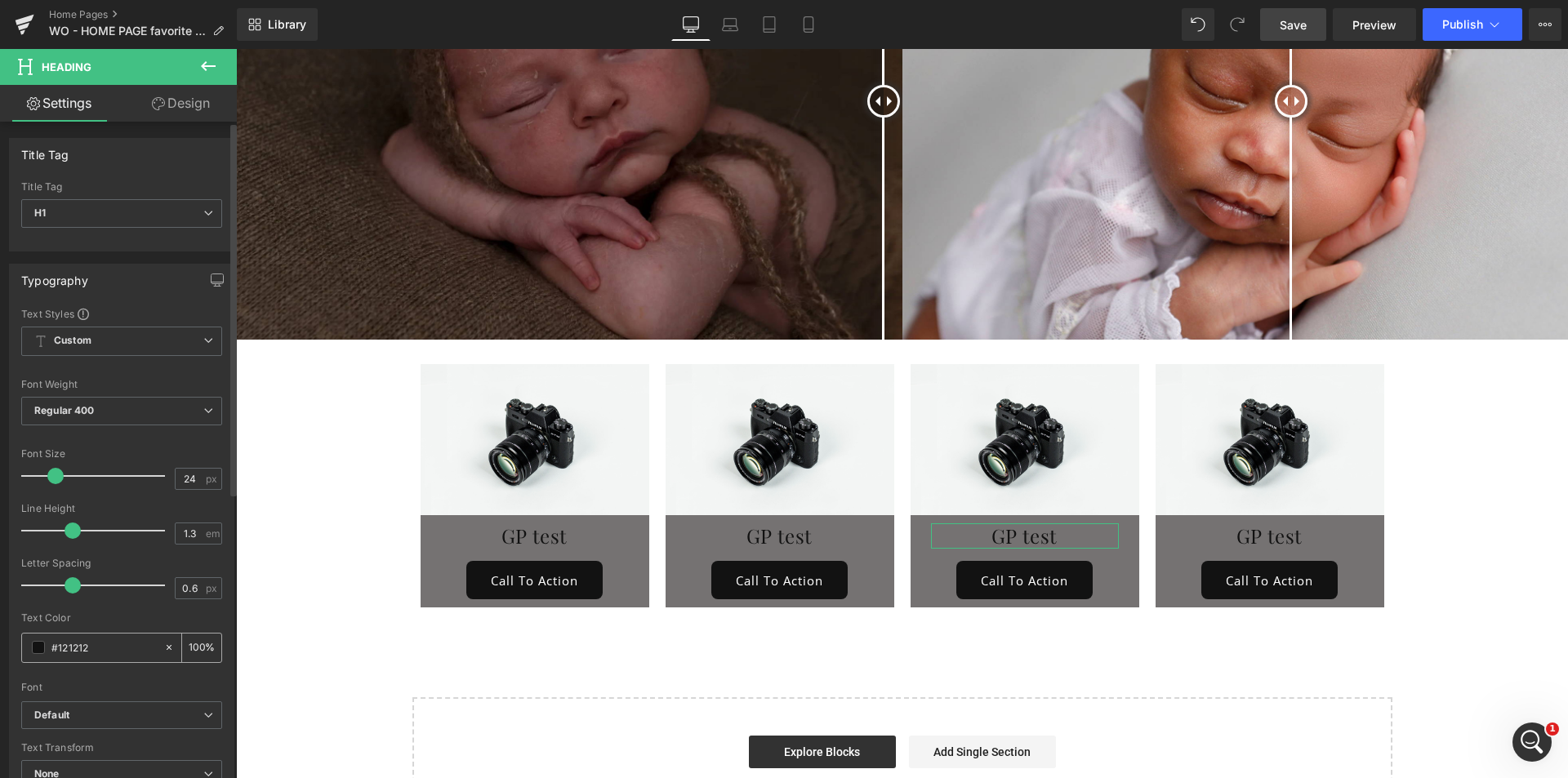
click at [34, 649] on span at bounding box center [38, 647] width 13 height 13
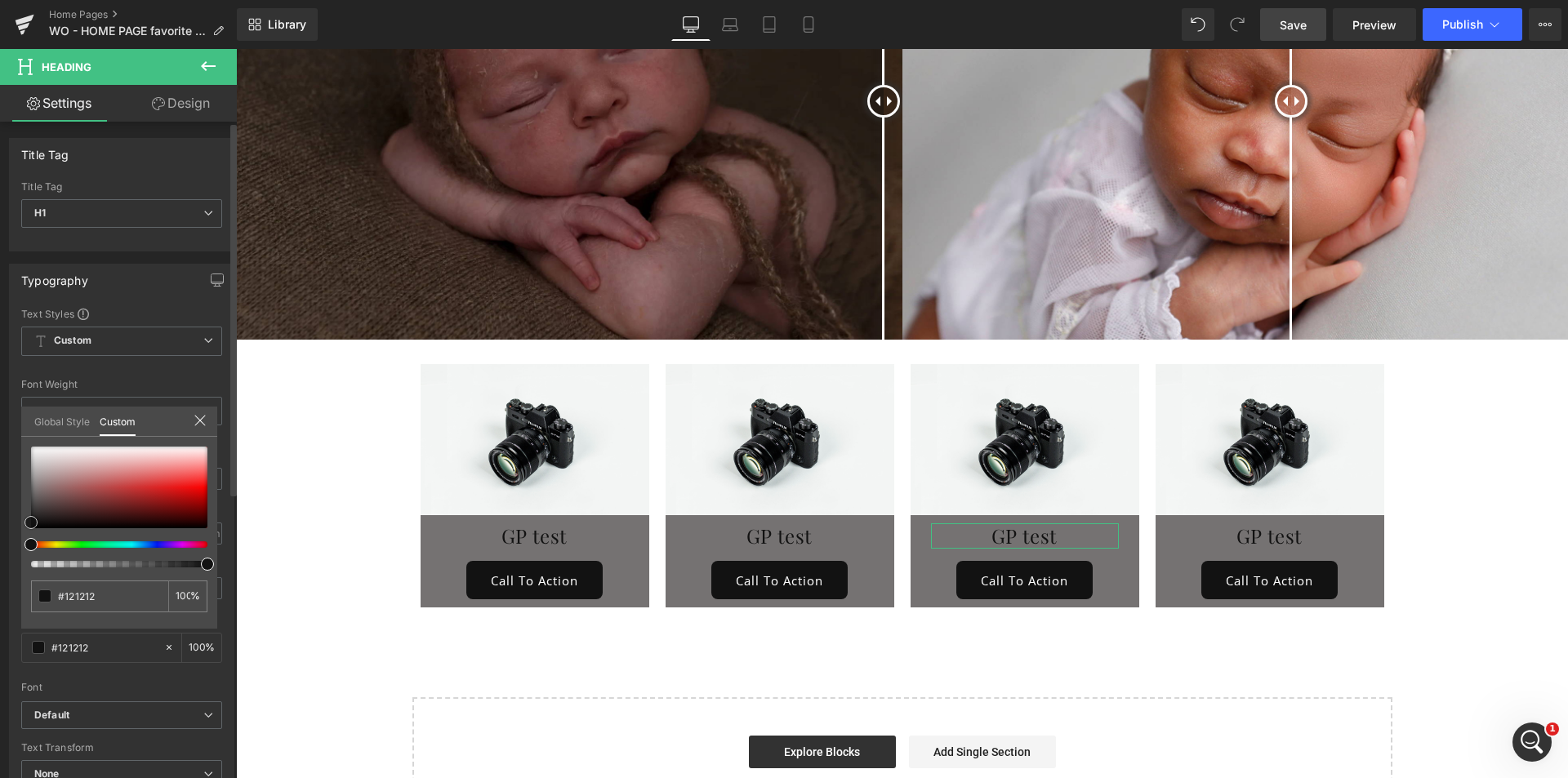
type input "#141414"
type input "#dbdbdb"
drag, startPoint x: 31, startPoint y: 518, endPoint x: 39, endPoint y: 427, distance: 91.4
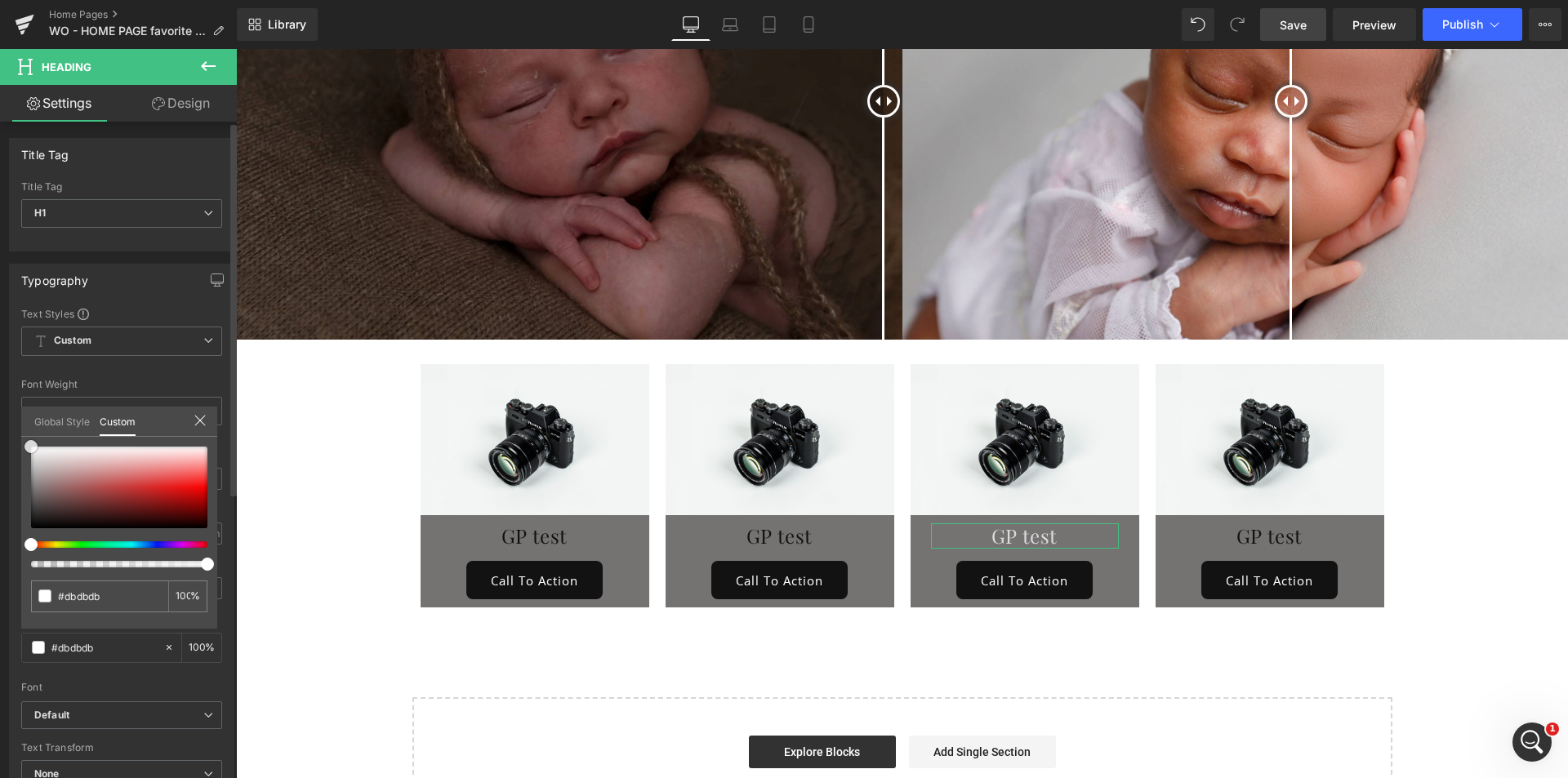
click at [24, 421] on div "Global Style Custom Setup Global Style #dbdbdb 100 %" at bounding box center [119, 432] width 196 height 50
type input "#ffffff"
click at [502, 488] on div at bounding box center [902, 413] width 1332 height 729
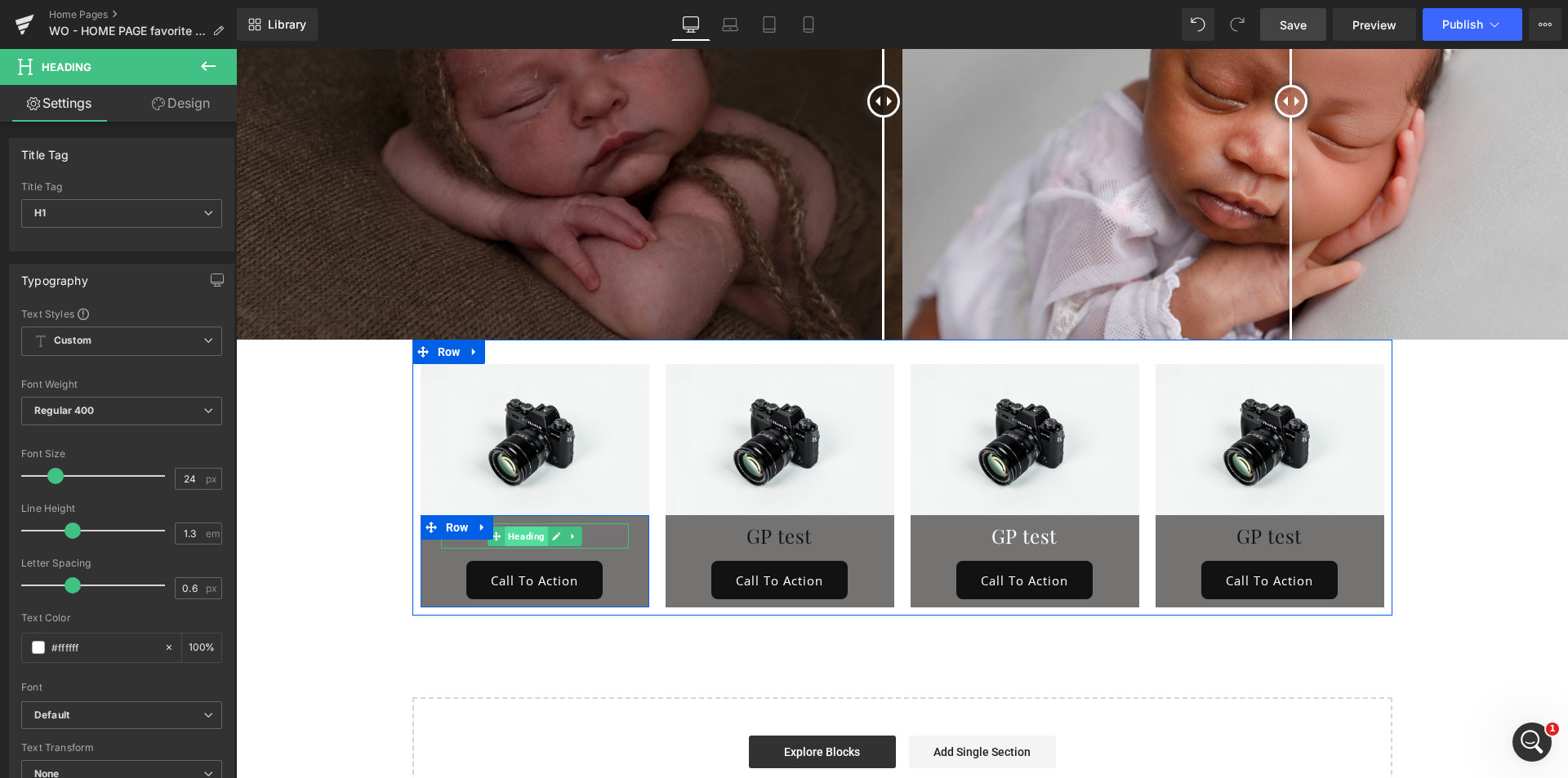
click at [520, 526] on span "Heading" at bounding box center [526, 536] width 44 height 19
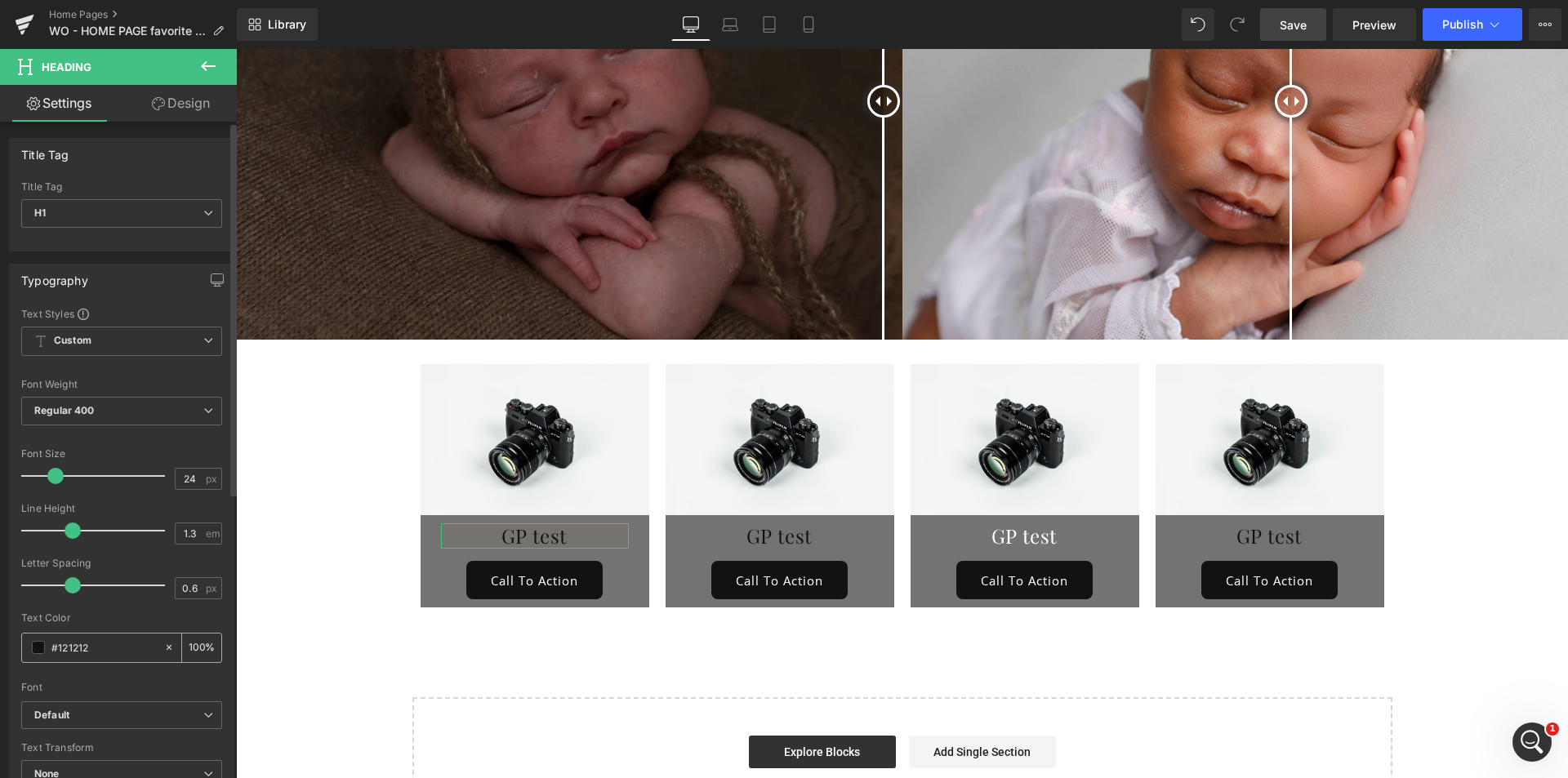
click at [30, 642] on div "#121212" at bounding box center [93, 647] width 141 height 29
click at [31, 648] on div "#121212" at bounding box center [93, 647] width 141 height 29
click at [38, 645] on span at bounding box center [38, 647] width 13 height 13
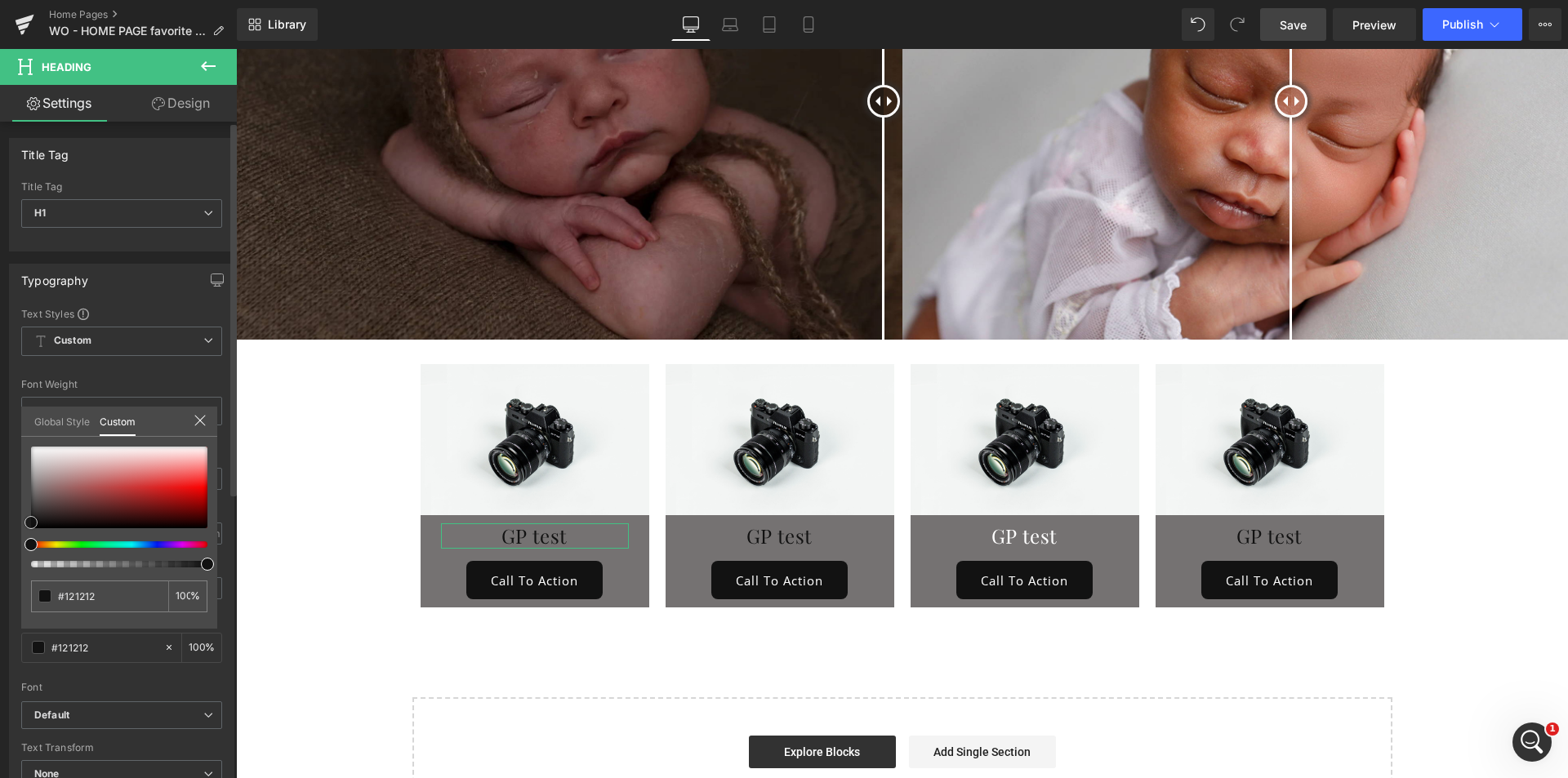
type input "#161616"
type input "#dbdbdb"
drag, startPoint x: 32, startPoint y: 523, endPoint x: 23, endPoint y: 431, distance: 92.4
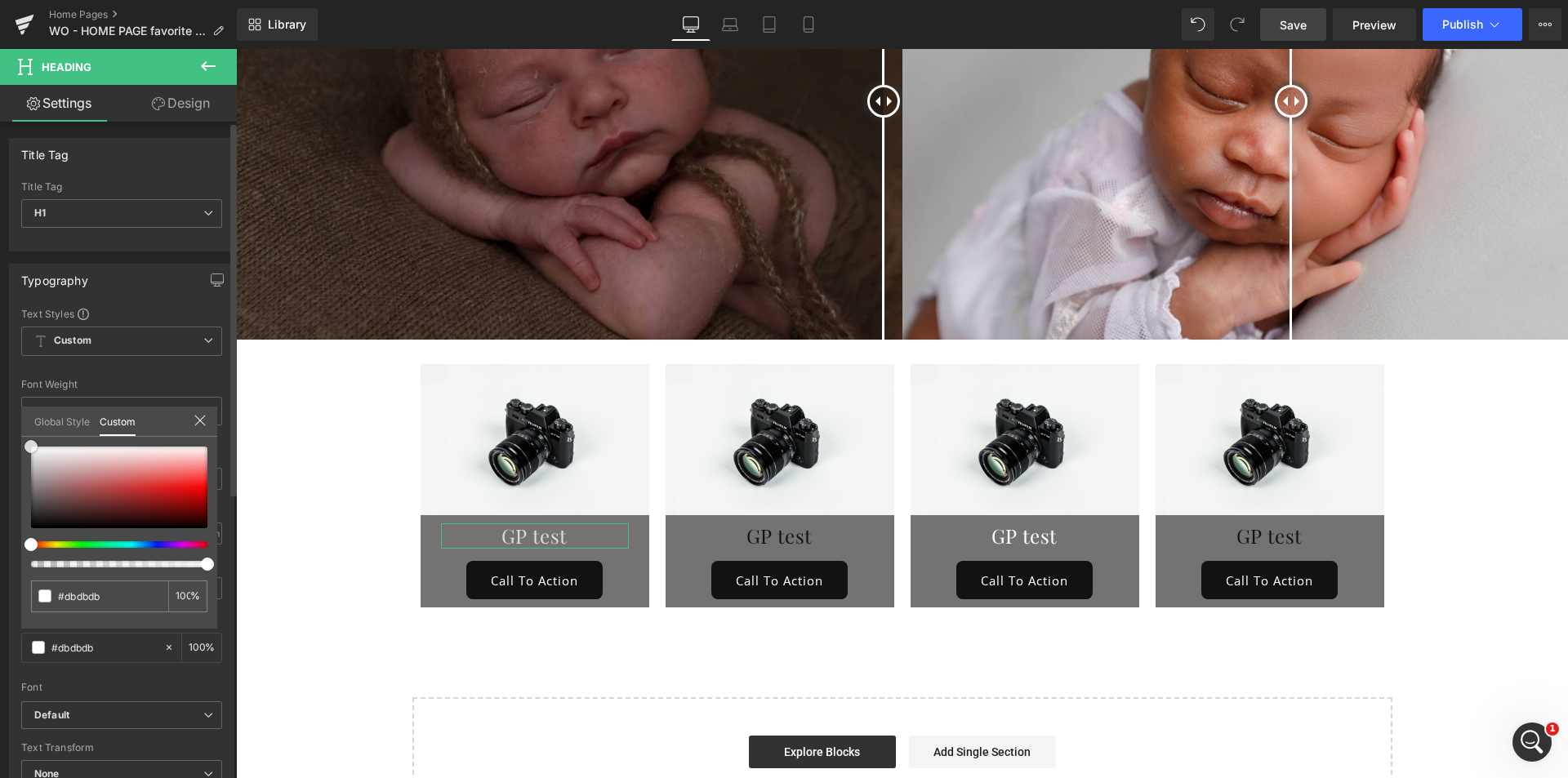
click at [23, 431] on div "Global Style Custom Setup Global Style #dbdbdb 100 %" at bounding box center [119, 432] width 196 height 50
type input "#ffffff"
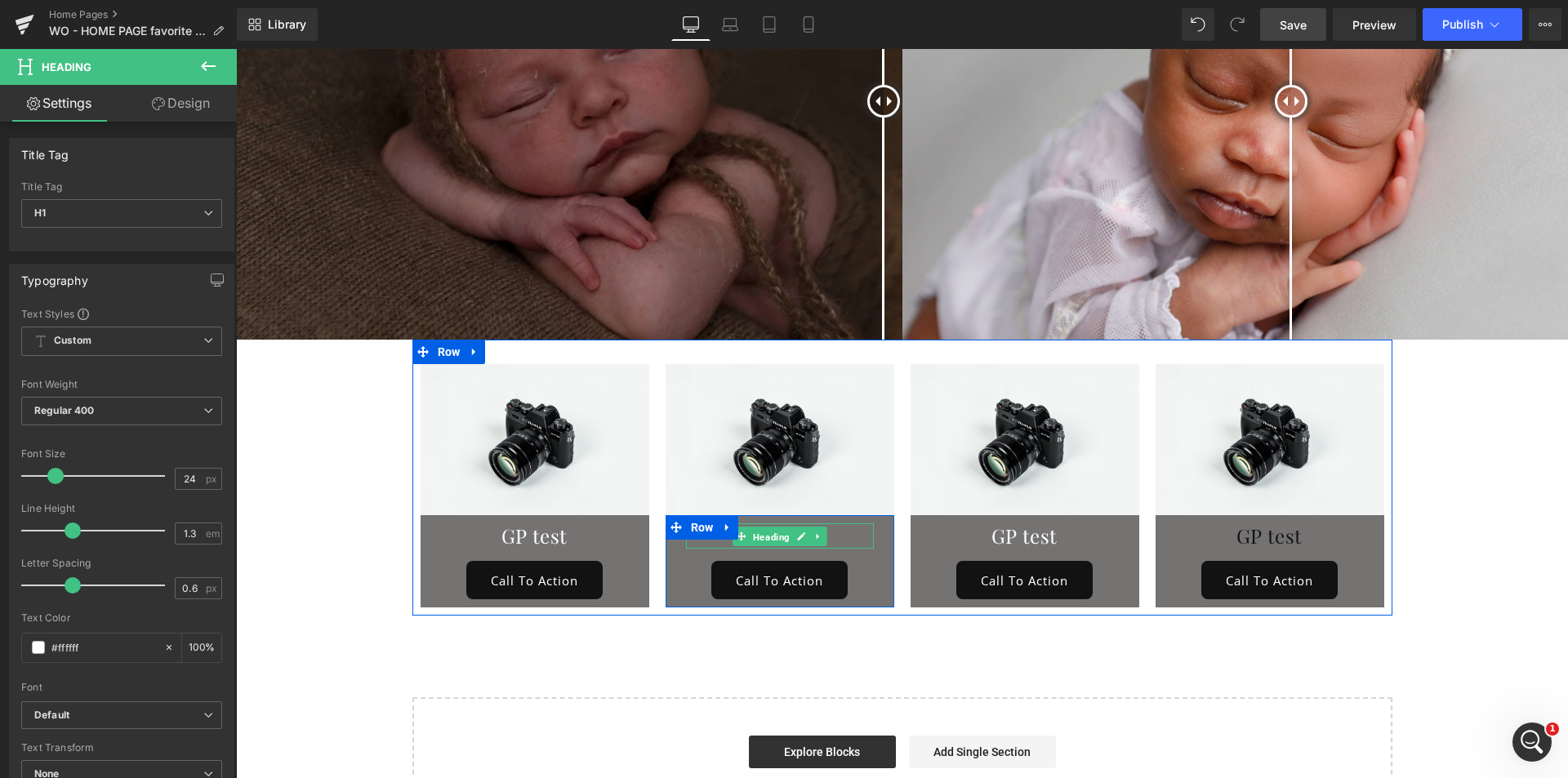
click at [774, 527] on span "Heading" at bounding box center [771, 537] width 44 height 19
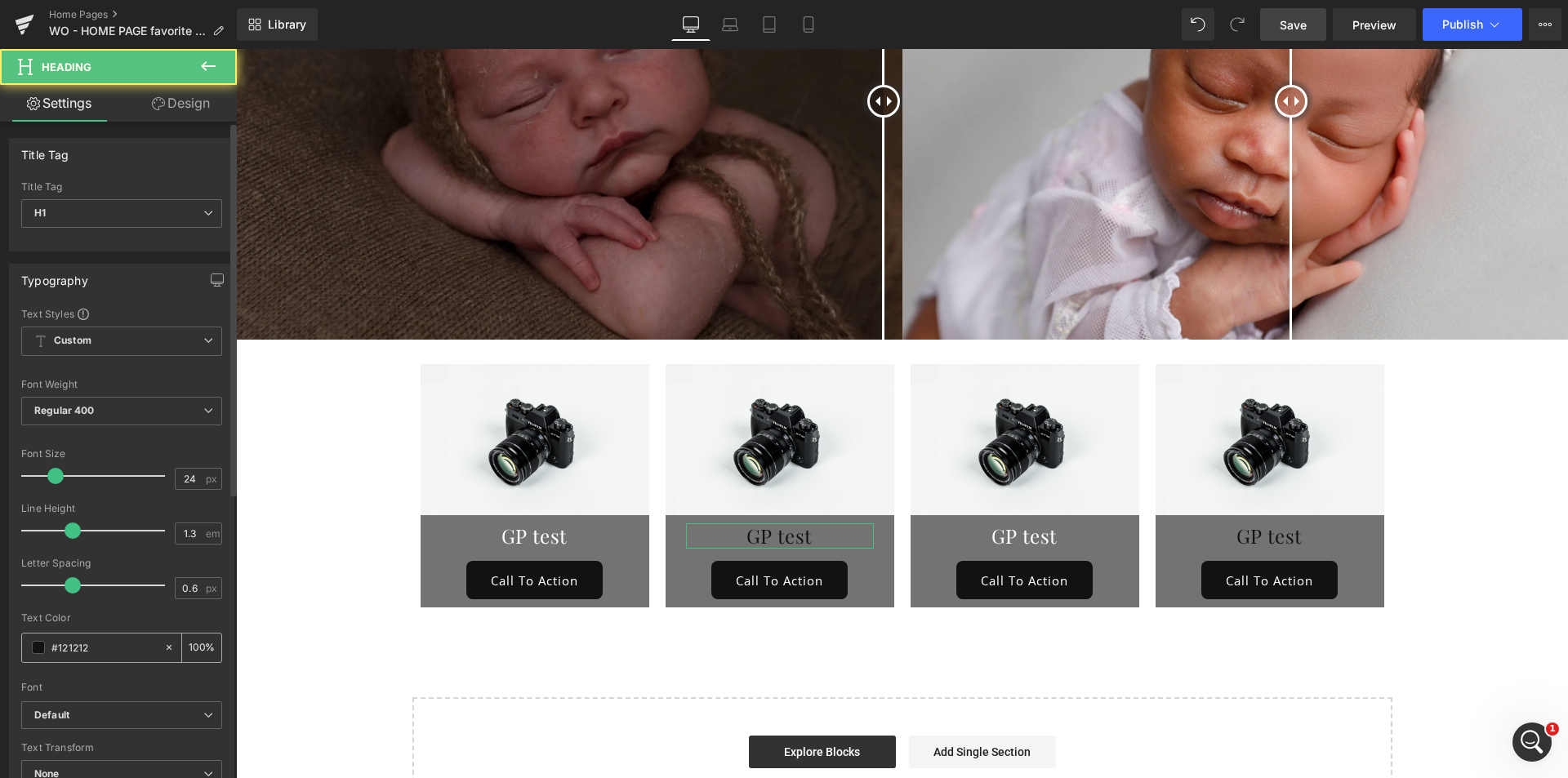
click at [37, 645] on span at bounding box center [38, 647] width 13 height 13
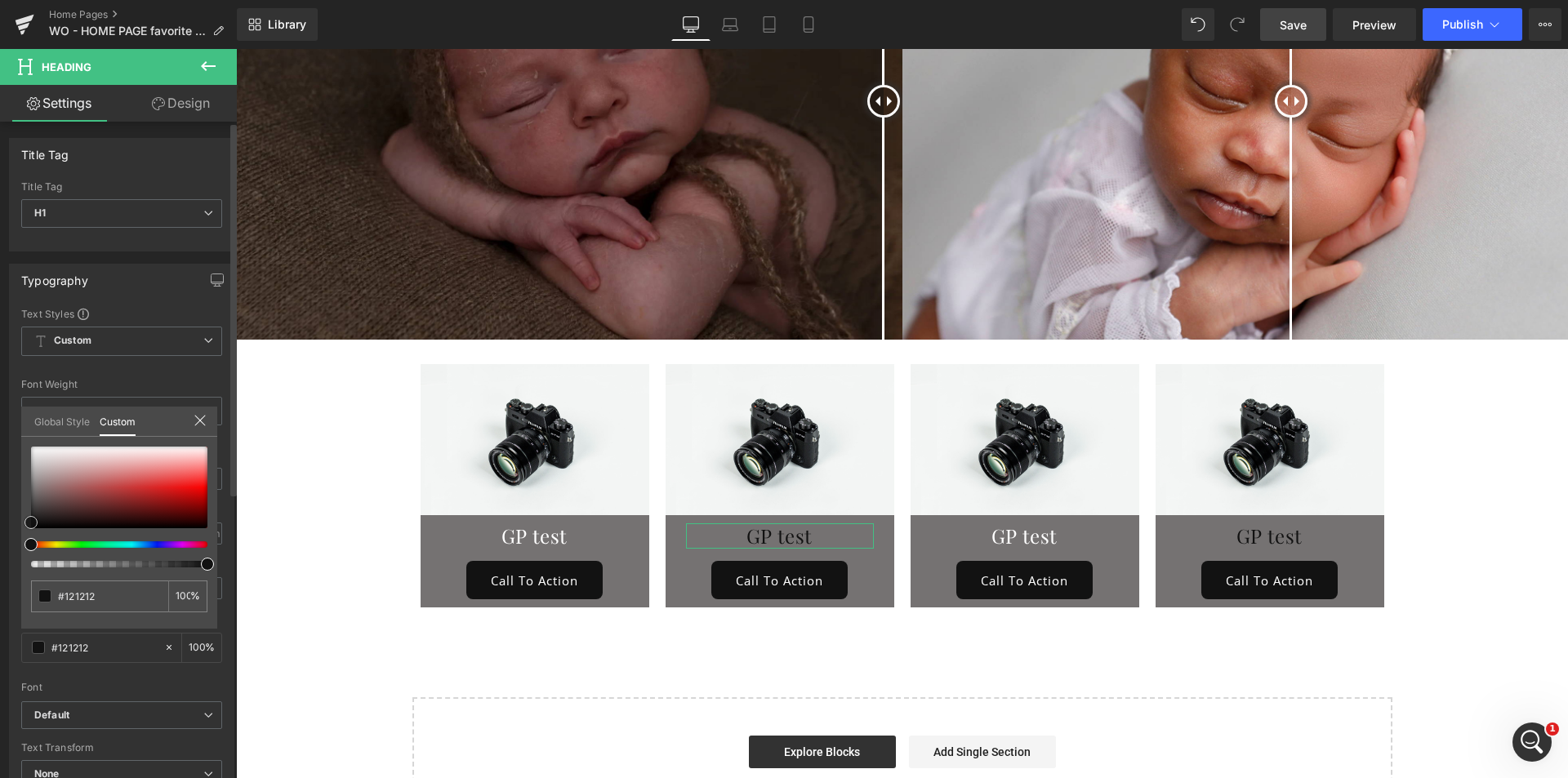
type input "#111111"
type input "#e1dede"
drag, startPoint x: 33, startPoint y: 423, endPoint x: 0, endPoint y: 396, distance: 42.6
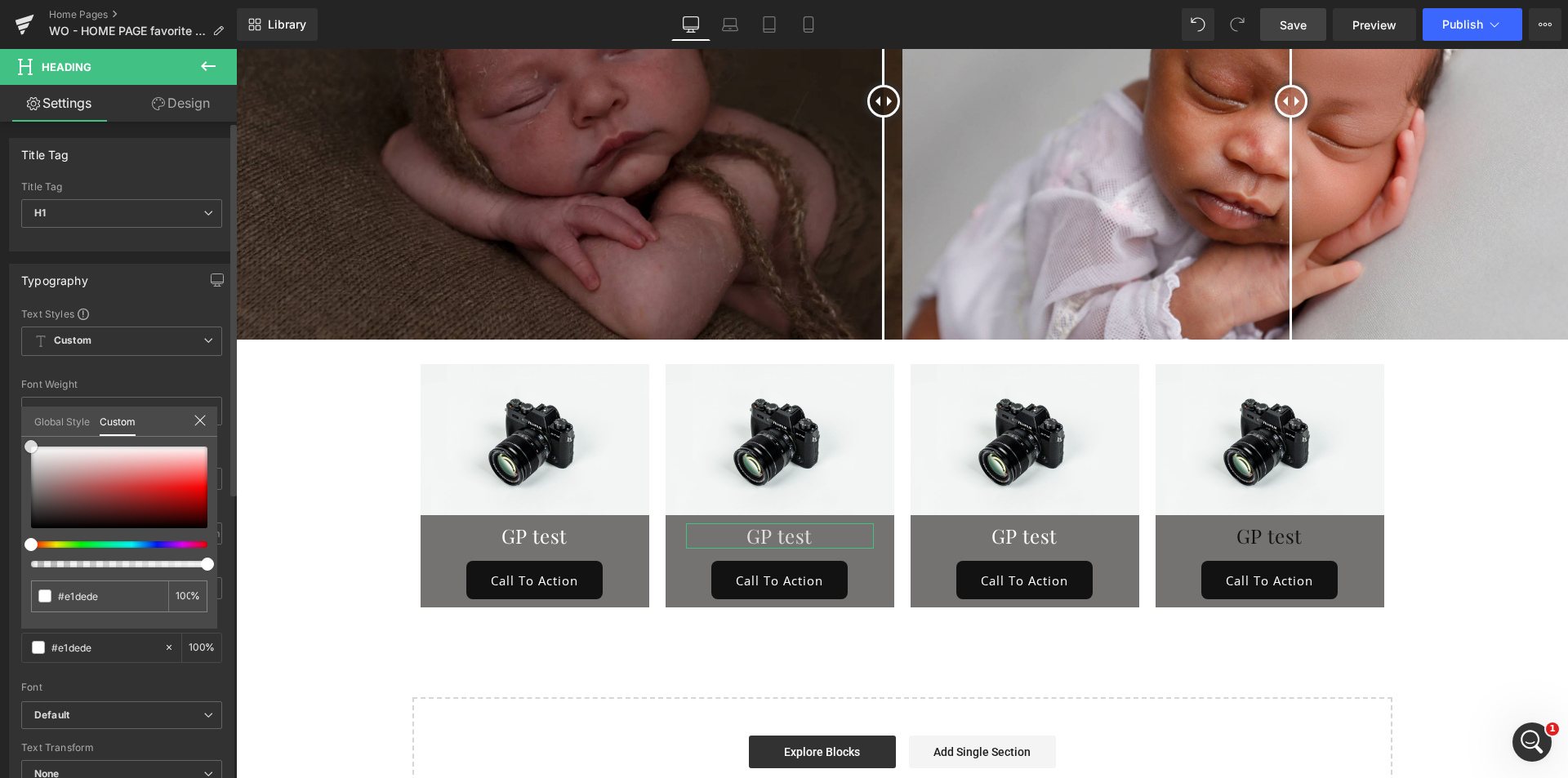
click at [0, 396] on div "Typography Text Styles Custom Custom Setup Global Style Custom Setup Global Sty…" at bounding box center [122, 532] width 244 height 561
type input "#ffffff"
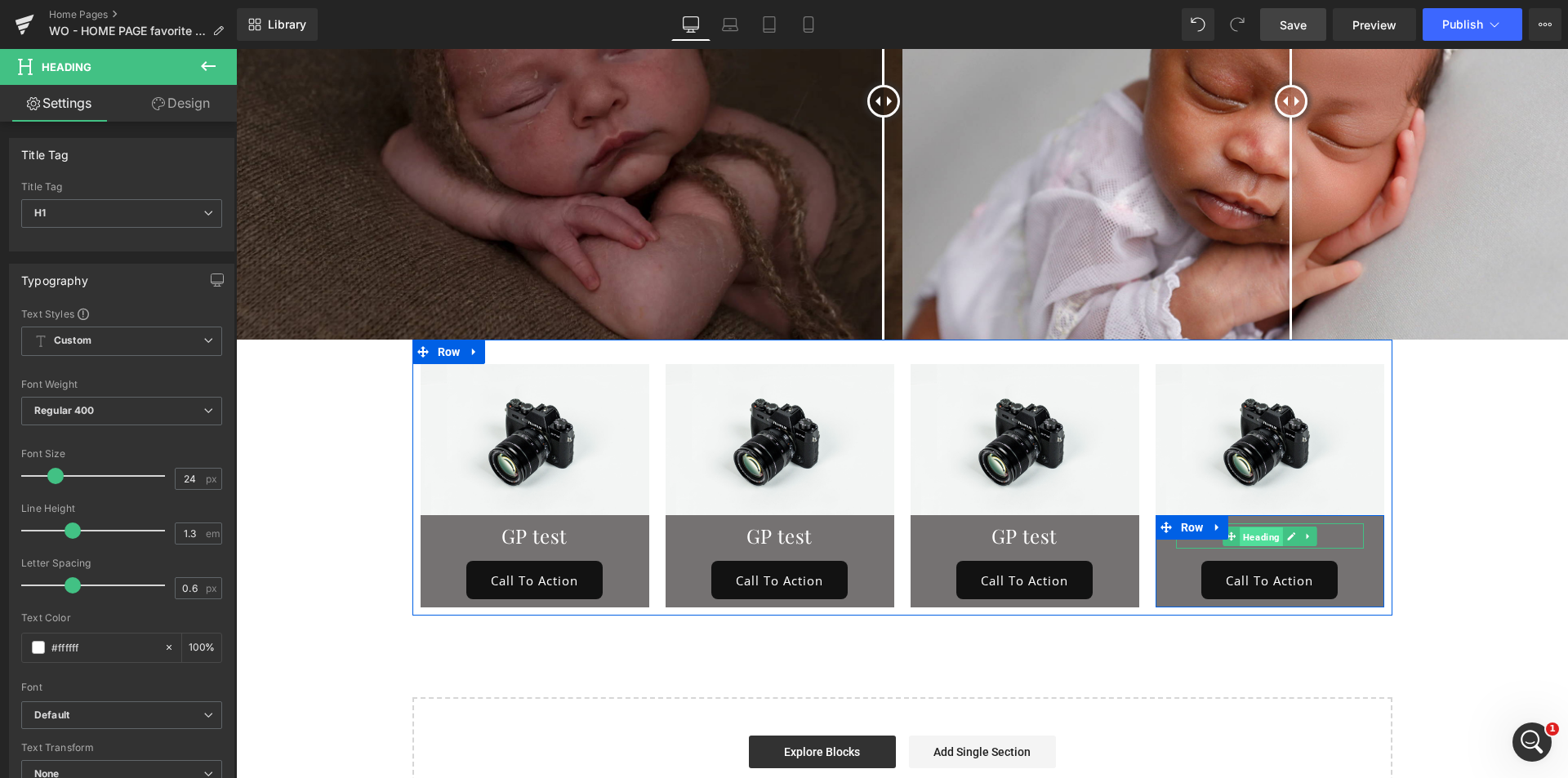
click at [1248, 527] on span "Heading" at bounding box center [1261, 537] width 44 height 19
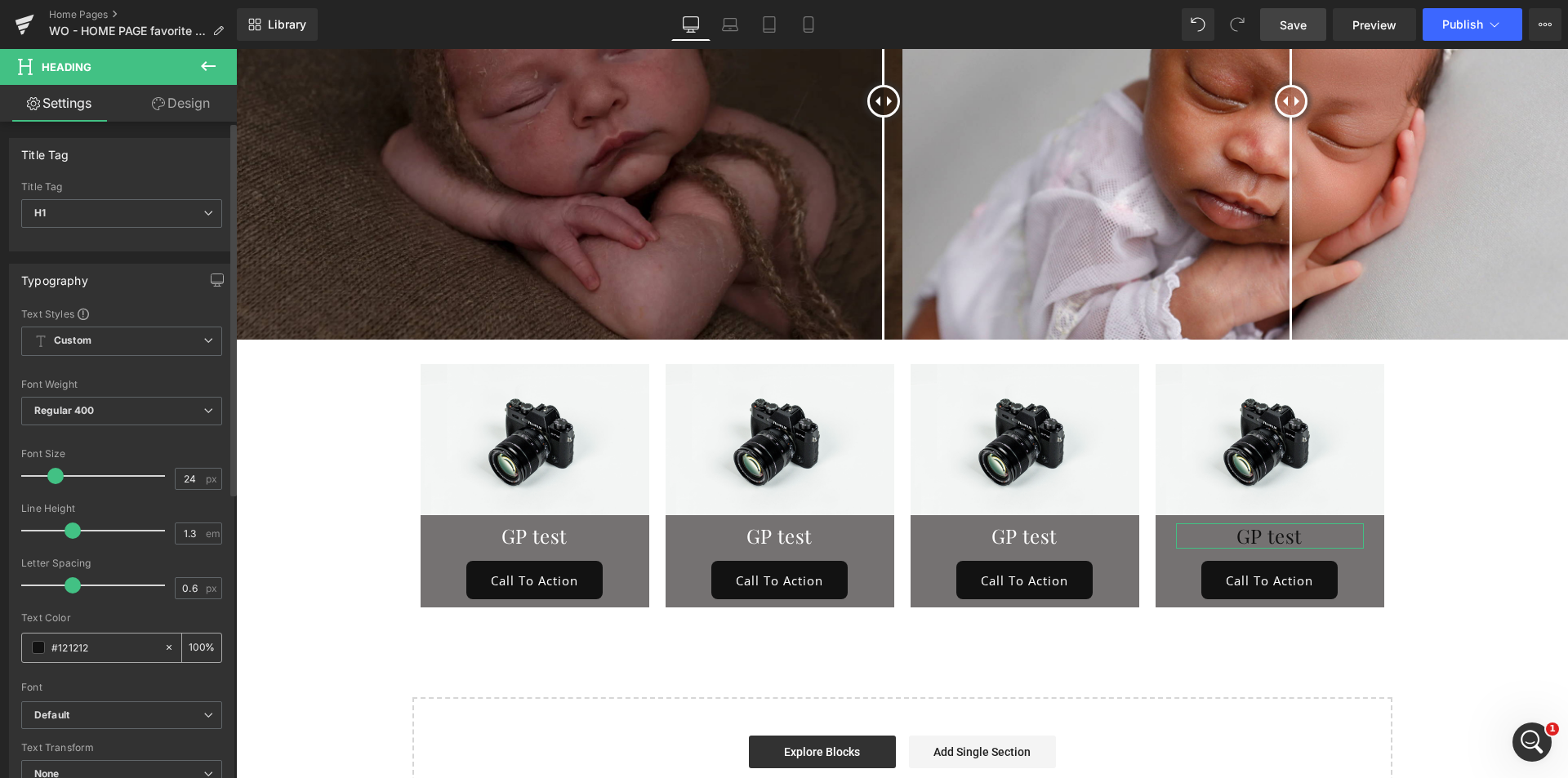
click at [35, 648] on span at bounding box center [38, 647] width 13 height 13
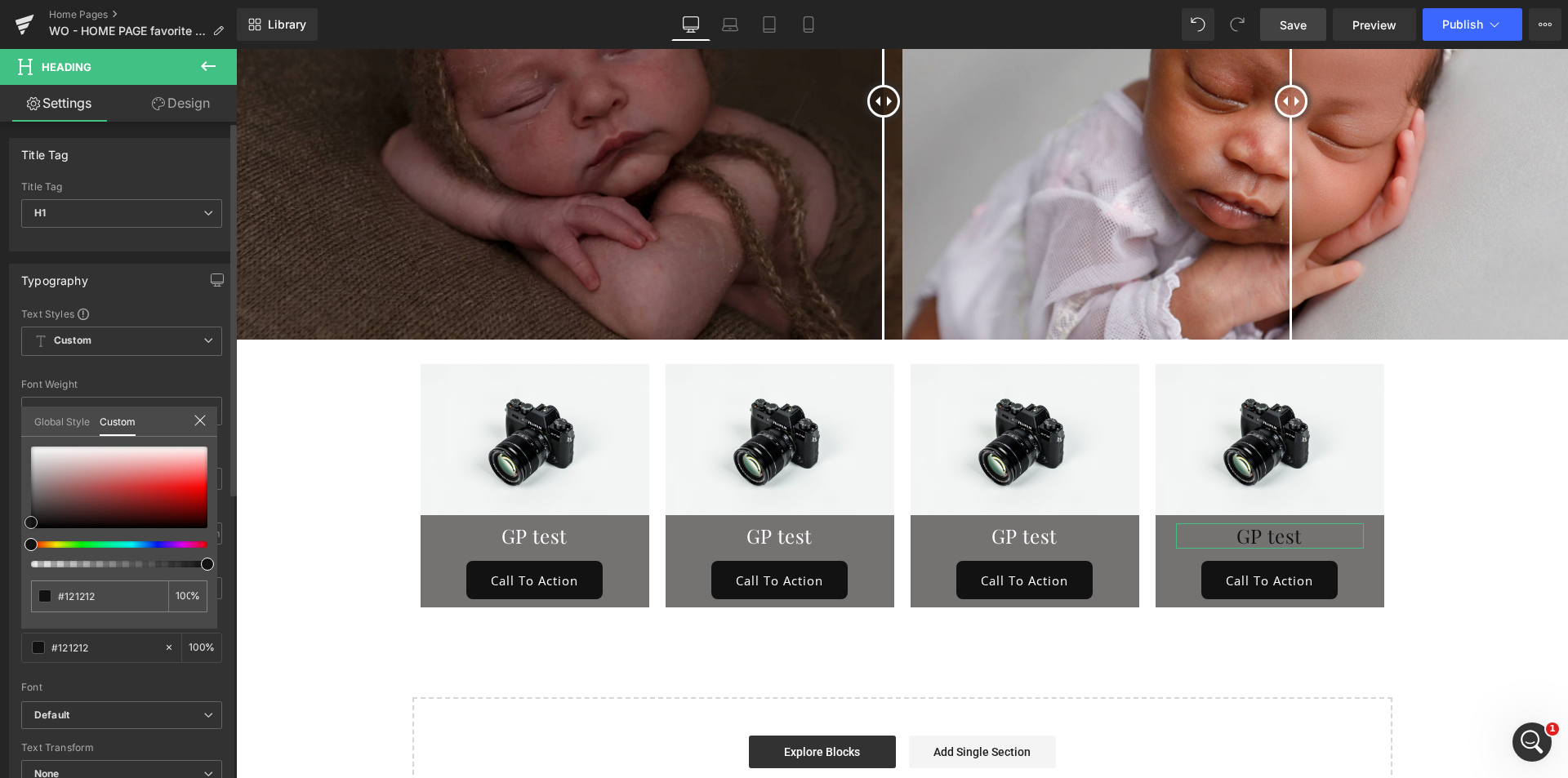
type input "#121111"
type input "#eeebeb"
drag, startPoint x: 25, startPoint y: 518, endPoint x: 14, endPoint y: 434, distance: 84.7
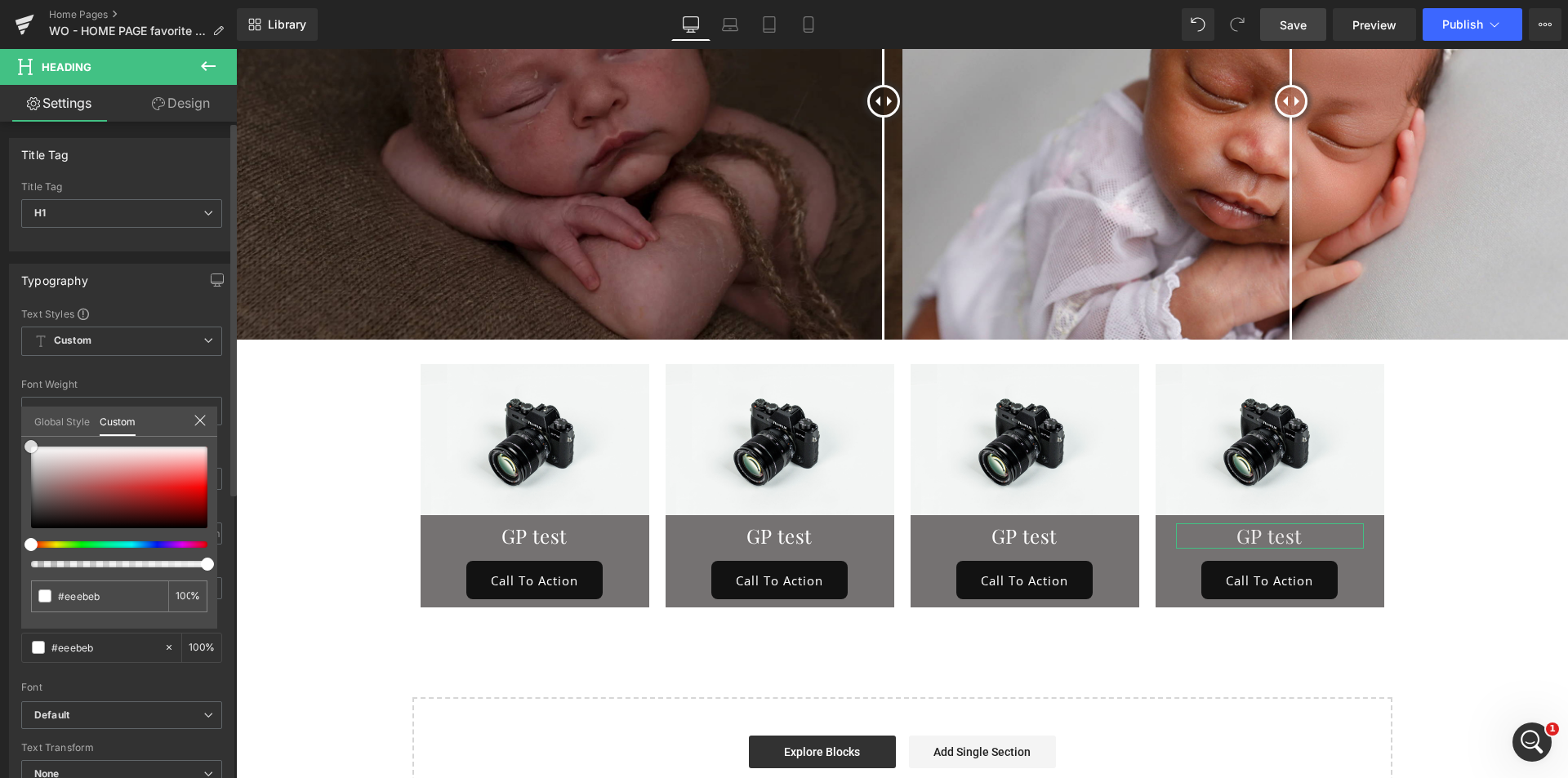
click at [14, 434] on div "Typography Text Styles Custom Custom Setup Global Style Custom Setup Global Sty…" at bounding box center [122, 532] width 244 height 561
type input "#ffffff"
click at [1305, 23] on span "Save" at bounding box center [1293, 25] width 27 height 17
